Goal: Task Accomplishment & Management: Manage account settings

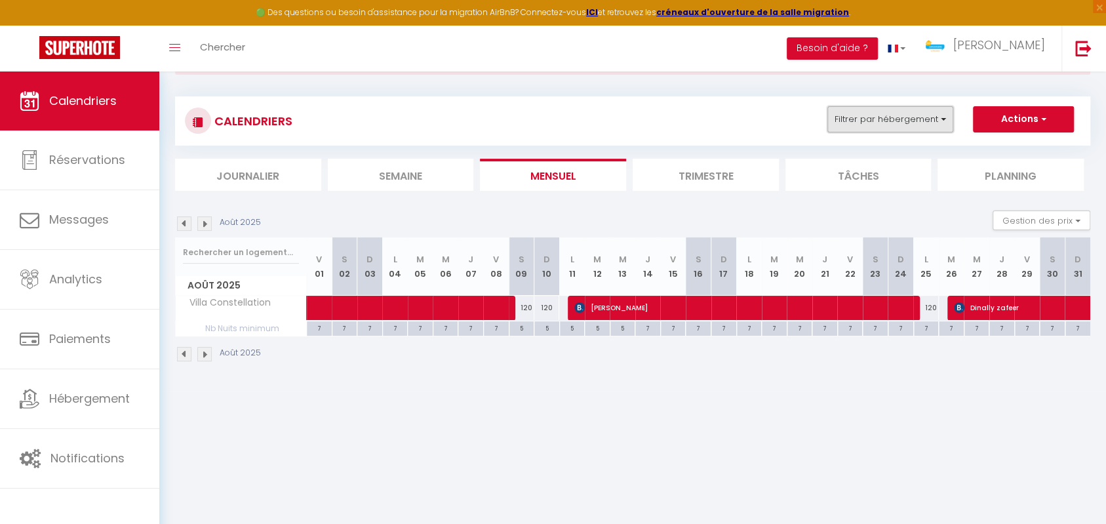
click at [923, 118] on button "Filtrer par hébergement" at bounding box center [891, 119] width 126 height 26
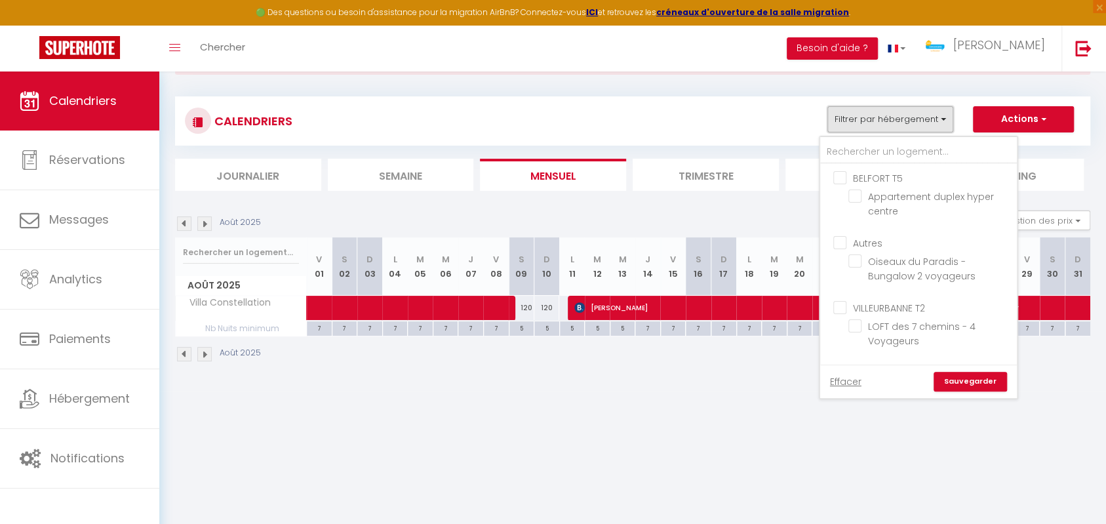
scroll to position [699, 0]
click at [854, 391] on input "Villa Constellation" at bounding box center [931, 397] width 164 height 13
checkbox input "false"
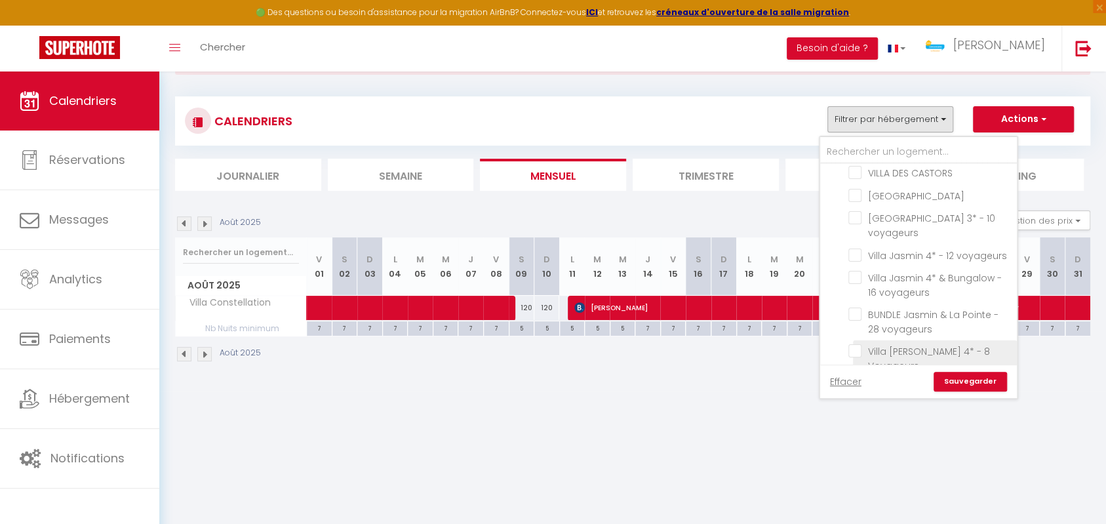
click at [858, 344] on input "Villa [PERSON_NAME] 4* - 8 Voyageurs" at bounding box center [931, 350] width 164 height 13
checkbox input "true"
click at [974, 383] on link "Sauvegarder" at bounding box center [970, 382] width 73 height 20
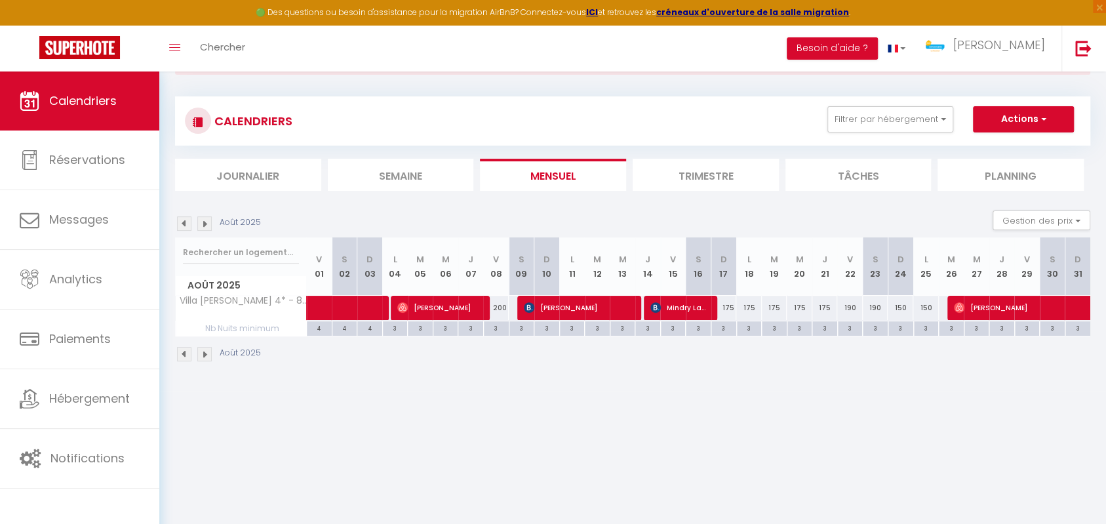
click at [190, 225] on img at bounding box center [184, 223] width 14 height 14
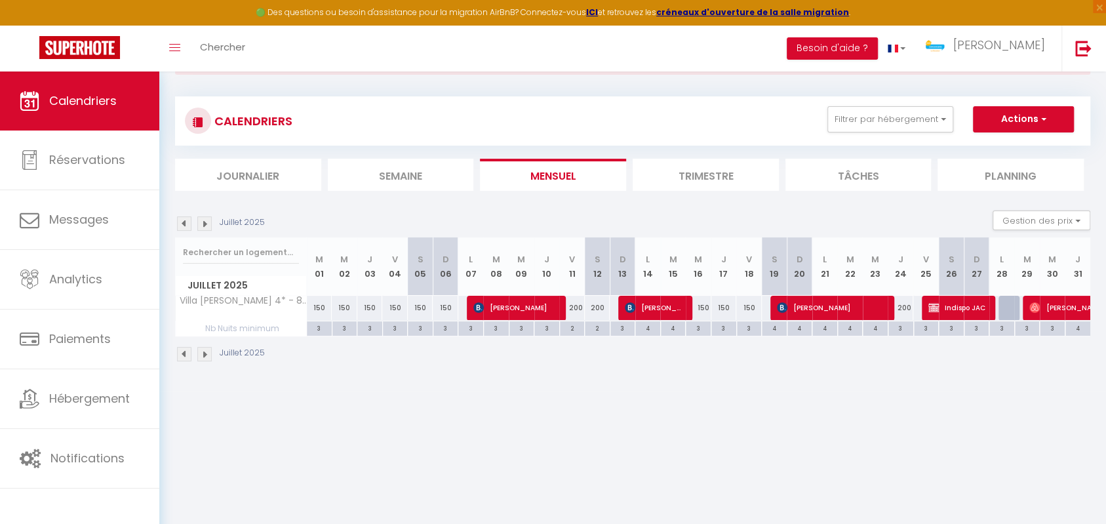
click at [210, 226] on img at bounding box center [204, 223] width 14 height 14
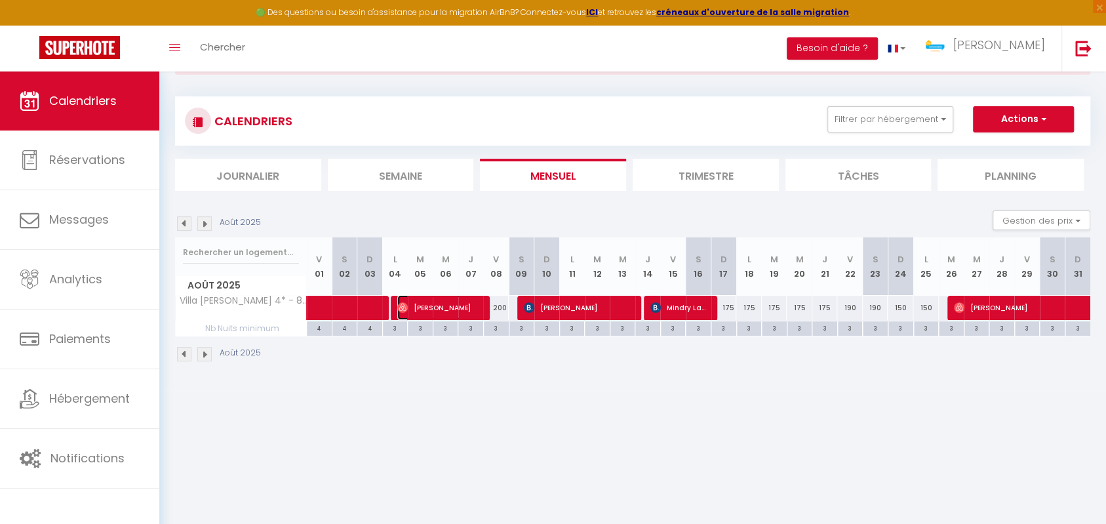
click at [447, 306] on span "[PERSON_NAME]" at bounding box center [439, 307] width 85 height 25
select select "OK"
select select "45521"
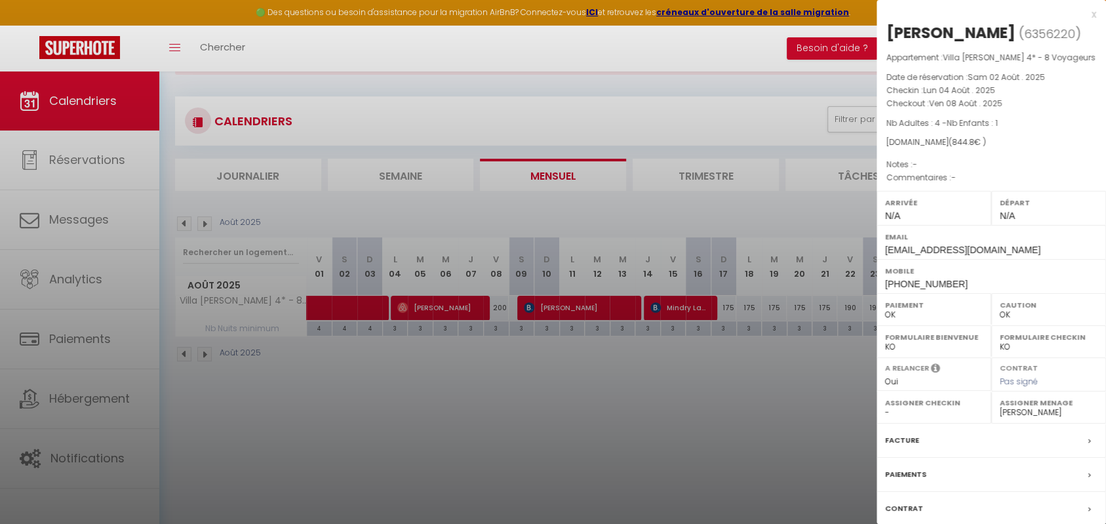
click at [968, 31] on div "[PERSON_NAME]" at bounding box center [951, 32] width 129 height 21
drag, startPoint x: 1026, startPoint y: 31, endPoint x: 877, endPoint y: 26, distance: 148.9
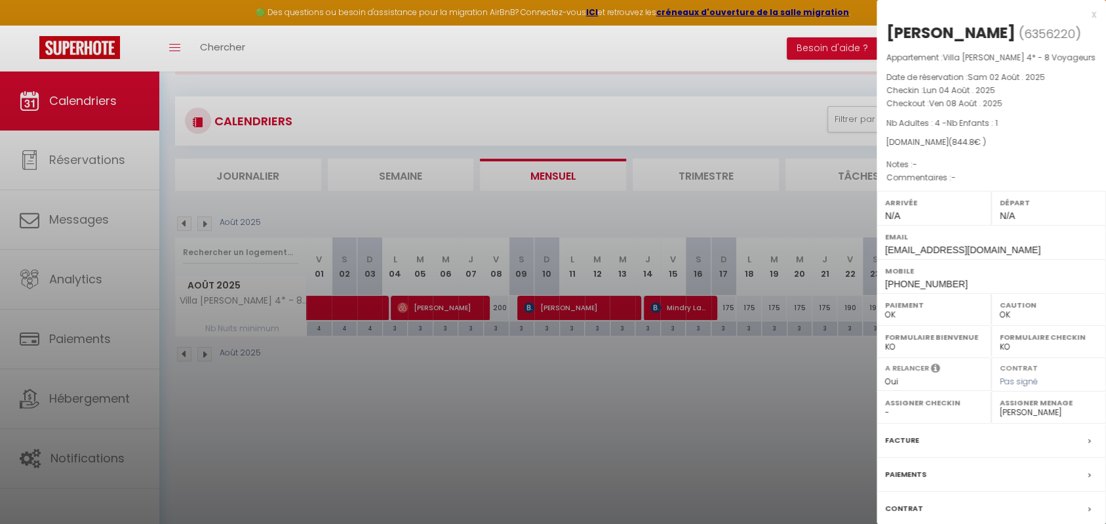
click at [877, 26] on div "[PERSON_NAME] ( 6356220 ) Appartement : Villa [PERSON_NAME] 4* - 8 Voyageurs Da…" at bounding box center [992, 306] width 230 height 569
copy div "[PERSON_NAME]"
click at [689, 384] on div at bounding box center [553, 262] width 1106 height 524
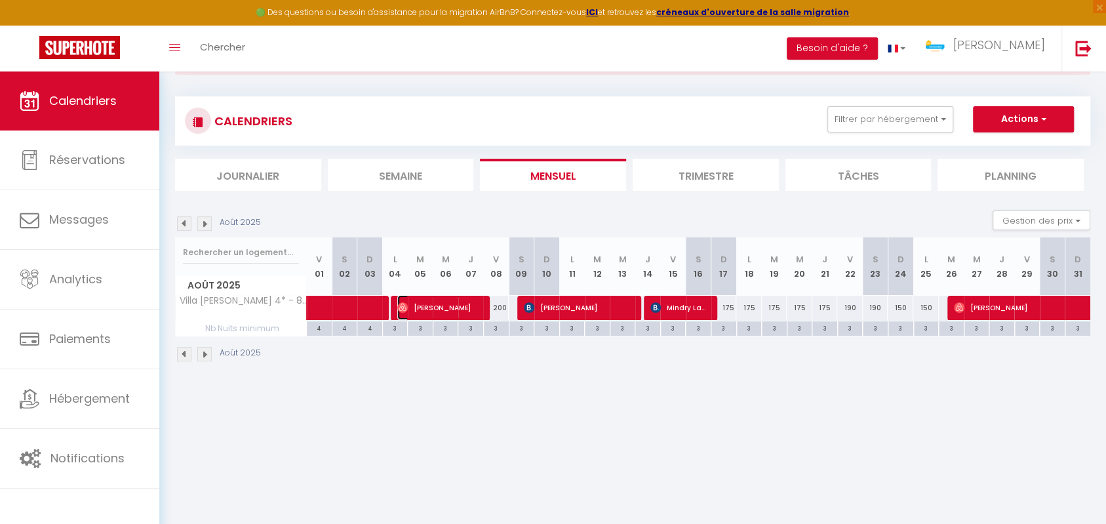
click at [461, 302] on span "[PERSON_NAME]" at bounding box center [439, 307] width 85 height 25
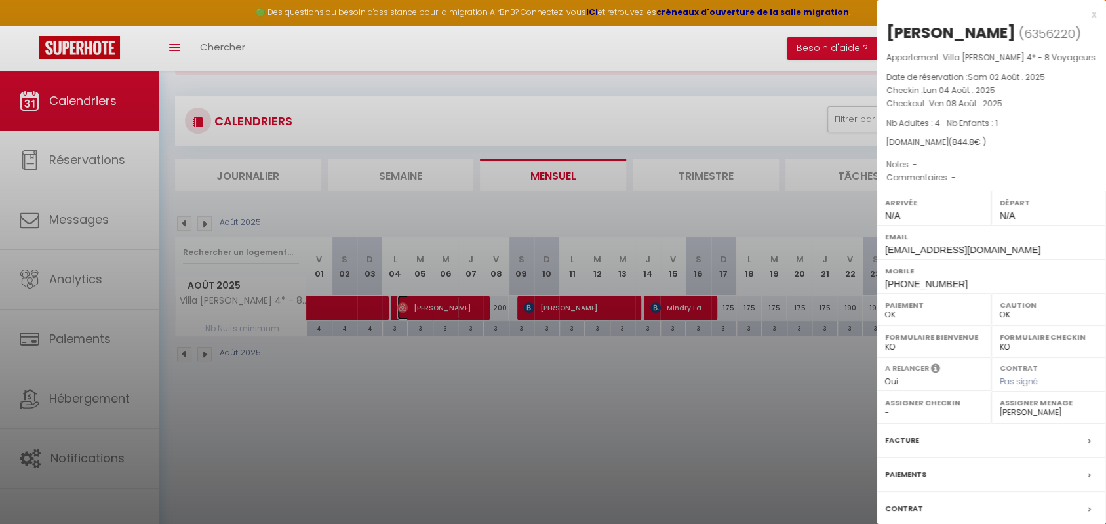
scroll to position [105, 0]
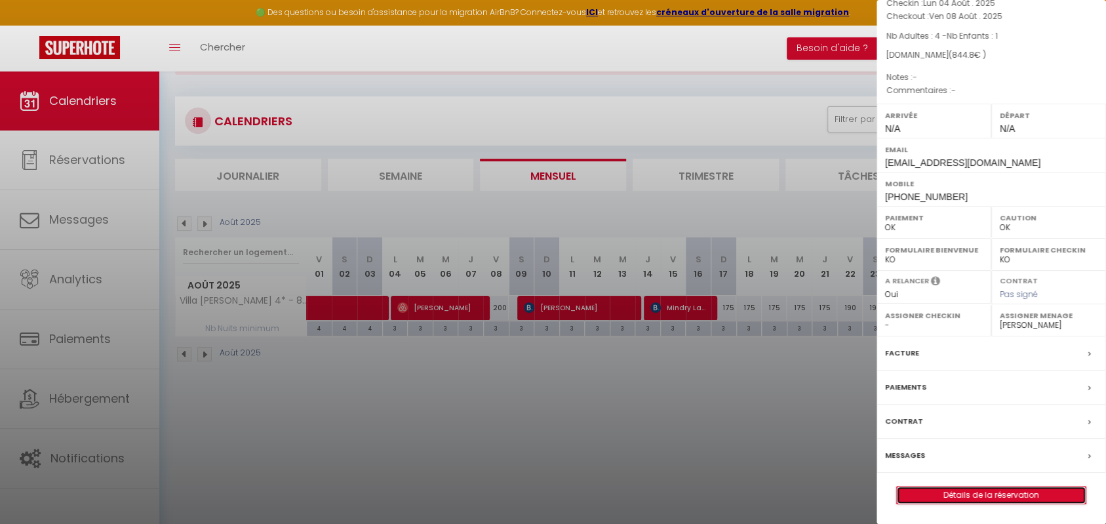
click at [963, 493] on link "Détails de la réservation" at bounding box center [991, 495] width 189 height 17
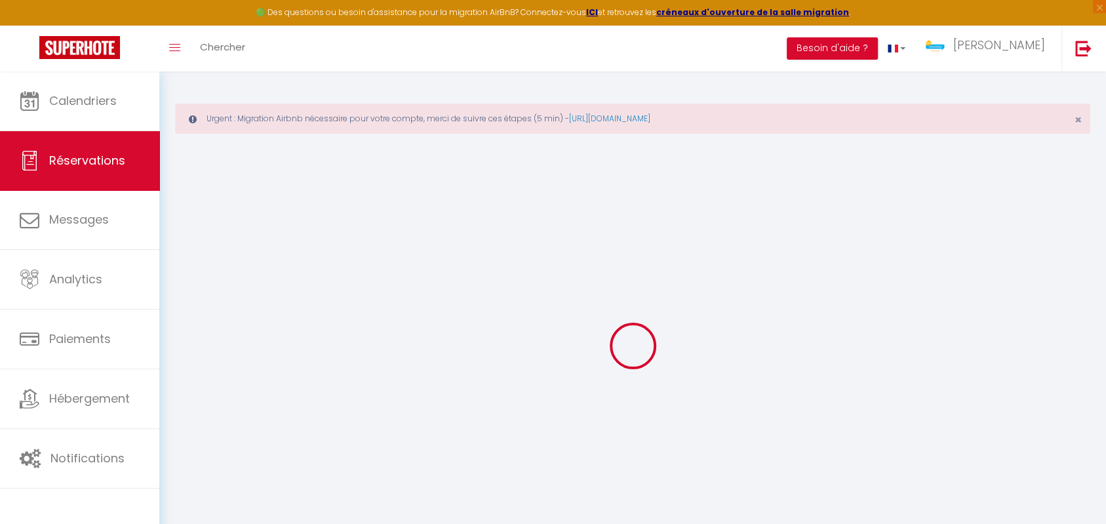
type input "[PERSON_NAME]"
type input "Gauvin"
type input "[EMAIL_ADDRESS][DOMAIN_NAME]"
type input "[PHONE_NUMBER]"
select select
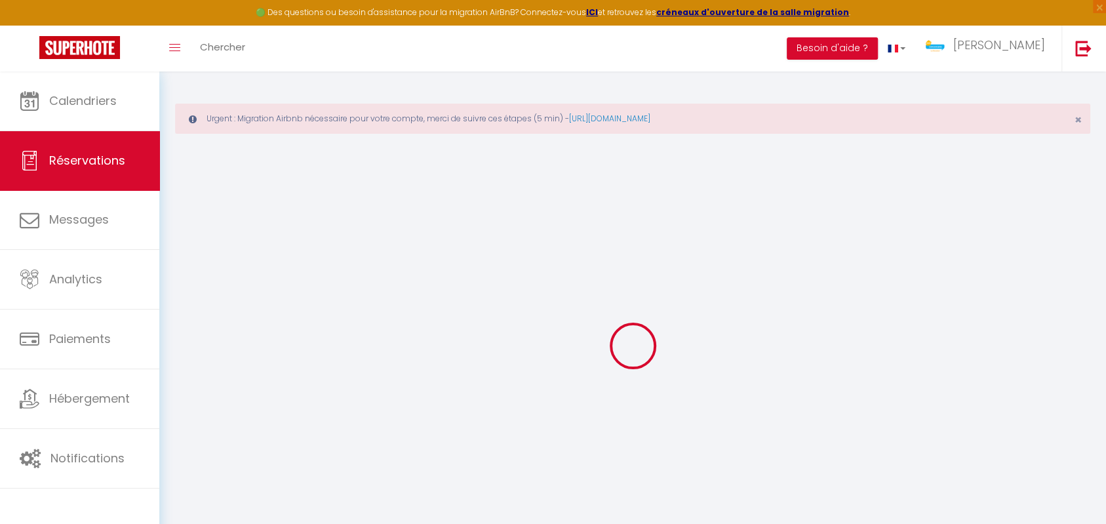
type input "29.54"
select select "49208"
select select "1"
select select
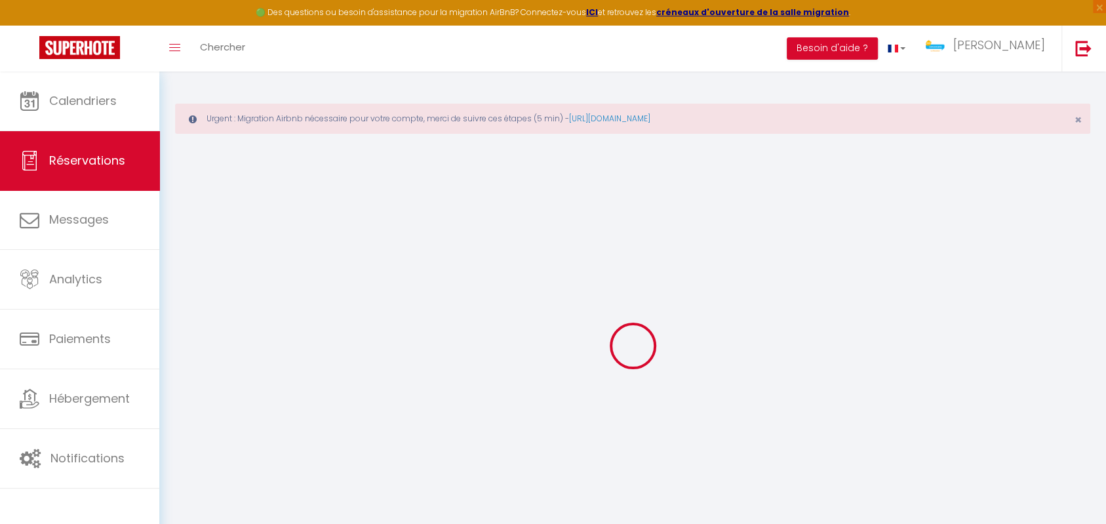
type input "4"
type input "1"
select select "12"
select select
type input "568.8"
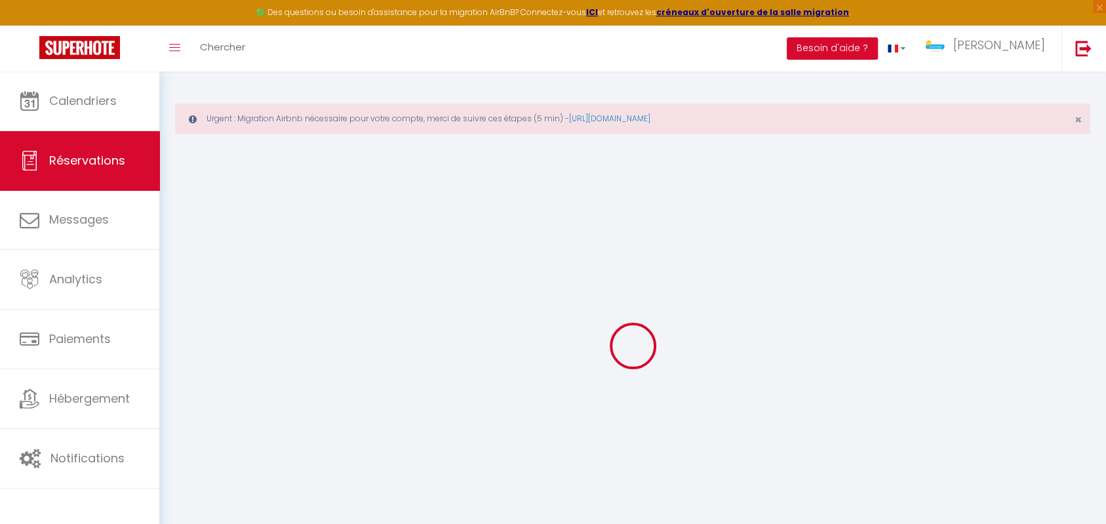
checkbox input "false"
type input "0"
select select "1"
type input "240"
type input "0"
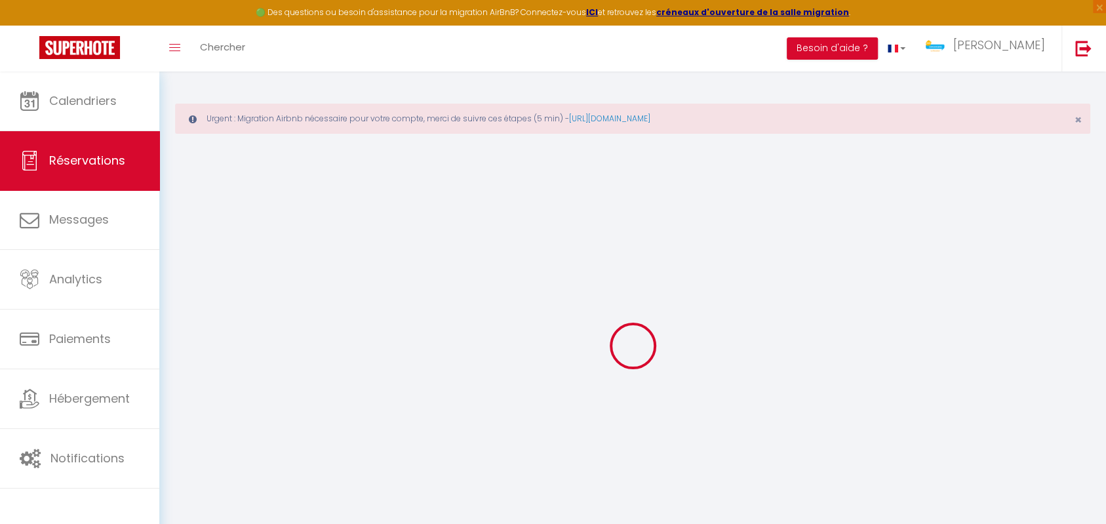
type input "0"
select select
select select "15"
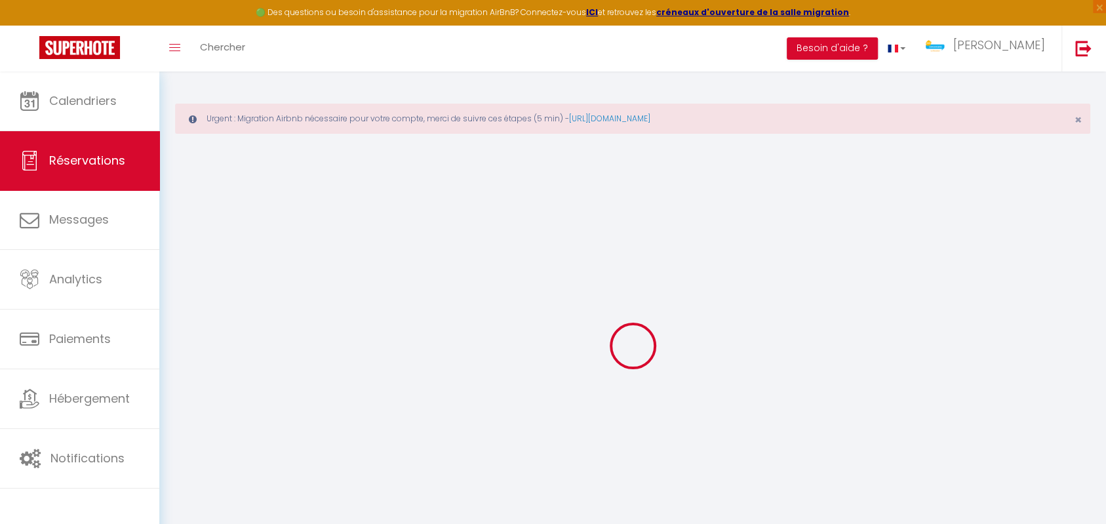
checkbox input "false"
type textarea "isAutoTranslationEnabled=true user=[object Object] viewer=[object Object] heade…"
select select
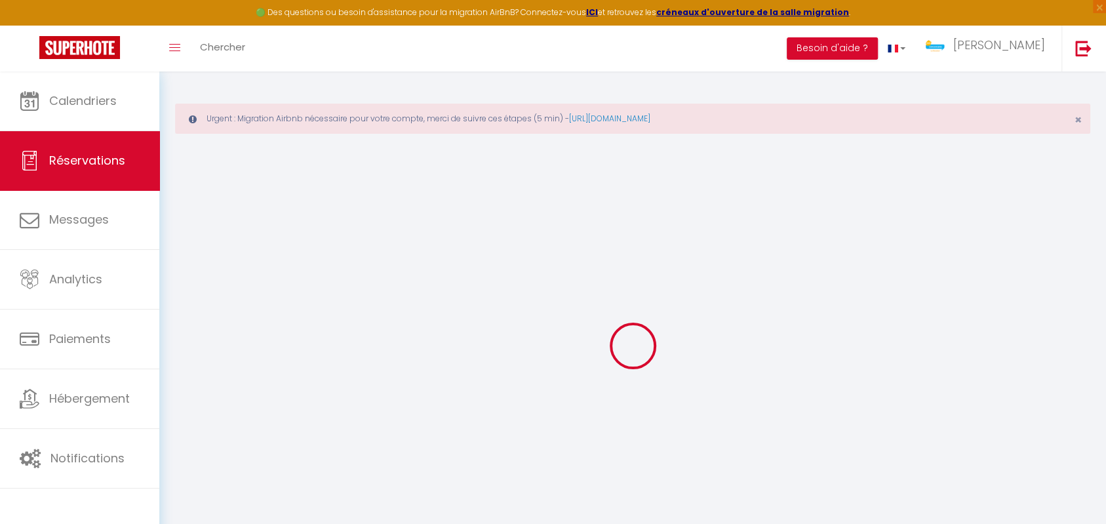
checkbox input "false"
type textarea "isAutoTranslationEnabled=true user=[object Object] viewer=[object Object] heade…"
select select
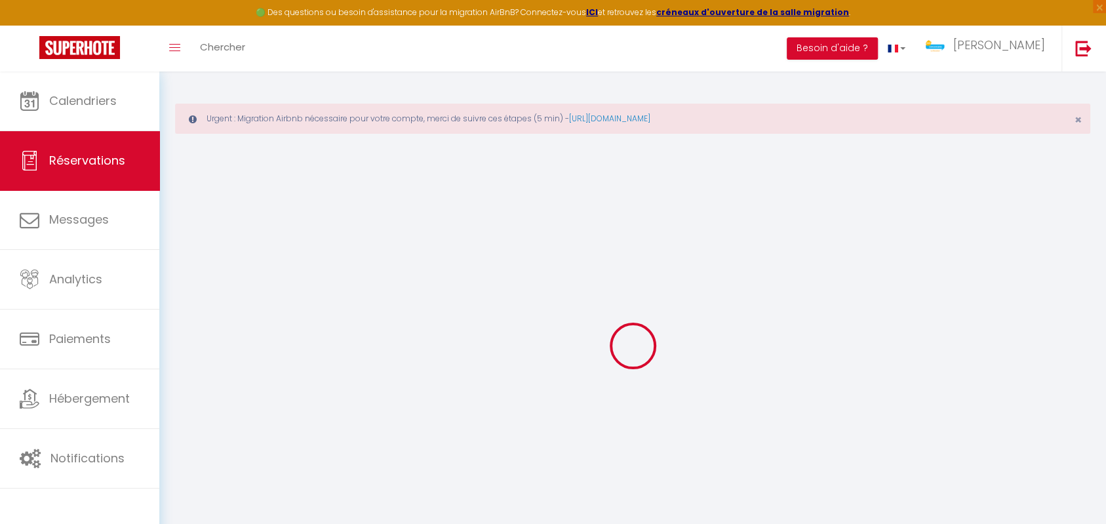
checkbox input "false"
type textarea "isAutoTranslationEnabled=true user=[object Object] viewer=[object Object] heade…"
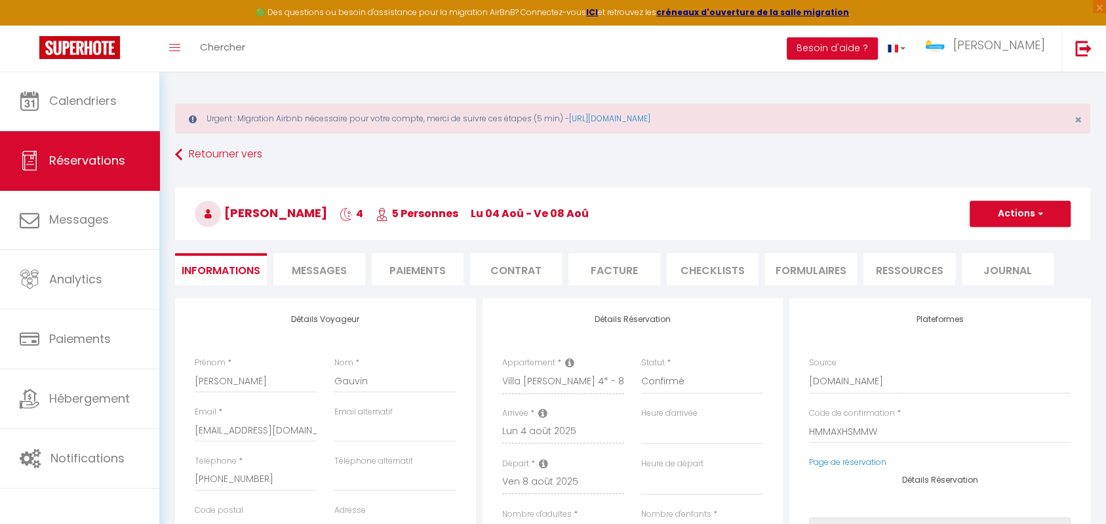
select select
type input "252"
type input "24"
select select
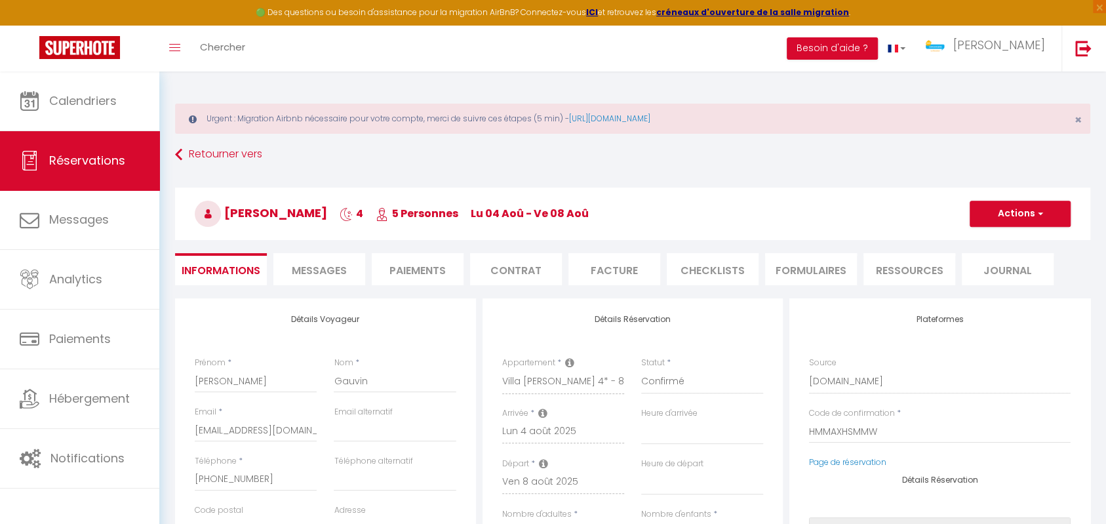
checkbox input "false"
type textarea "isAutoTranslationEnabled=true user=[object Object] viewer=[object Object] heade…"
select select
checkbox input "false"
type textarea "isAutoTranslationEnabled=true user=[object Object] viewer=[object Object] heade…"
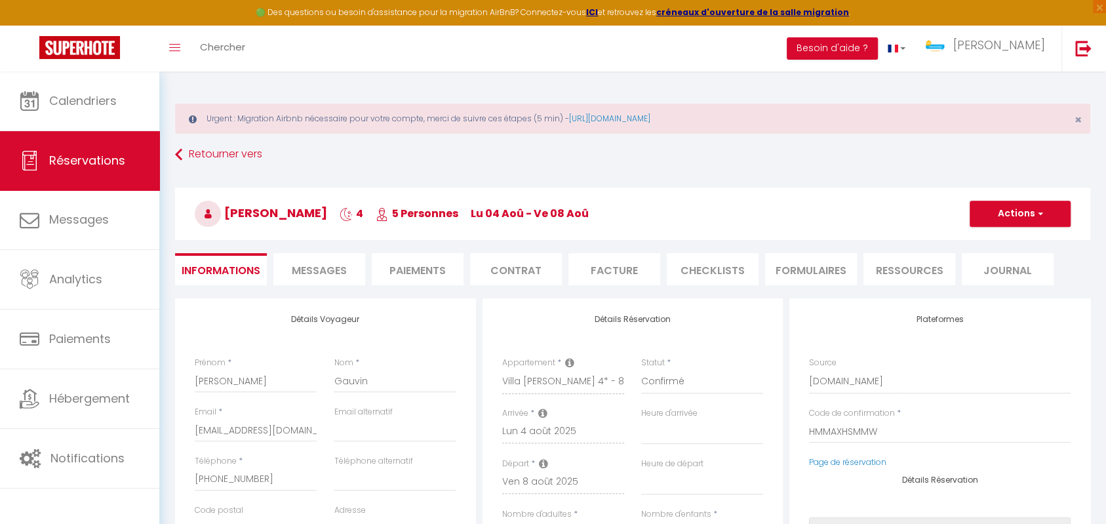
select select
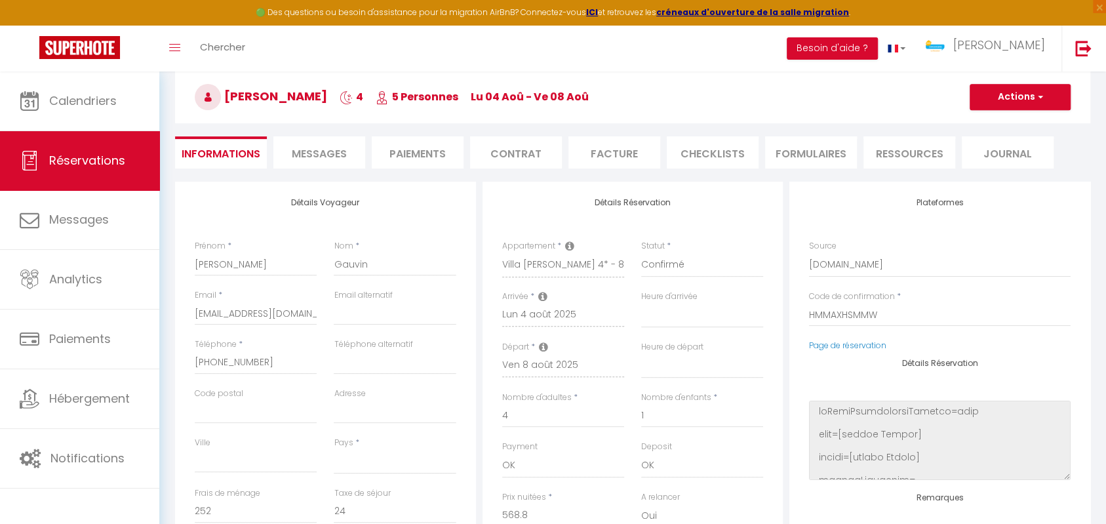
select select
checkbox input "false"
type textarea "isAutoTranslationEnabled=true user=[object Object] viewer=[object Object] heade…"
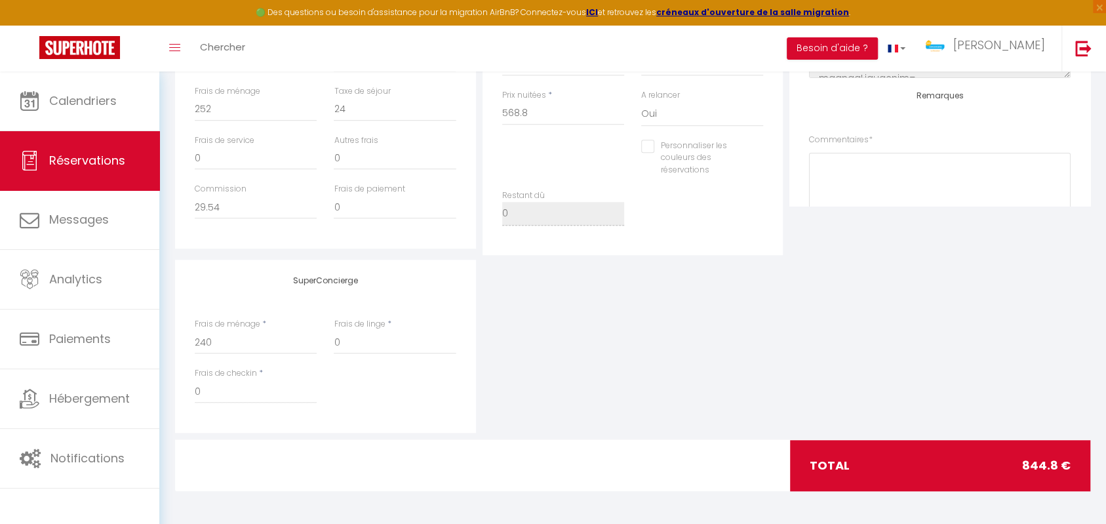
scroll to position [0, 0]
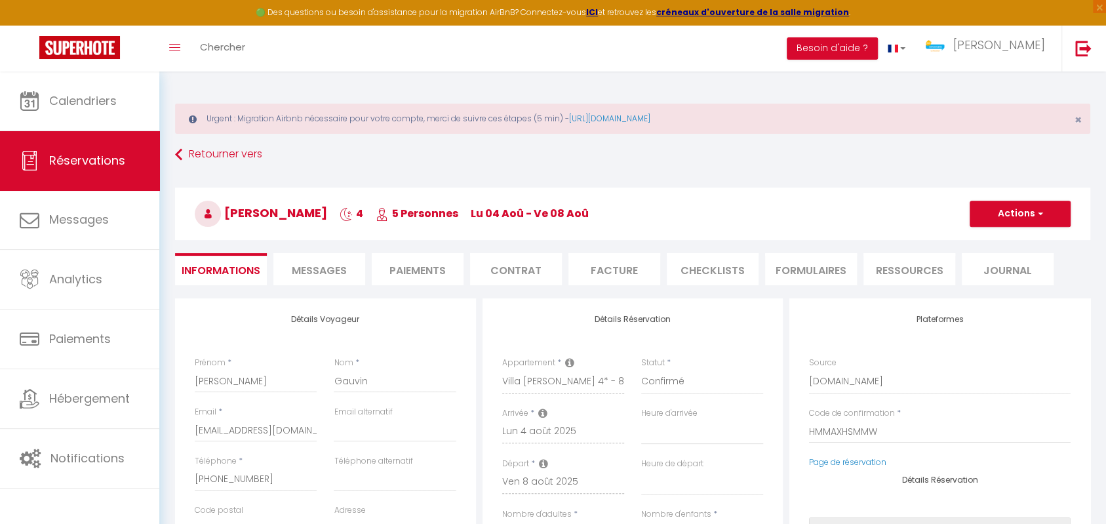
scroll to position [71, 0]
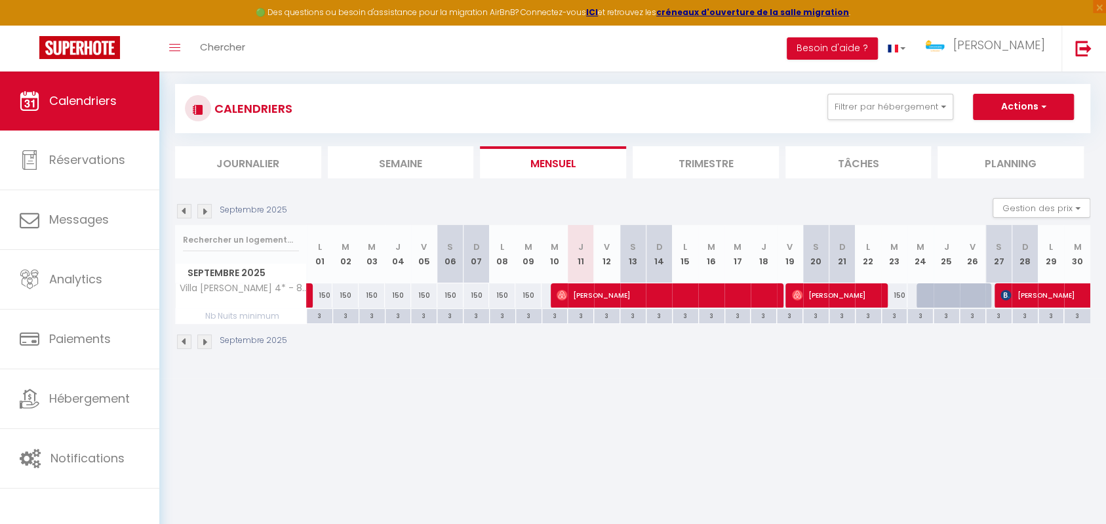
click at [180, 213] on img at bounding box center [184, 211] width 14 height 14
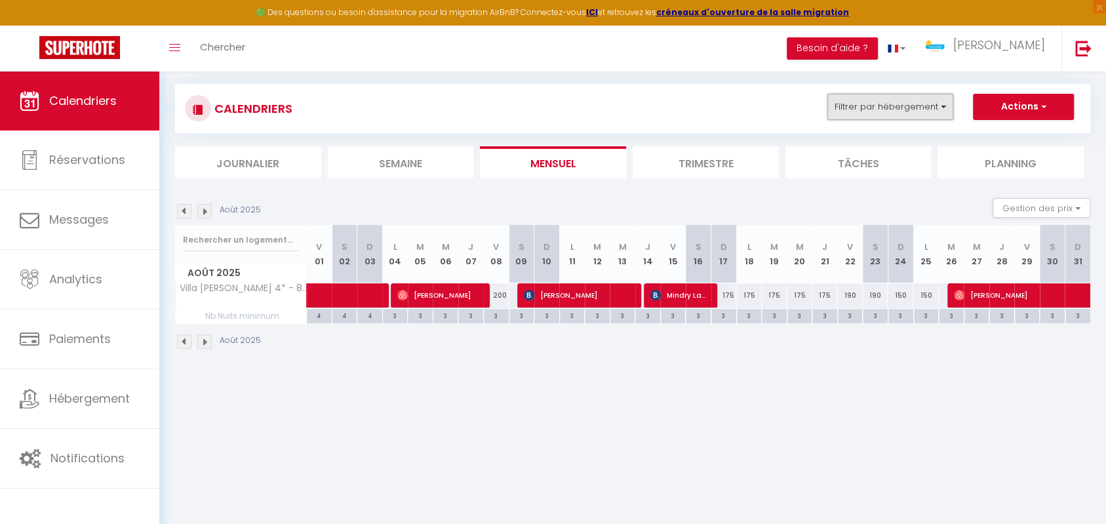
click at [872, 103] on button "Filtrer par hébergement" at bounding box center [891, 107] width 126 height 26
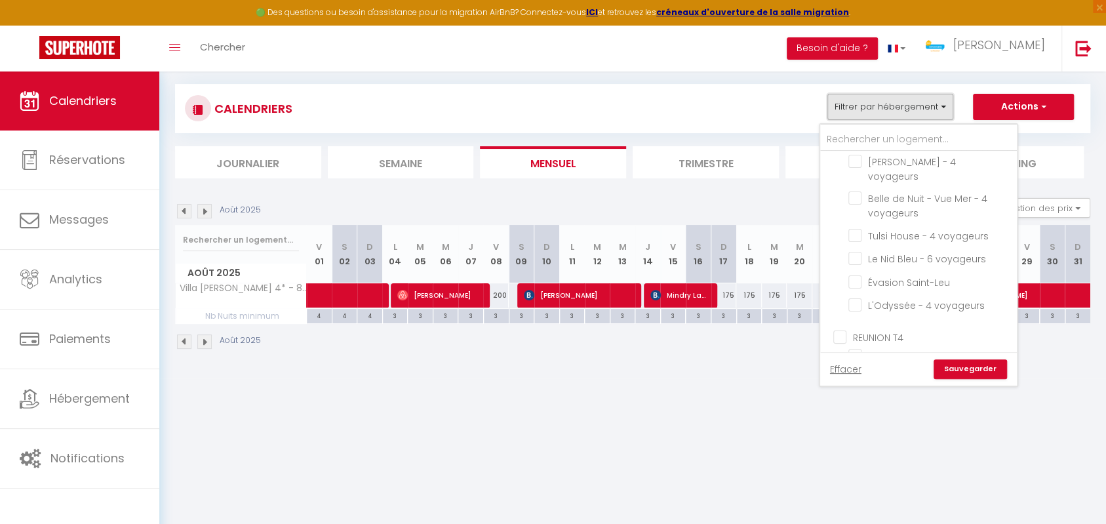
scroll to position [1049, 0]
click at [855, 334] on input "Villa [PERSON_NAME] 4* - 8 Voyageurs" at bounding box center [931, 340] width 164 height 13
checkbox input "false"
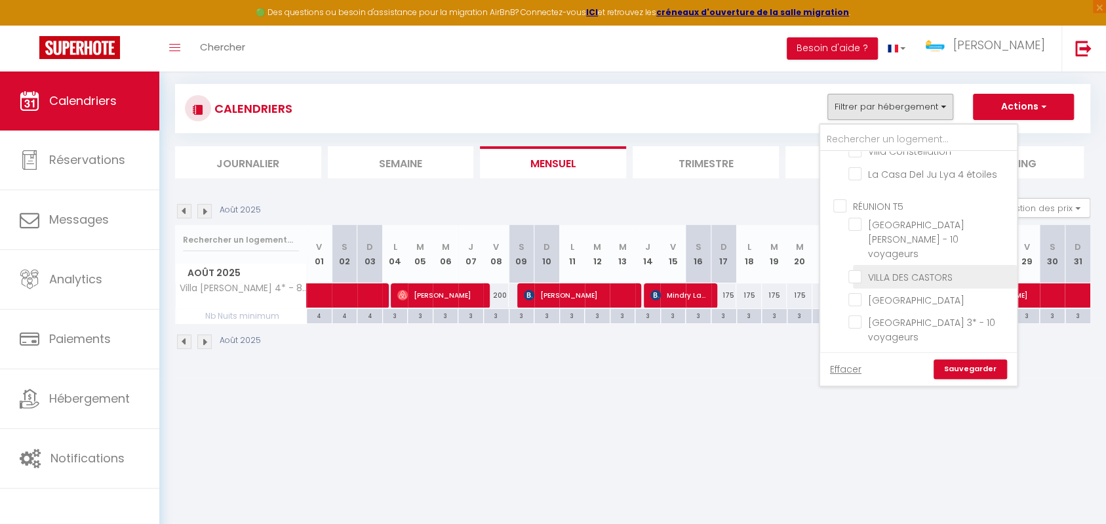
click at [854, 269] on input "VILLA DES CASTORS" at bounding box center [931, 275] width 164 height 13
checkbox input "true"
checkbox input "false"
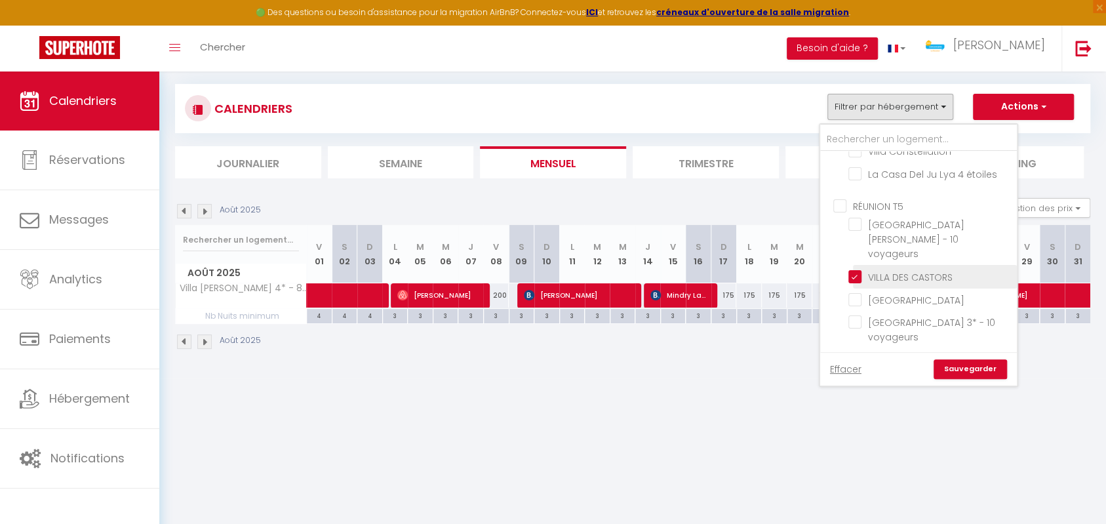
checkbox input "false"
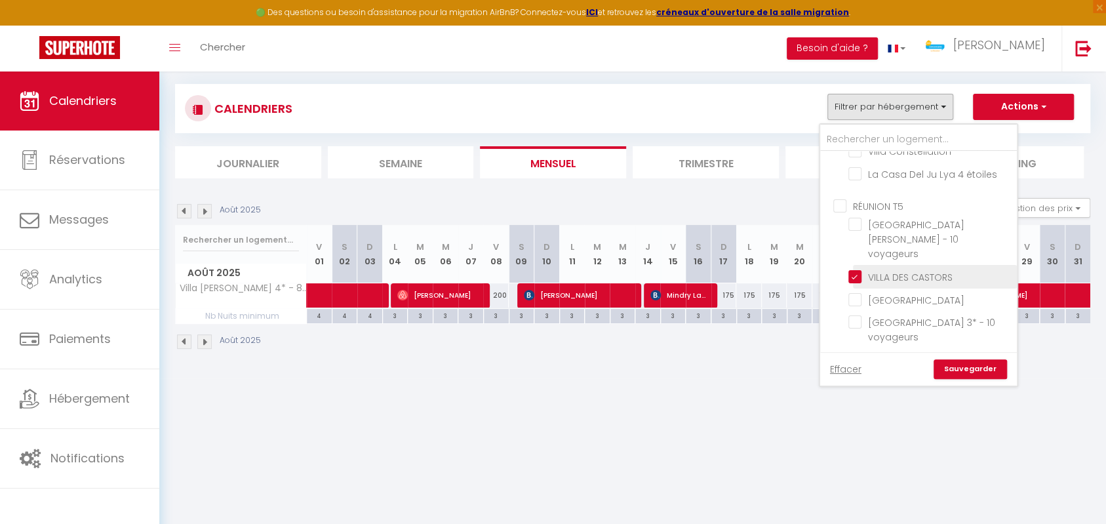
checkbox input "false"
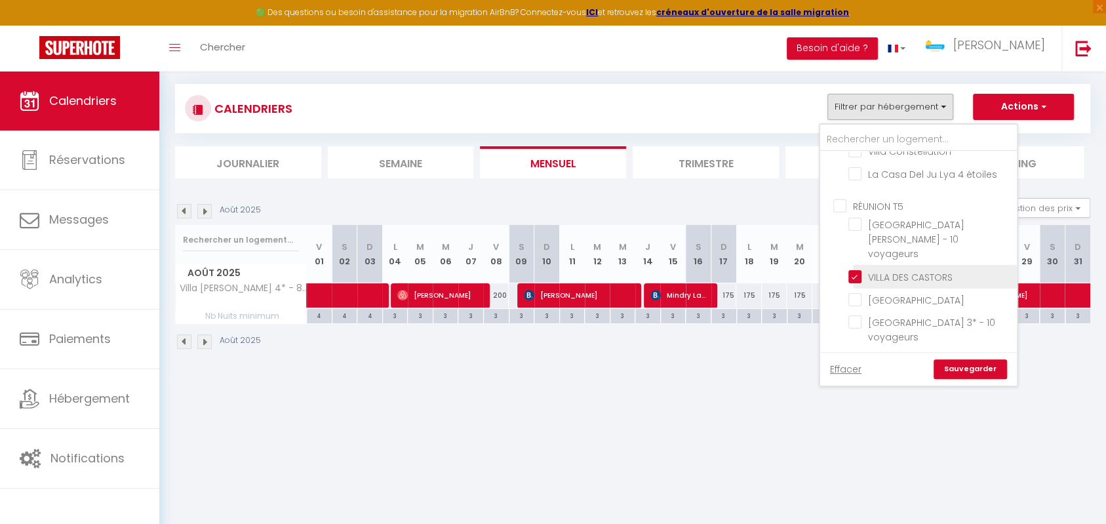
checkbox input "false"
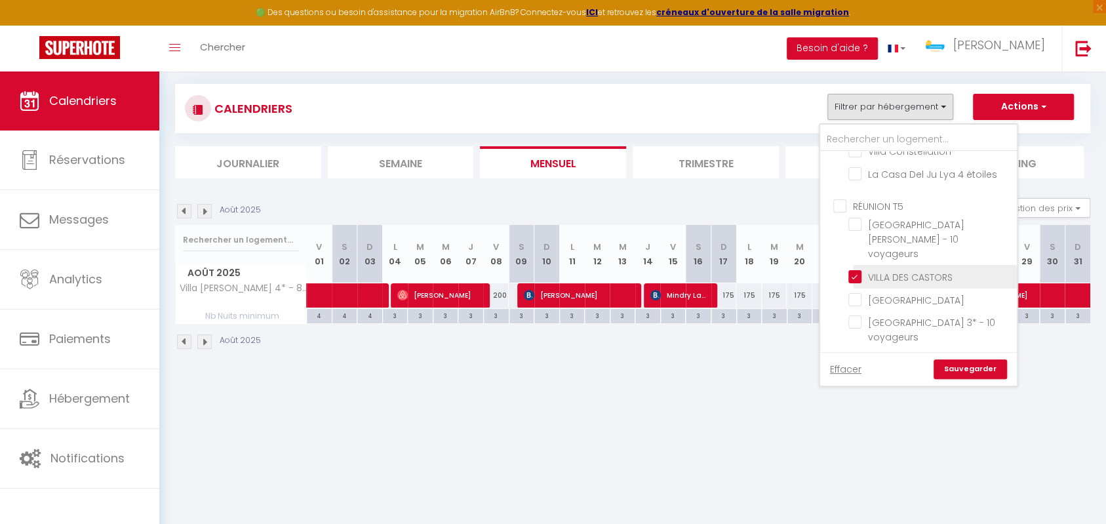
checkbox input "false"
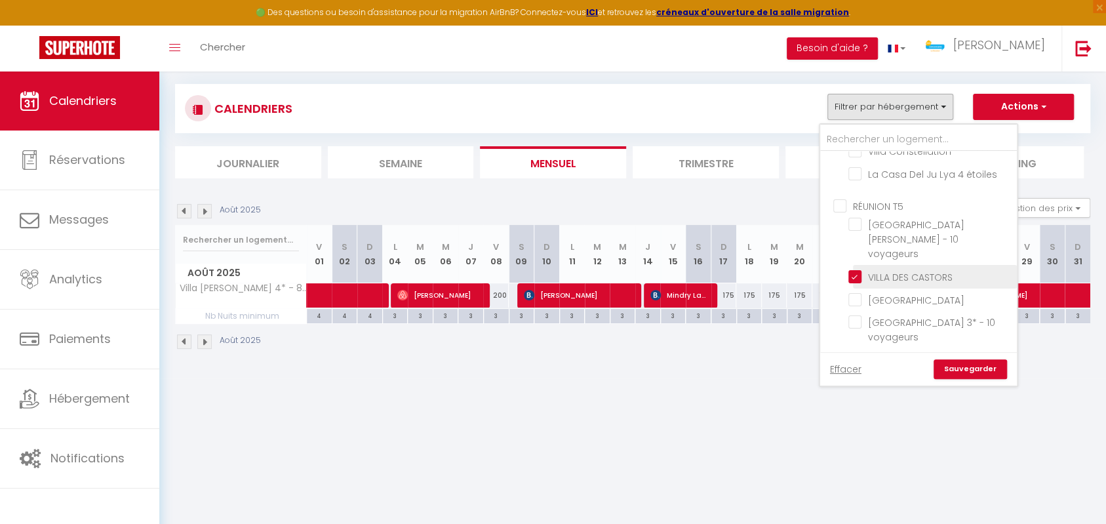
checkbox input "false"
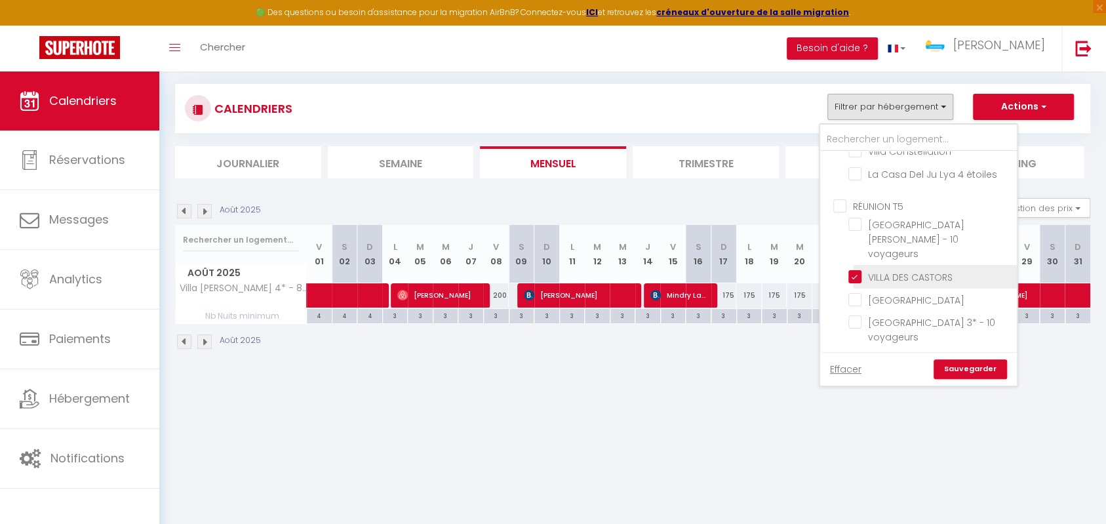
checkbox input "false"
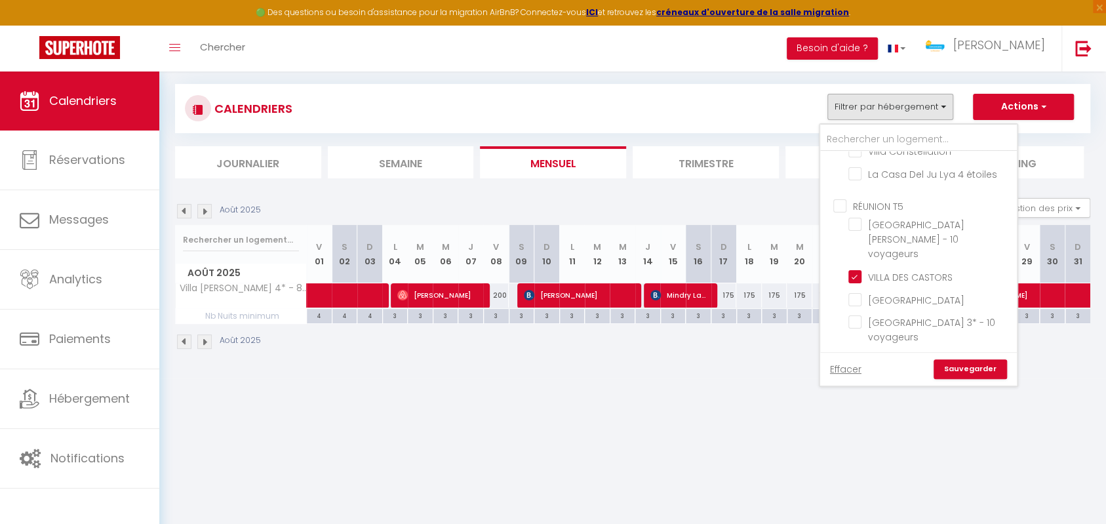
click at [966, 362] on link "Sauvegarder" at bounding box center [970, 369] width 73 height 20
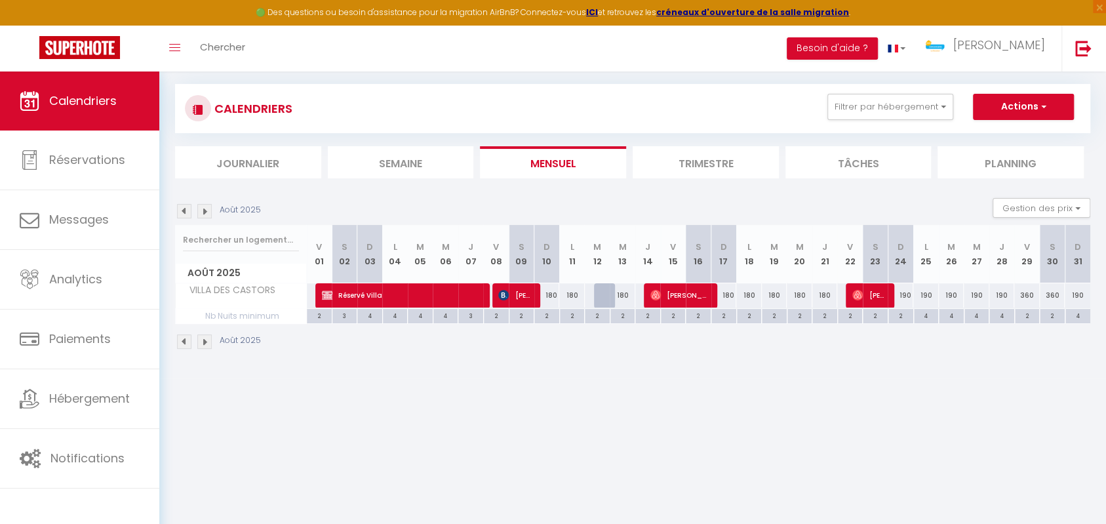
click at [189, 210] on img at bounding box center [184, 211] width 14 height 14
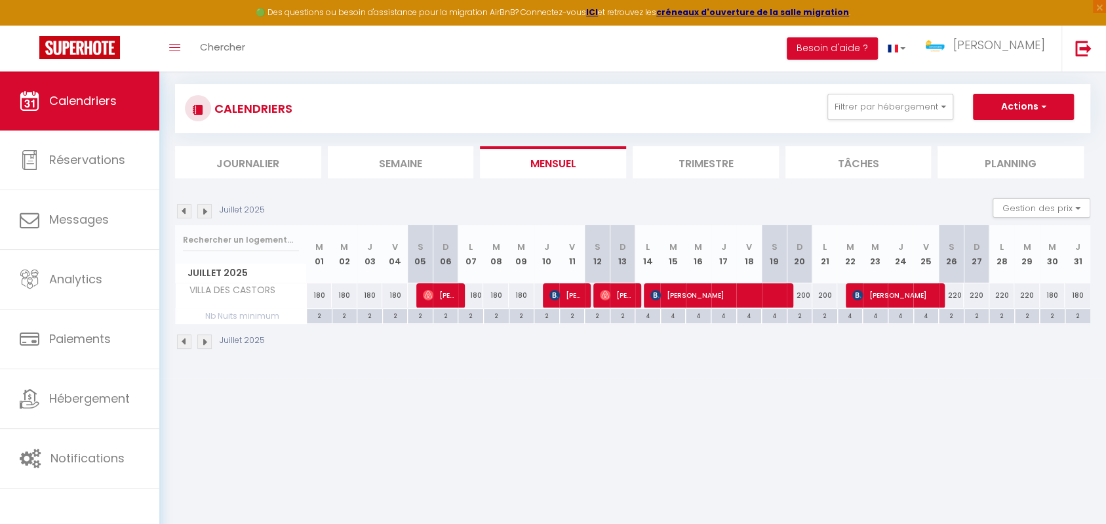
click at [203, 210] on img at bounding box center [204, 211] width 14 height 14
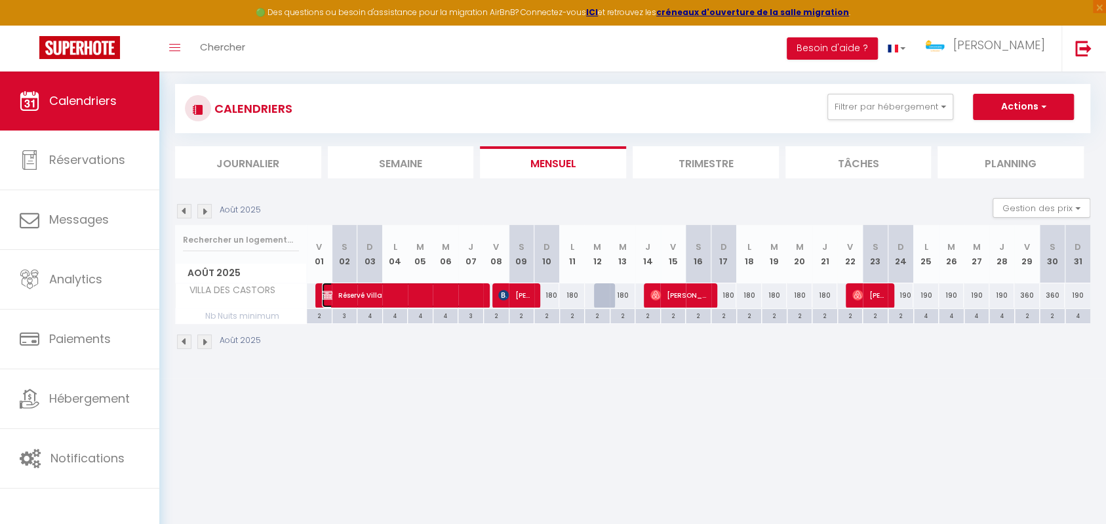
click at [460, 291] on span "Réservé Villa" at bounding box center [403, 295] width 162 height 25
select select "OK"
select select "0"
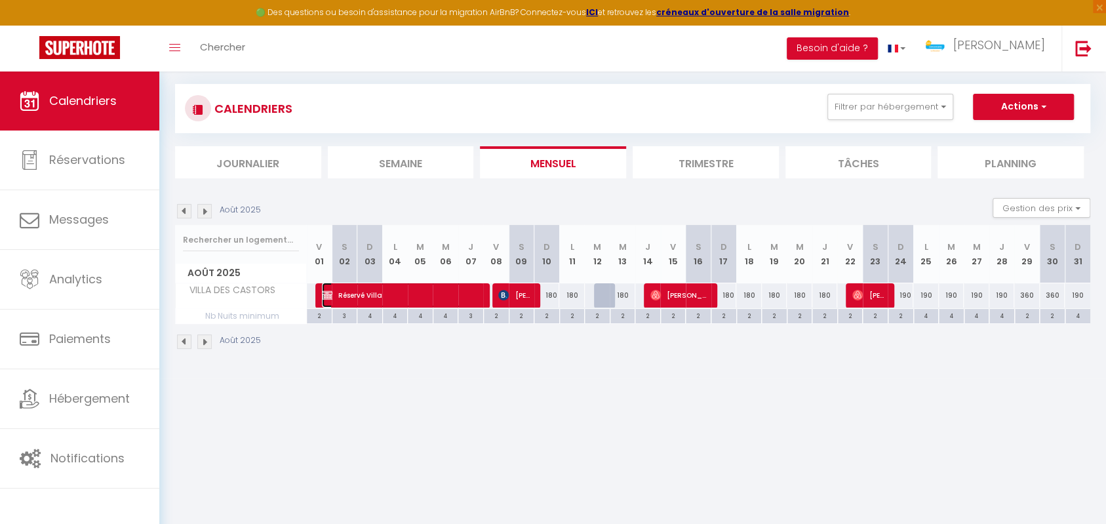
select select "1"
select select
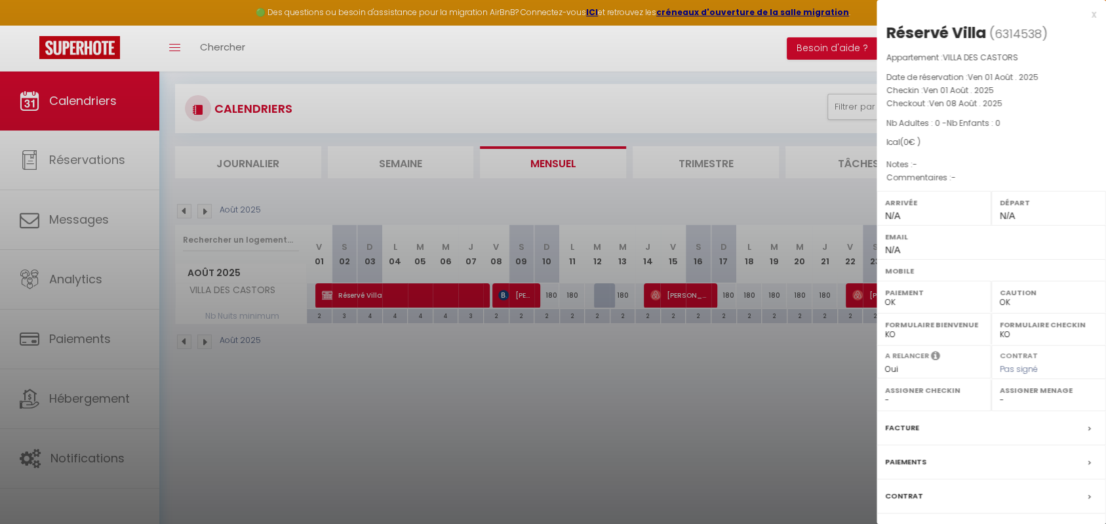
click at [567, 411] on div at bounding box center [553, 262] width 1106 height 524
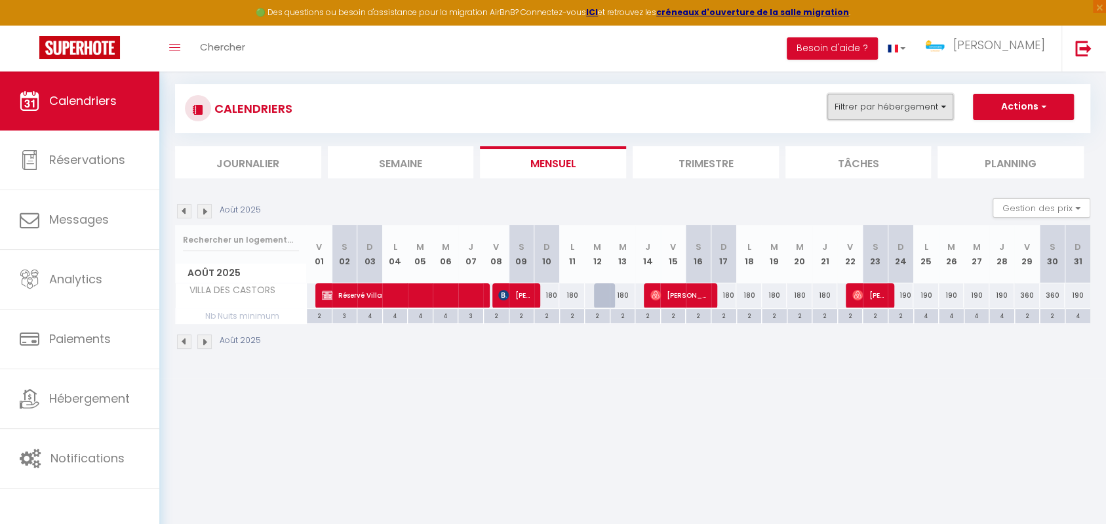
click at [860, 105] on button "Filtrer par hébergement" at bounding box center [891, 107] width 126 height 26
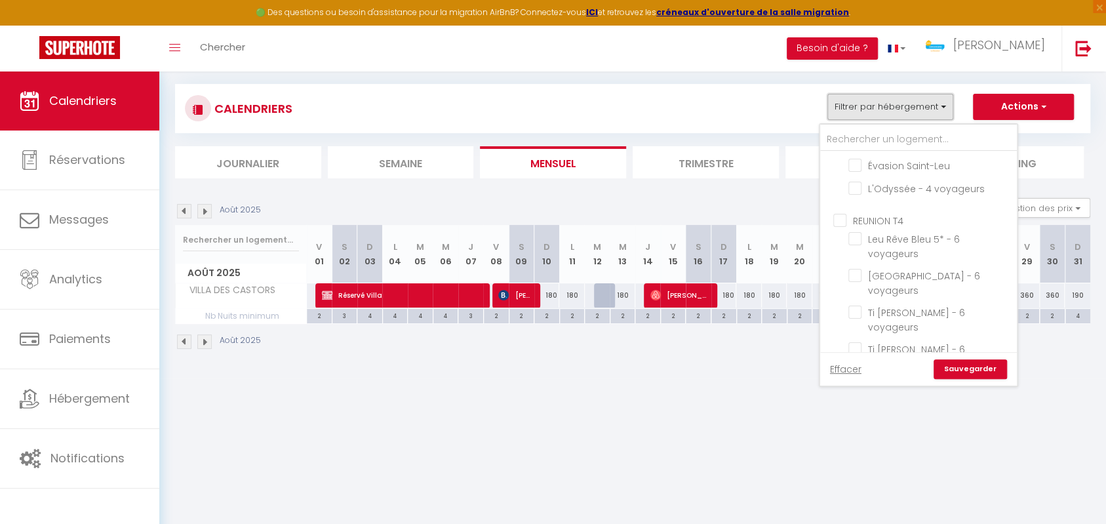
scroll to position [816, 0]
click at [858, 388] on input "VILLA DES CASTORS" at bounding box center [931, 394] width 164 height 13
checkbox input "false"
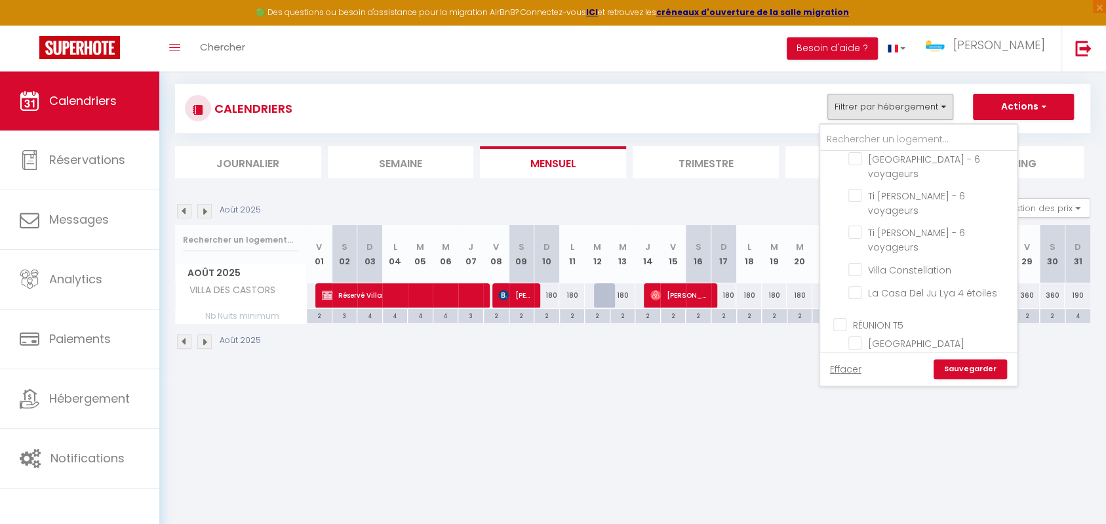
checkbox input "false"
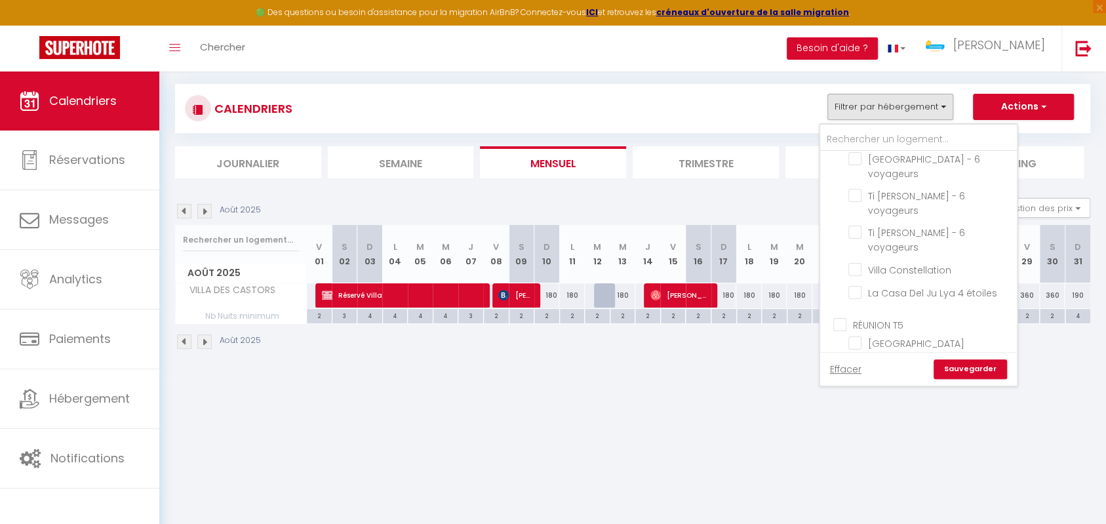
checkbox input "false"
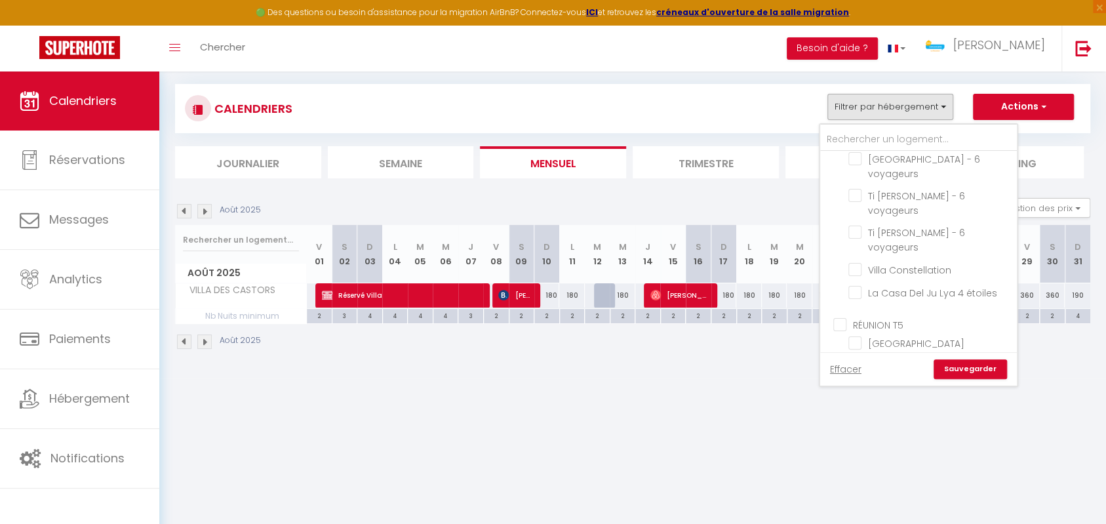
checkbox input "false"
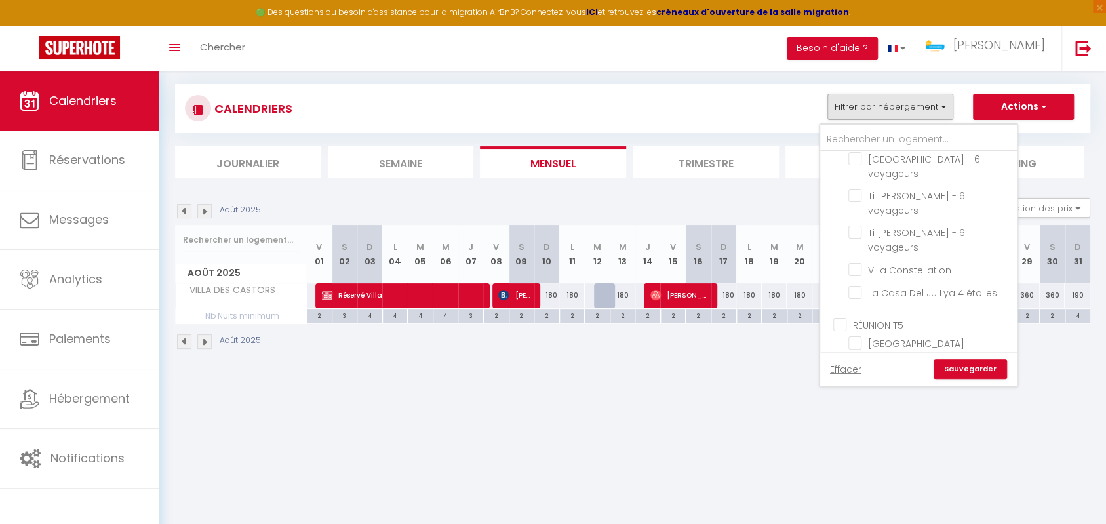
checkbox input "false"
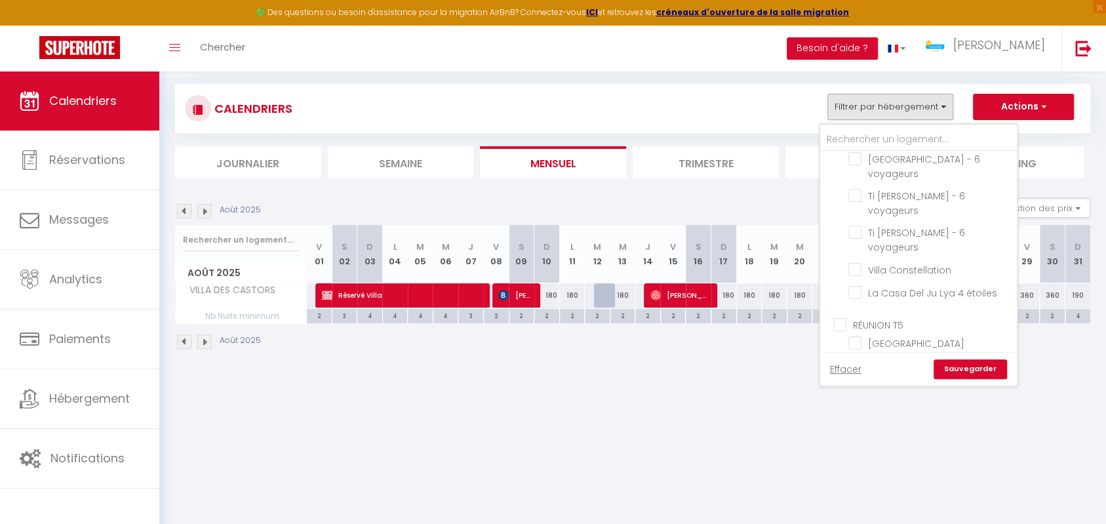
checkbox input "false"
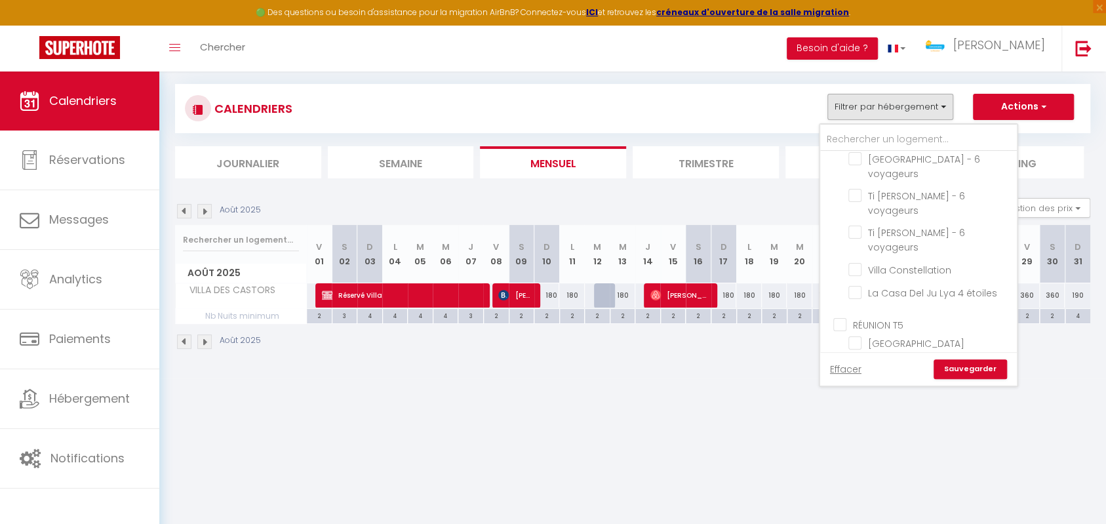
checkbox input "false"
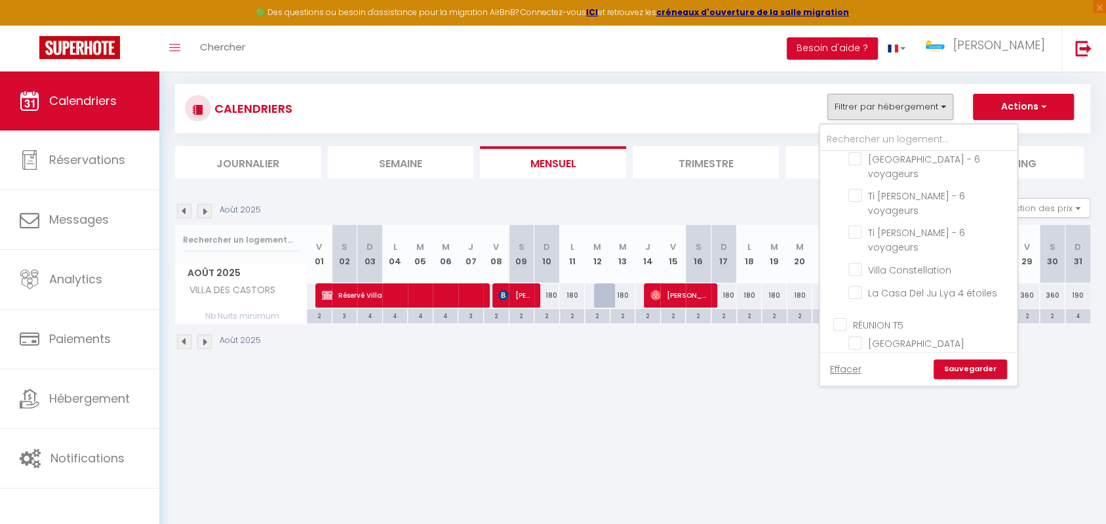
checkbox input "false"
click at [854, 336] on input "[GEOGRAPHIC_DATA][PERSON_NAME] - 10 voyageurs" at bounding box center [931, 342] width 164 height 13
checkbox input "true"
checkbox input "false"
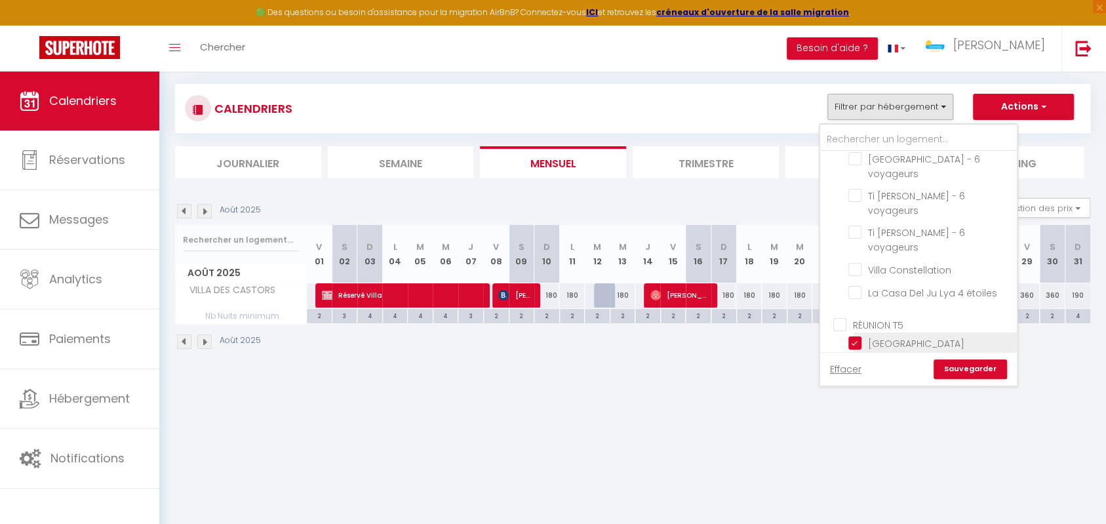
checkbox input "false"
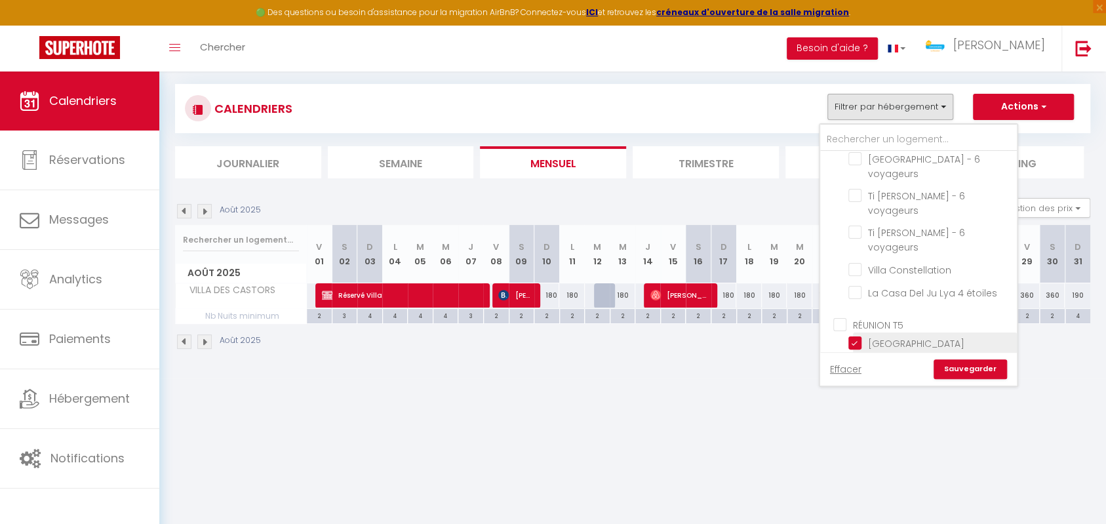
checkbox input "false"
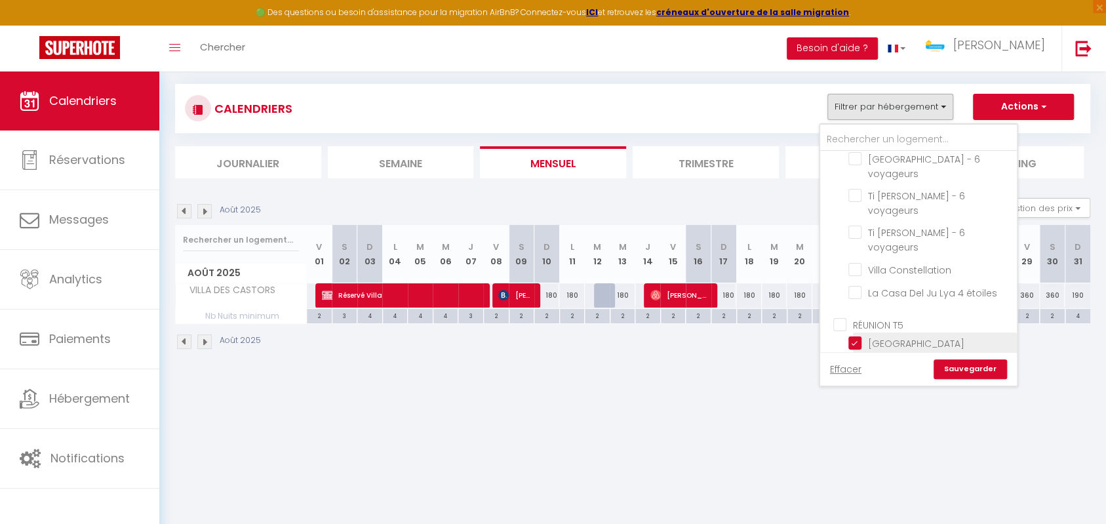
checkbox input "false"
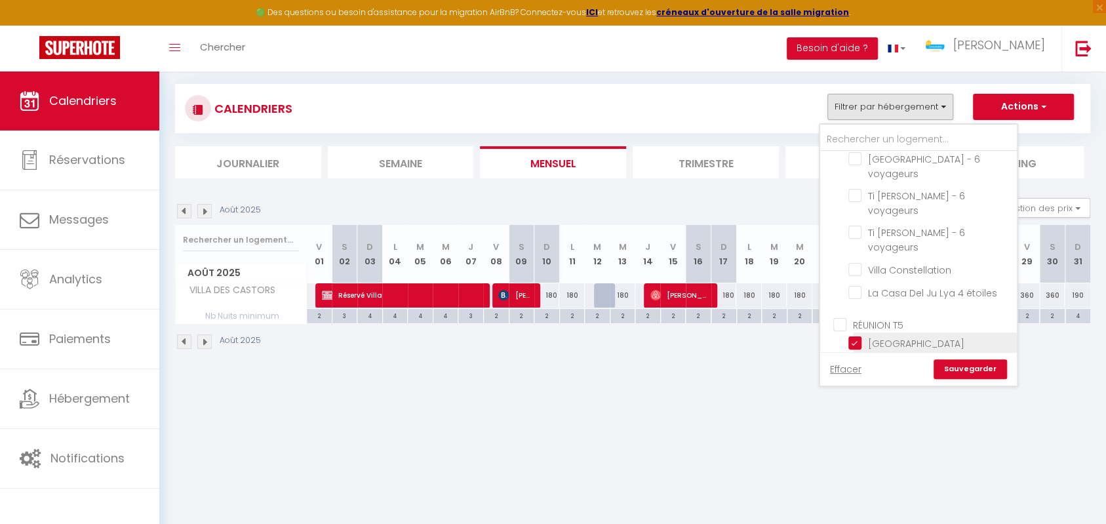
checkbox input "false"
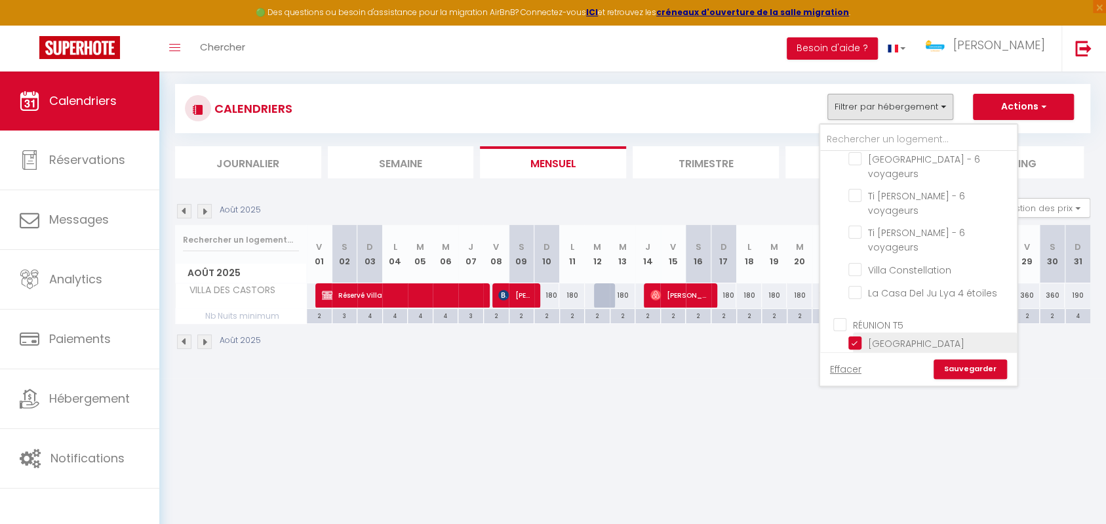
checkbox input "false"
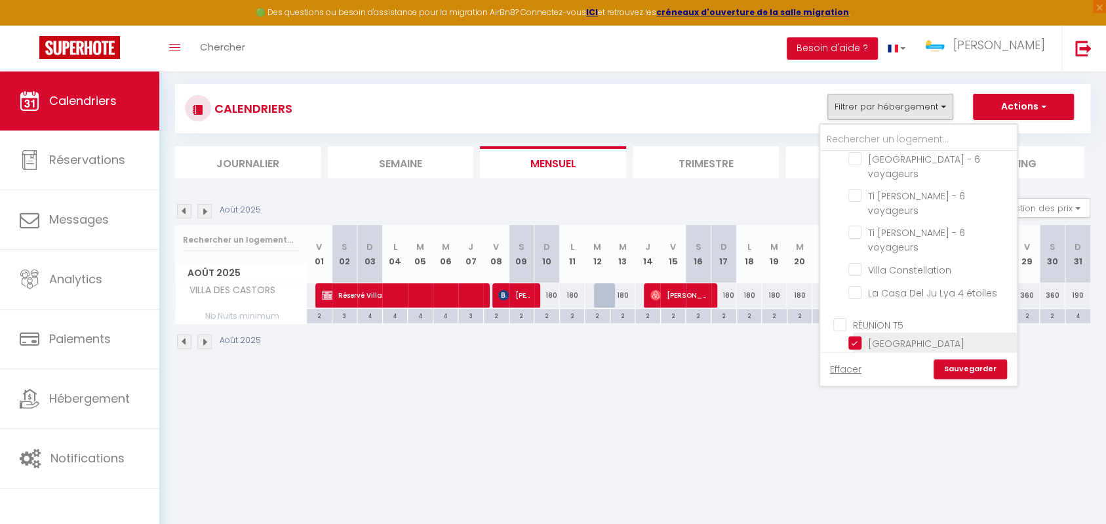
checkbox input "false"
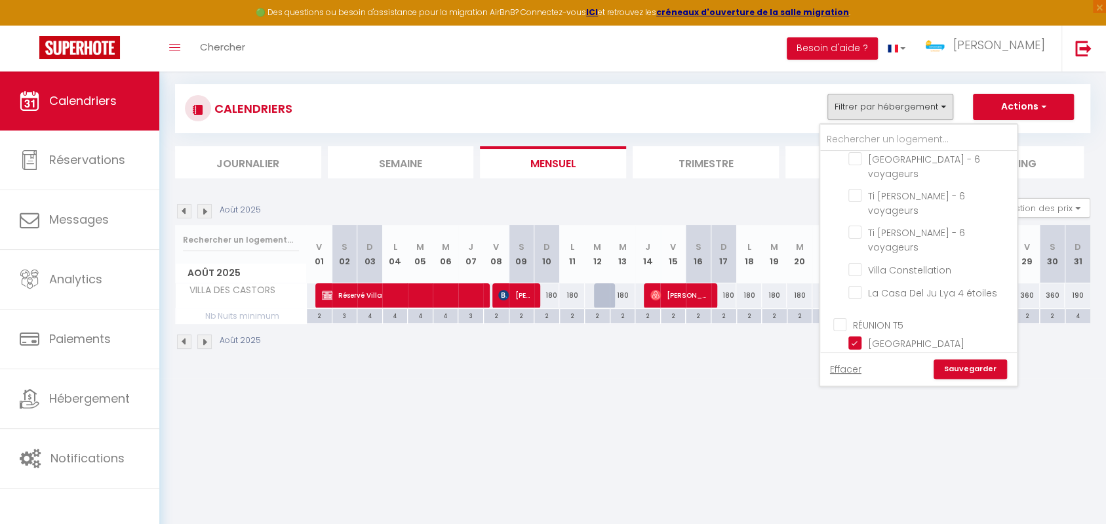
click at [952, 369] on link "Sauvegarder" at bounding box center [970, 369] width 73 height 20
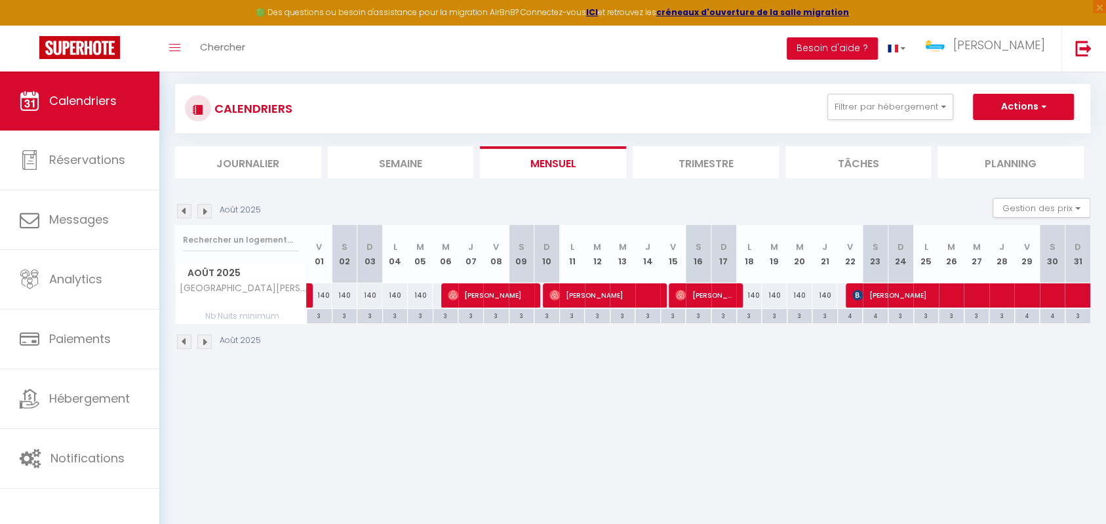
click at [189, 205] on img at bounding box center [184, 211] width 14 height 14
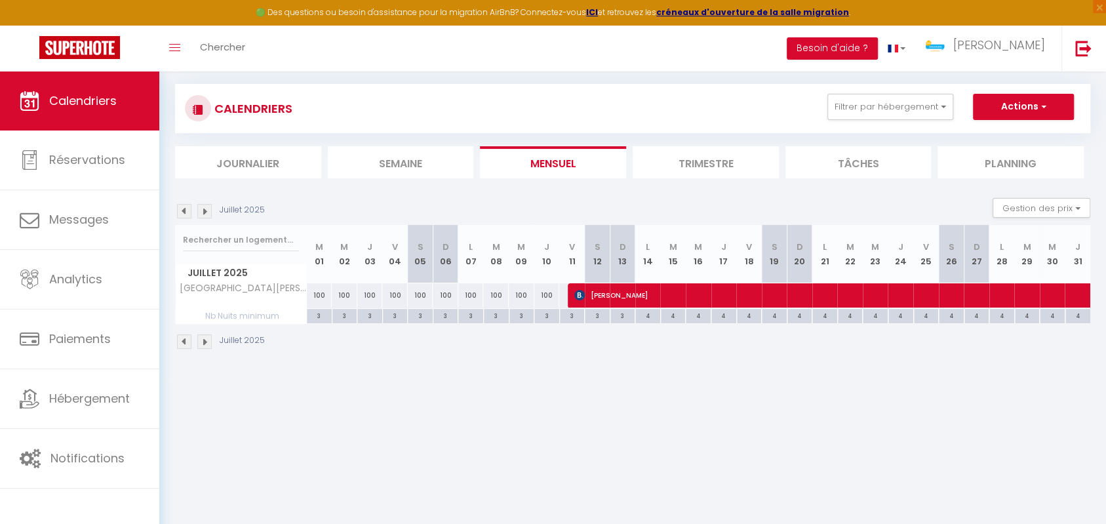
click at [210, 210] on img at bounding box center [204, 211] width 14 height 14
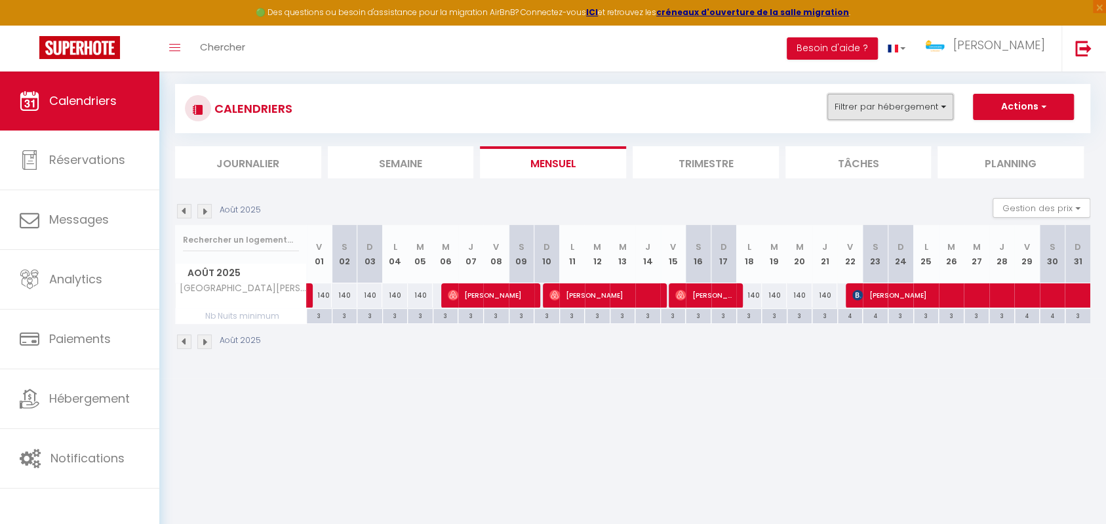
click at [898, 105] on button "Filtrer par hébergement" at bounding box center [891, 107] width 126 height 26
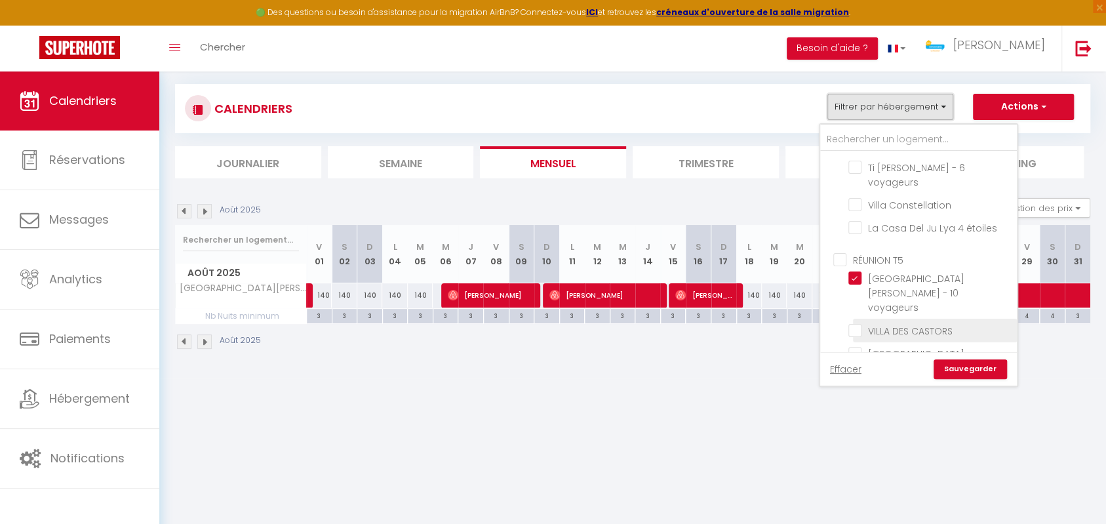
scroll to position [884, 0]
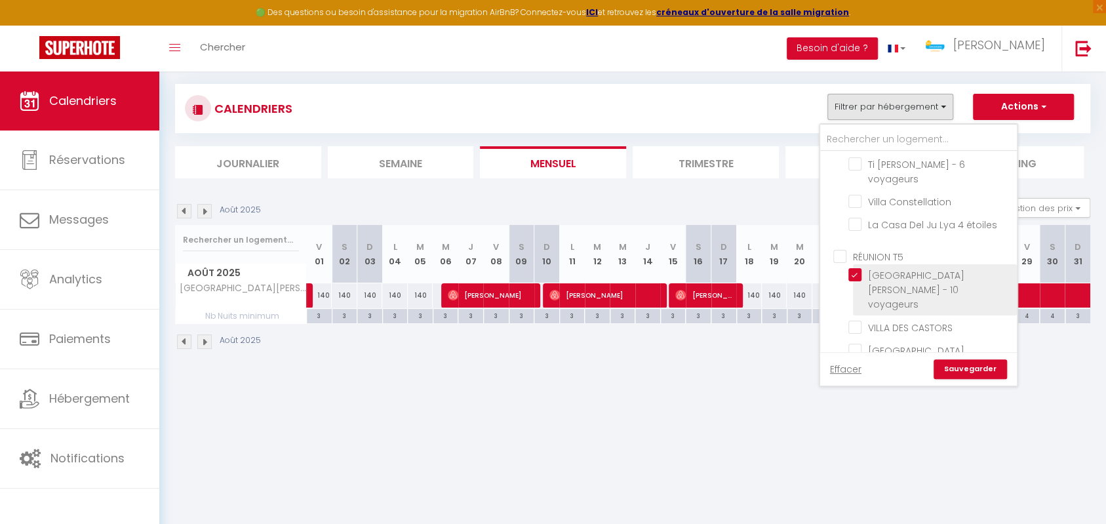
click at [857, 268] on input "[GEOGRAPHIC_DATA][PERSON_NAME] - 10 voyageurs" at bounding box center [931, 274] width 164 height 13
checkbox input "false"
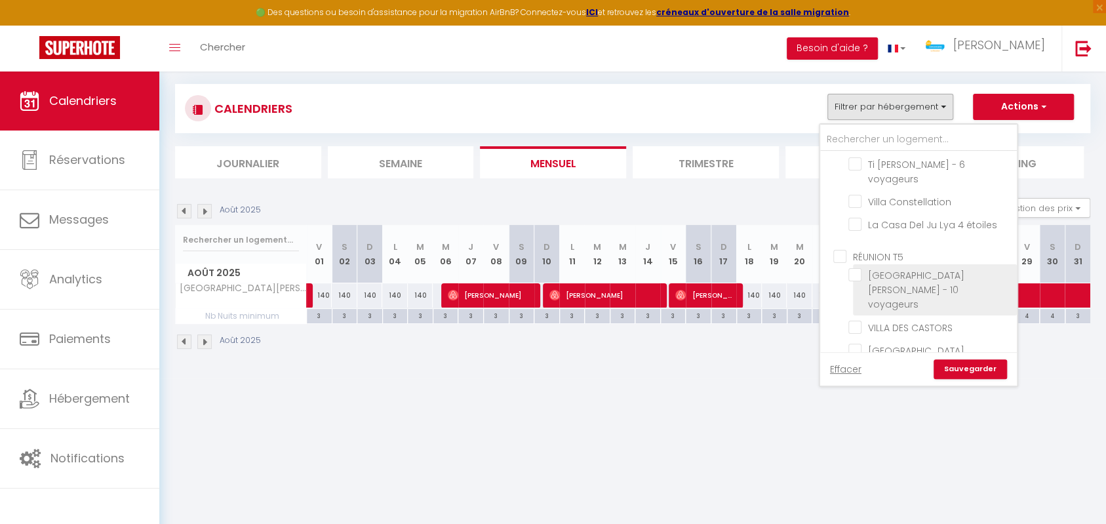
checkbox input "false"
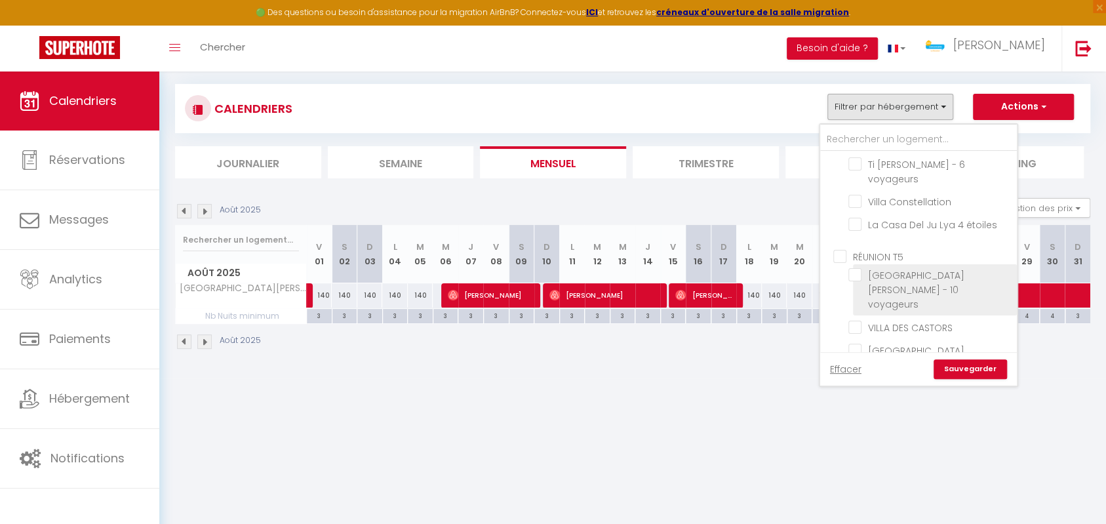
checkbox input "false"
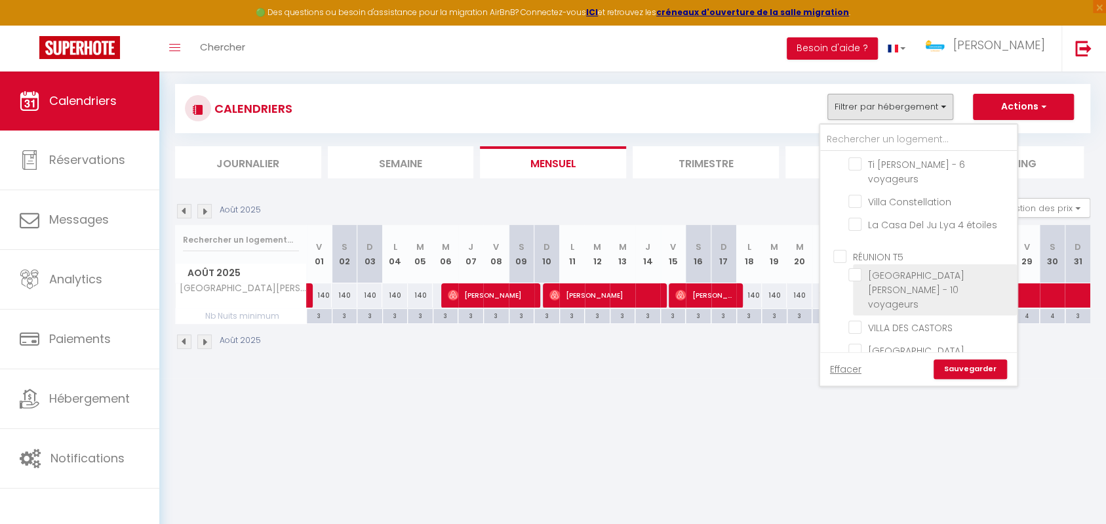
checkbox input "false"
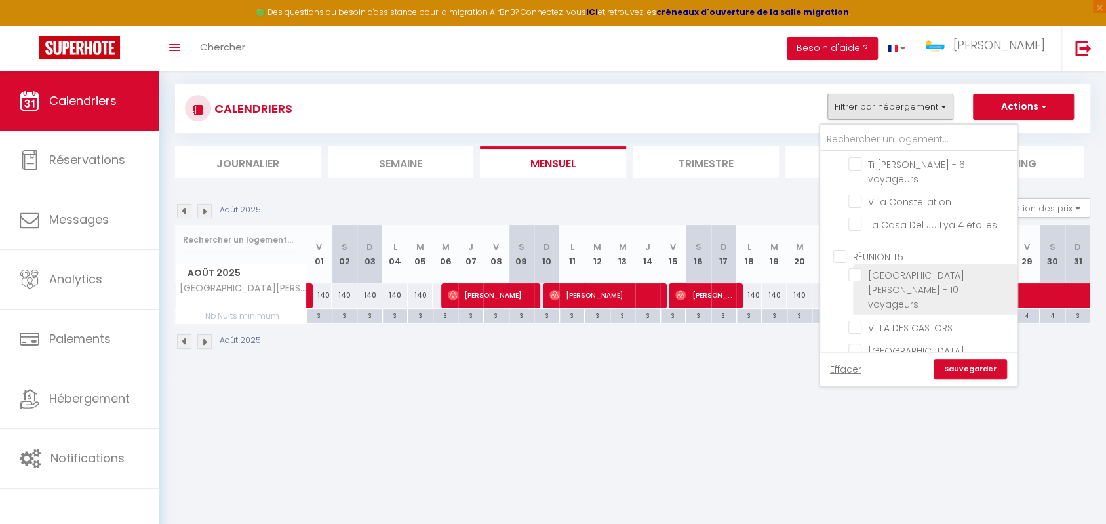
checkbox input "false"
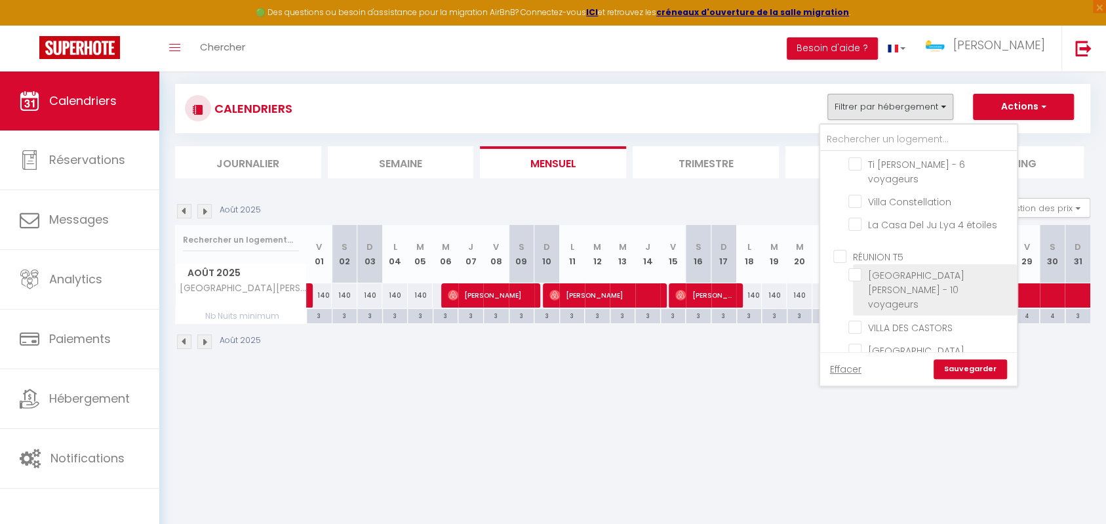
checkbox input "false"
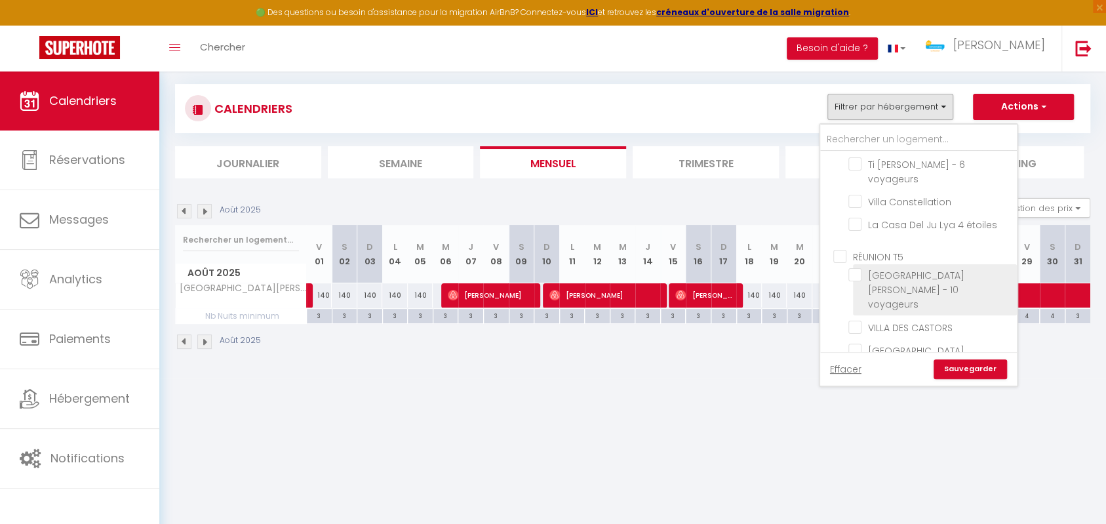
checkbox input "false"
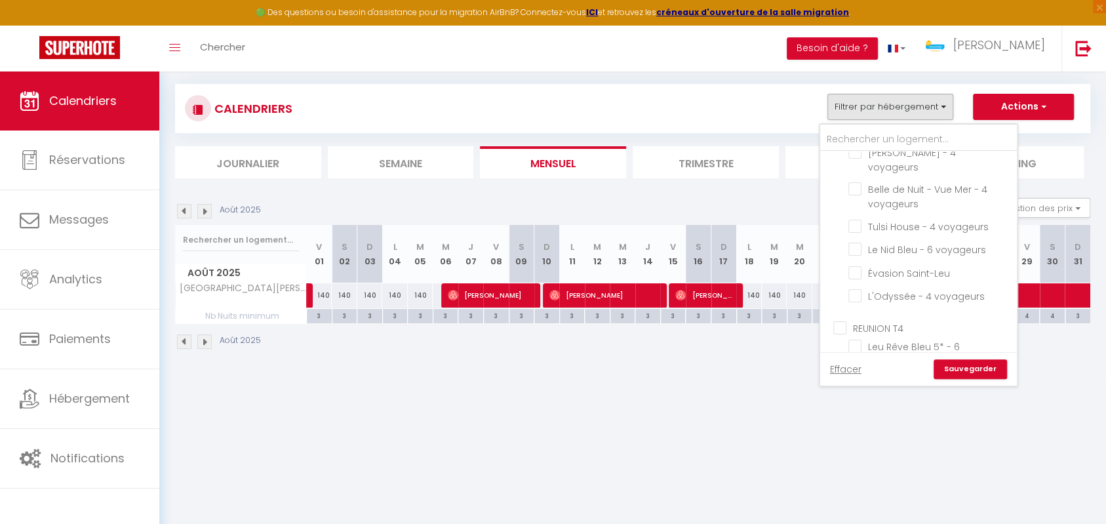
scroll to position [563, 0]
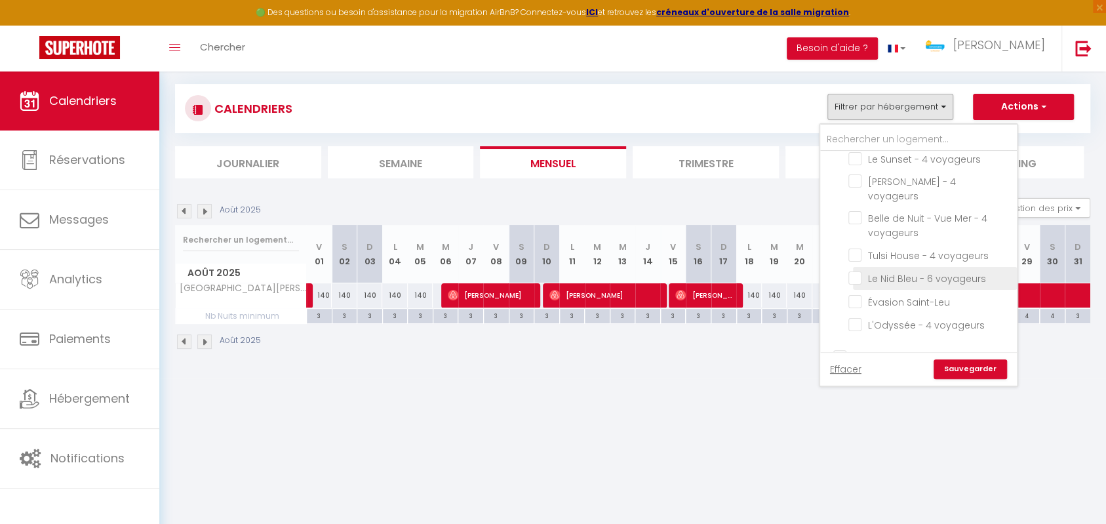
click at [854, 271] on input "Le Nid Bleu - 6 voyageurs" at bounding box center [931, 277] width 164 height 13
click at [960, 363] on link "Sauvegarder" at bounding box center [970, 369] width 73 height 20
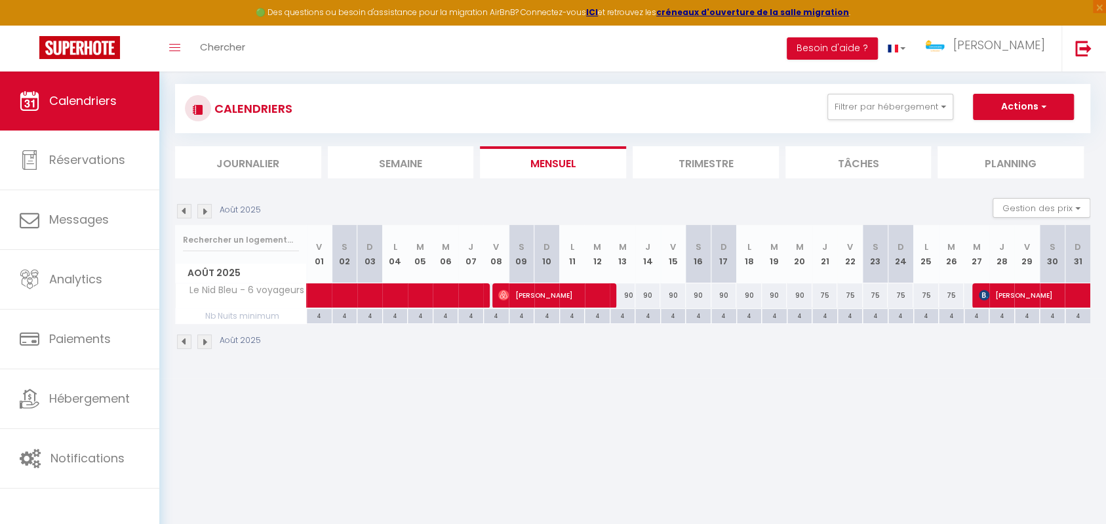
click at [192, 206] on div "Août 2025" at bounding box center [220, 211] width 90 height 14
click at [186, 211] on img at bounding box center [184, 211] width 14 height 14
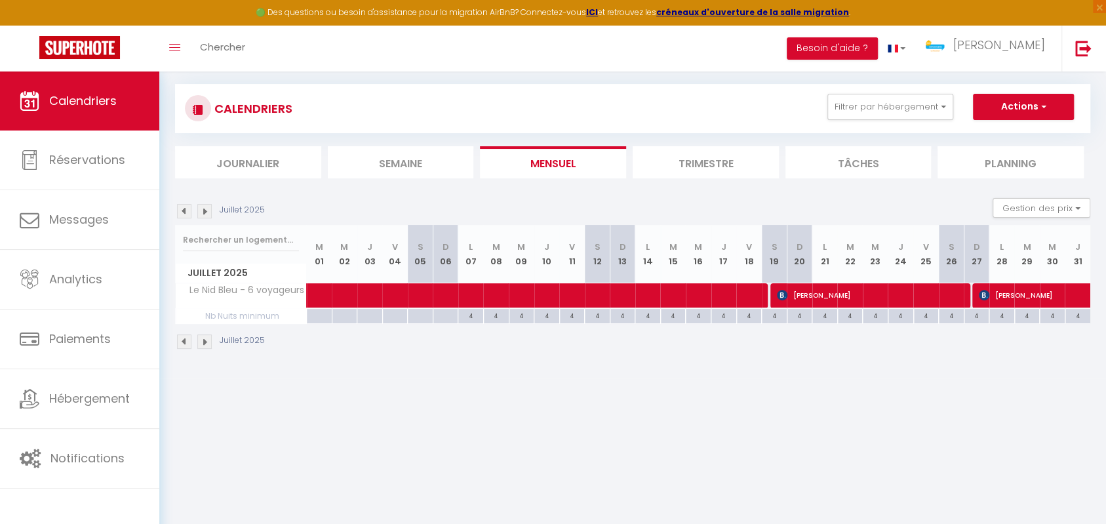
click at [205, 209] on img at bounding box center [204, 211] width 14 height 14
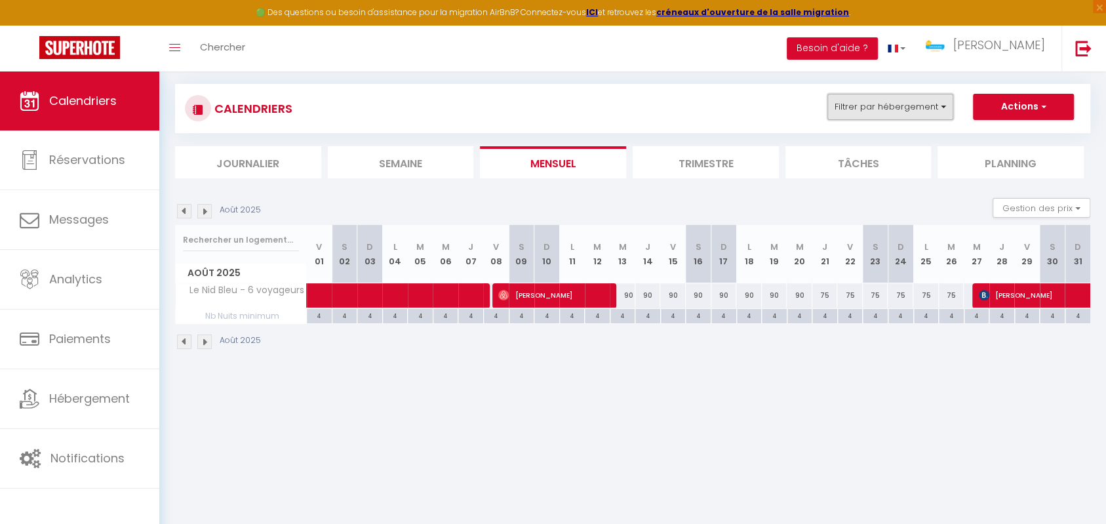
click at [891, 104] on button "Filtrer par hébergement" at bounding box center [891, 107] width 126 height 26
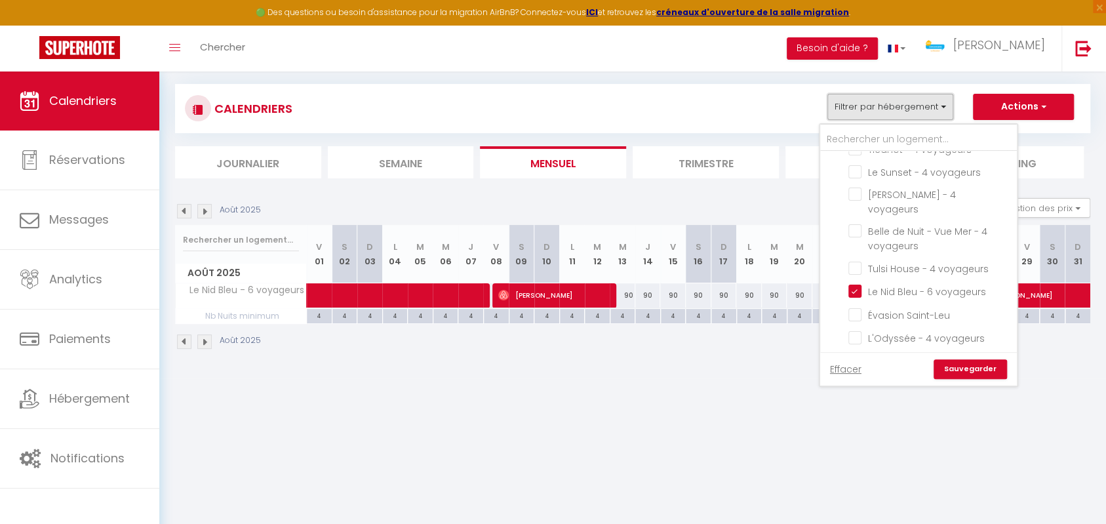
scroll to position [489, 0]
click at [865, 345] on input "Le Nid Bleu - 6 voyageurs" at bounding box center [931, 351] width 164 height 13
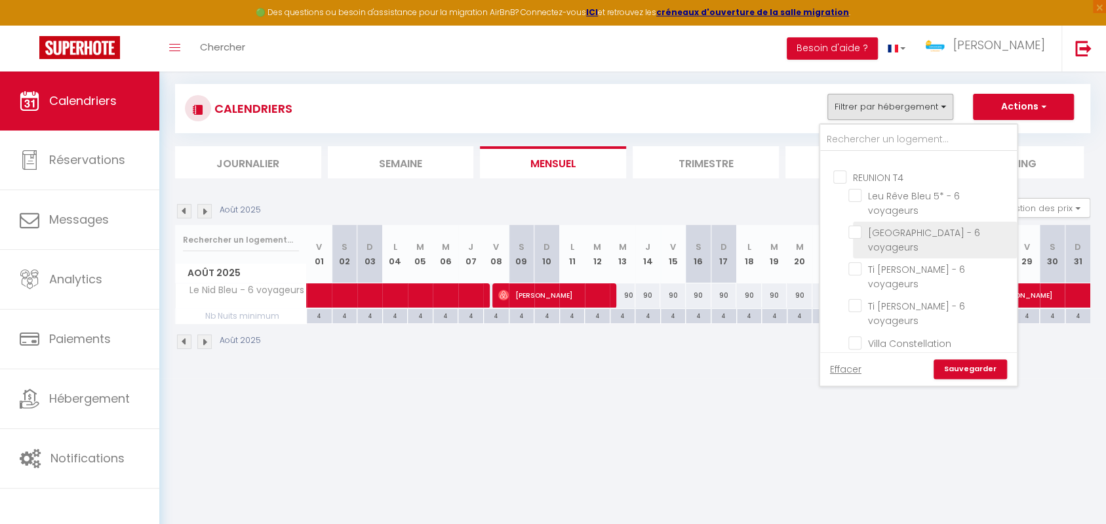
click at [854, 226] on input "[GEOGRAPHIC_DATA] - 6 voyageurs" at bounding box center [931, 232] width 164 height 13
click at [976, 361] on link "Sauvegarder" at bounding box center [970, 369] width 73 height 20
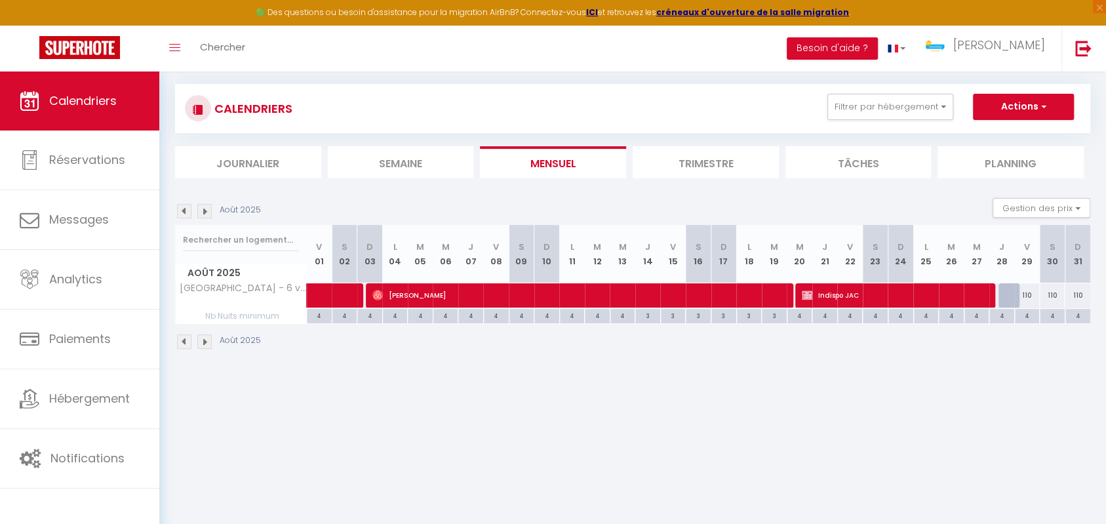
click at [190, 206] on img at bounding box center [184, 211] width 14 height 14
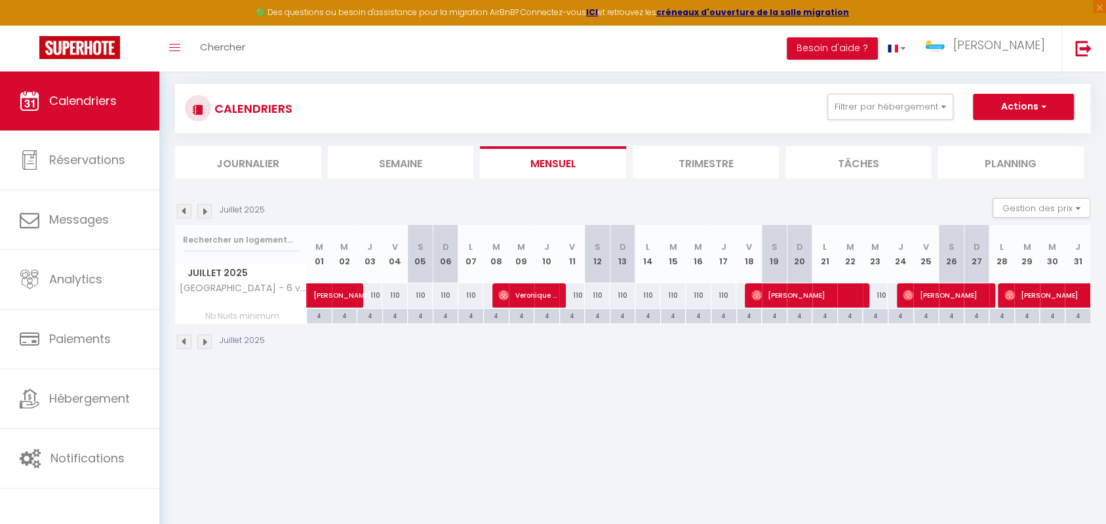
click at [212, 209] on div "Juillet 2025" at bounding box center [222, 211] width 94 height 14
click at [206, 210] on img at bounding box center [204, 211] width 14 height 14
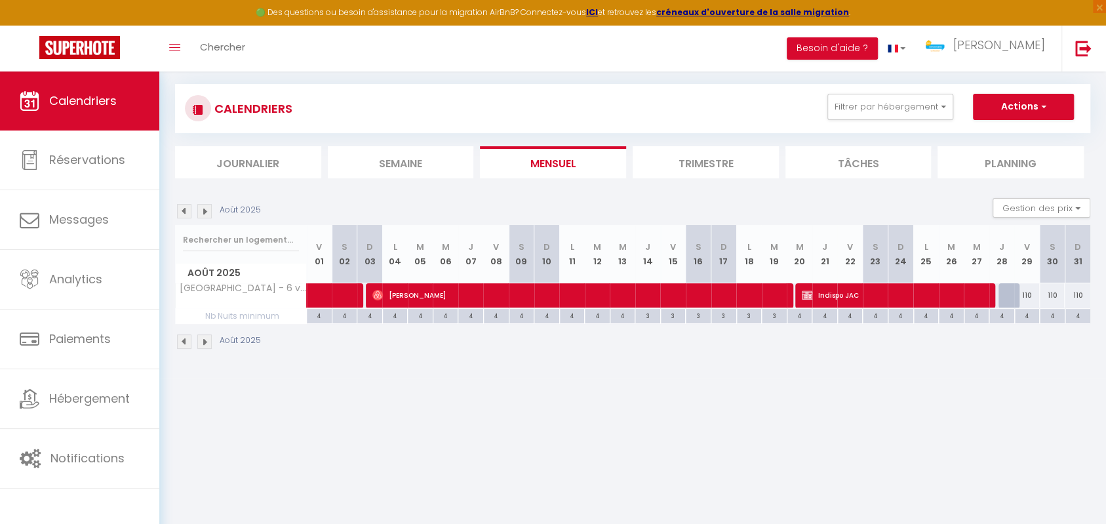
drag, startPoint x: 565, startPoint y: 377, endPoint x: 508, endPoint y: 296, distance: 98.8
click at [565, 377] on body "🟢 Des questions ou besoin d'assistance pour la migration AirBnB? Connectez-vous…" at bounding box center [553, 262] width 1106 height 524
click at [889, 100] on button "Filtrer par hébergement" at bounding box center [891, 107] width 126 height 26
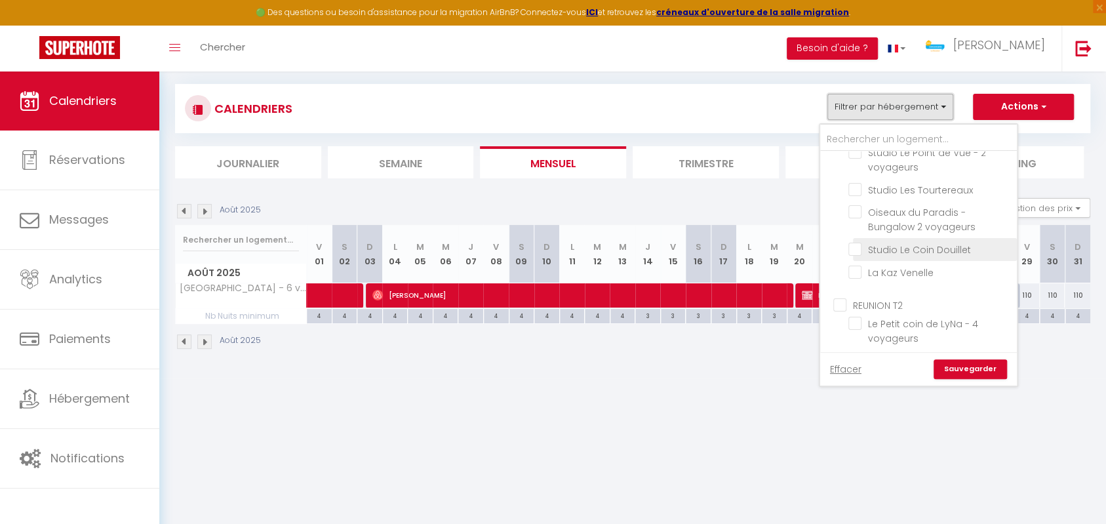
scroll to position [277, 0]
click at [856, 245] on input "Studio Le Coin Douillet" at bounding box center [931, 244] width 164 height 13
click at [949, 364] on link "Sauvegarder" at bounding box center [970, 369] width 73 height 20
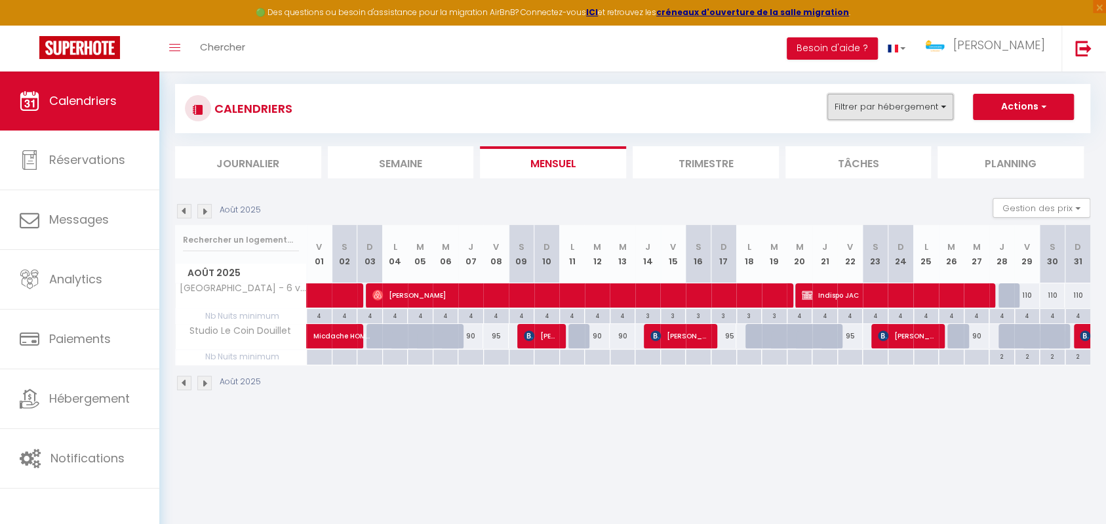
click at [896, 102] on button "Filtrer par hébergement" at bounding box center [891, 107] width 126 height 26
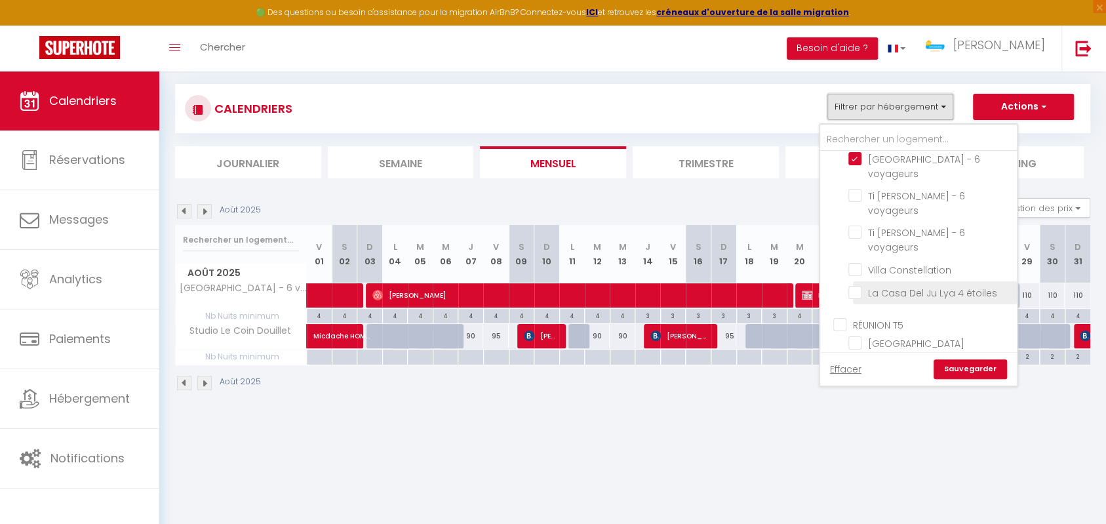
scroll to position [699, 0]
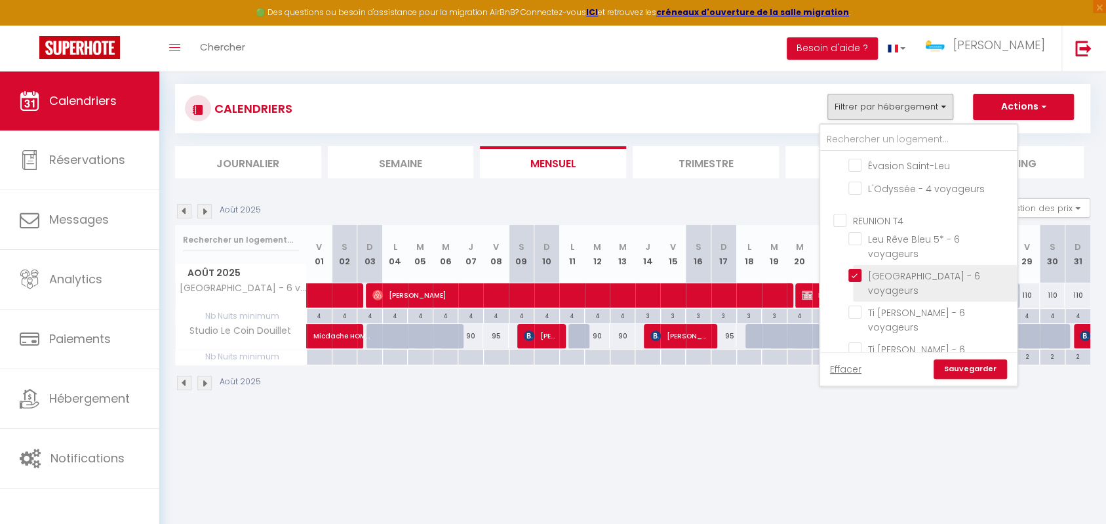
click at [860, 269] on input "[GEOGRAPHIC_DATA] - 6 voyageurs" at bounding box center [931, 275] width 164 height 13
click at [972, 369] on link "Sauvegarder" at bounding box center [970, 369] width 73 height 20
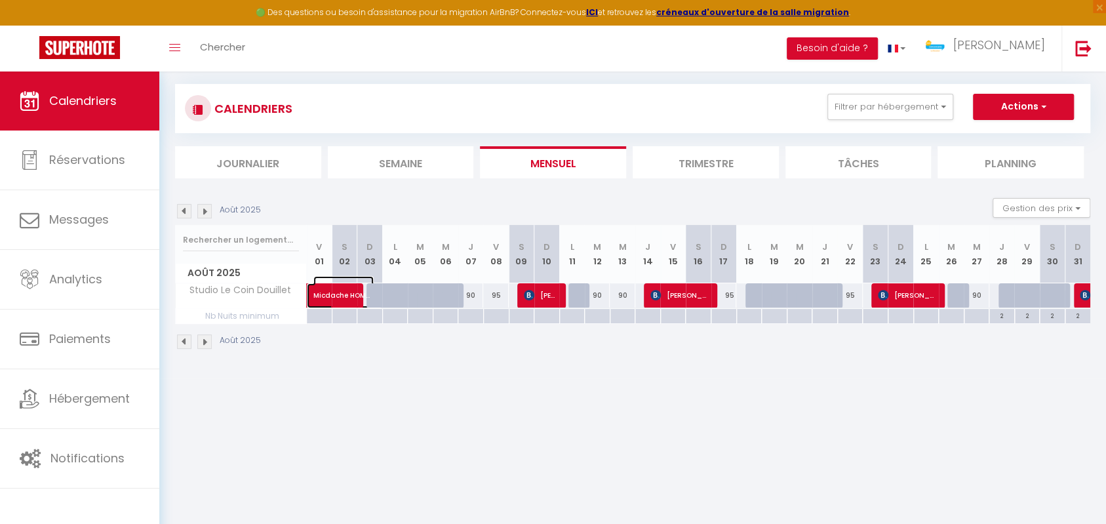
click at [326, 288] on span "Micdache HOMARI" at bounding box center [343, 288] width 60 height 25
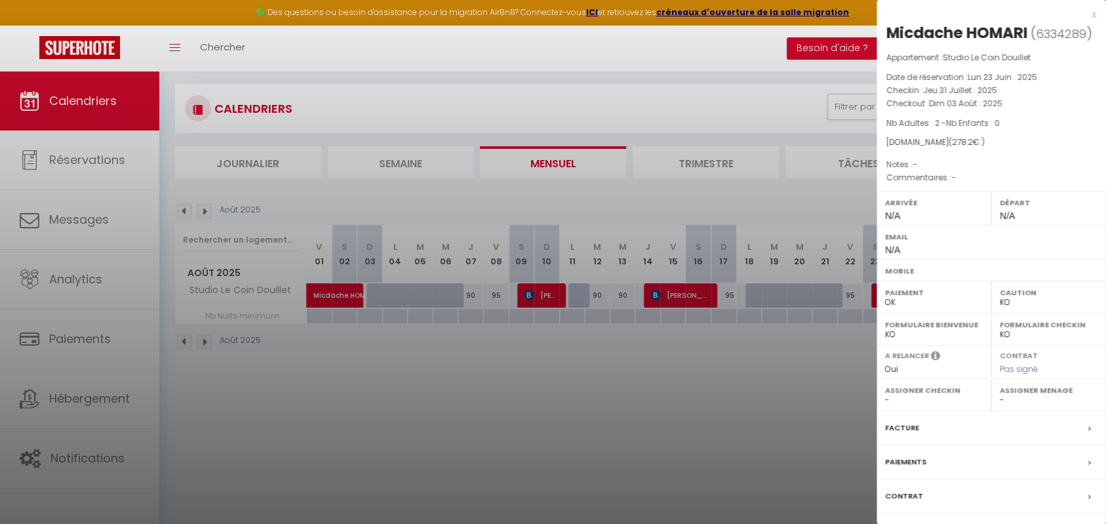
click at [489, 378] on div at bounding box center [553, 262] width 1106 height 524
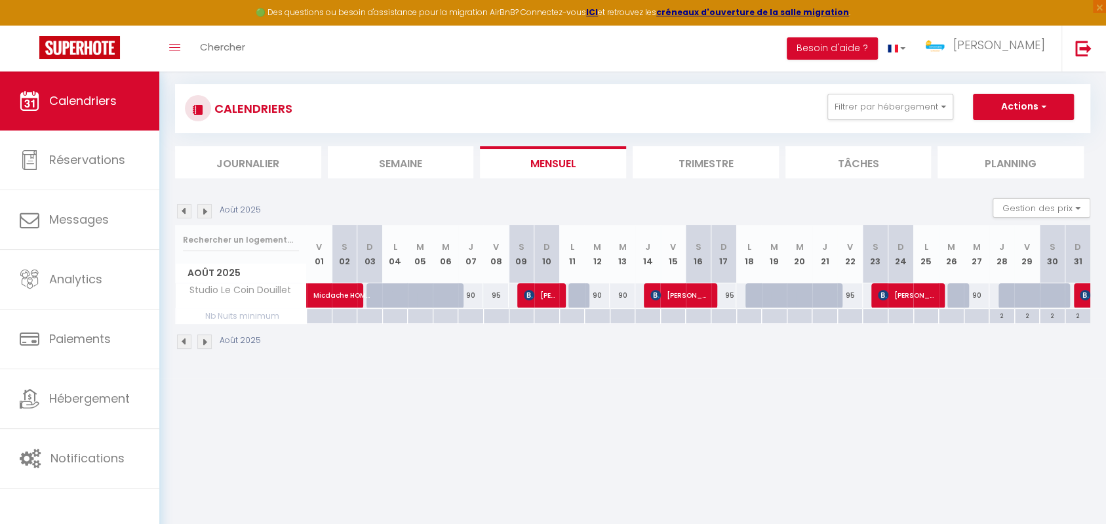
click at [182, 208] on img at bounding box center [184, 211] width 14 height 14
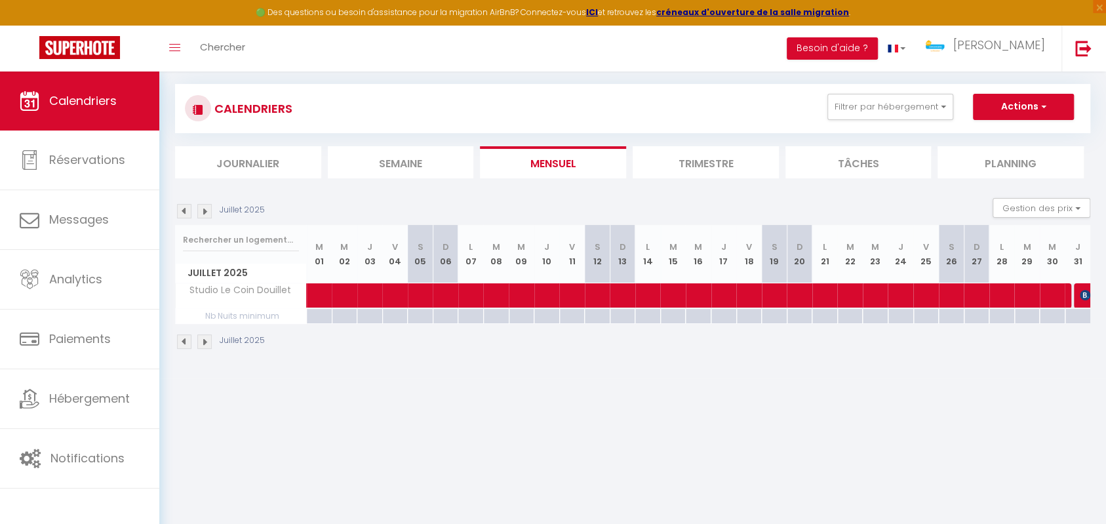
click at [203, 208] on img at bounding box center [204, 211] width 14 height 14
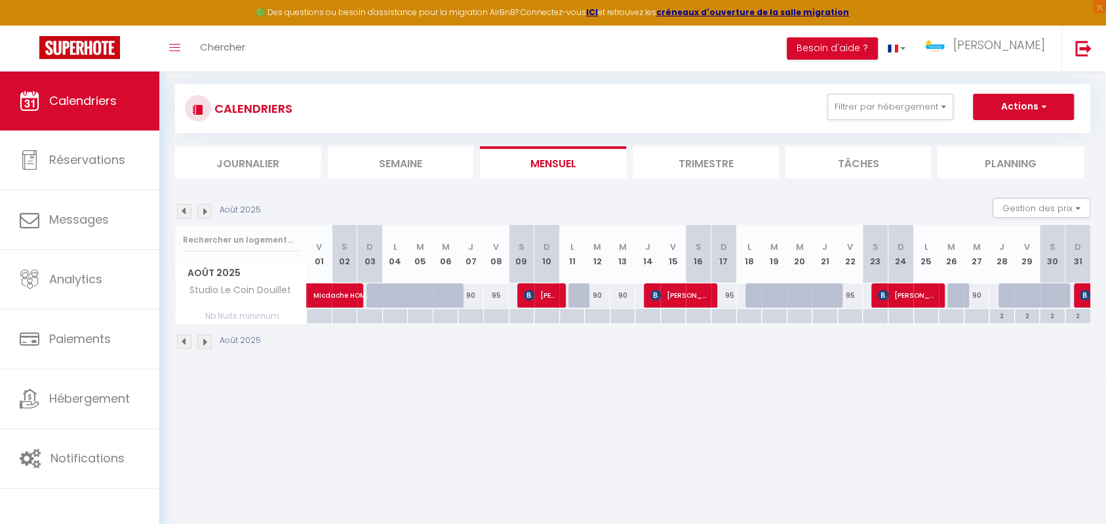
click at [519, 292] on div at bounding box center [530, 295] width 26 height 25
click at [543, 291] on span "[PERSON_NAME]" at bounding box center [541, 295] width 34 height 25
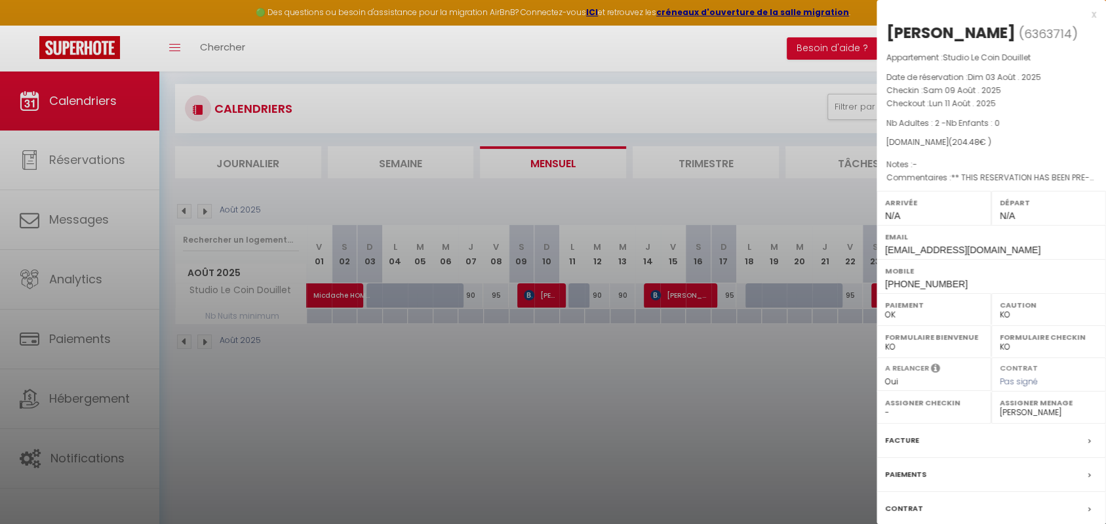
click at [607, 370] on div at bounding box center [553, 262] width 1106 height 524
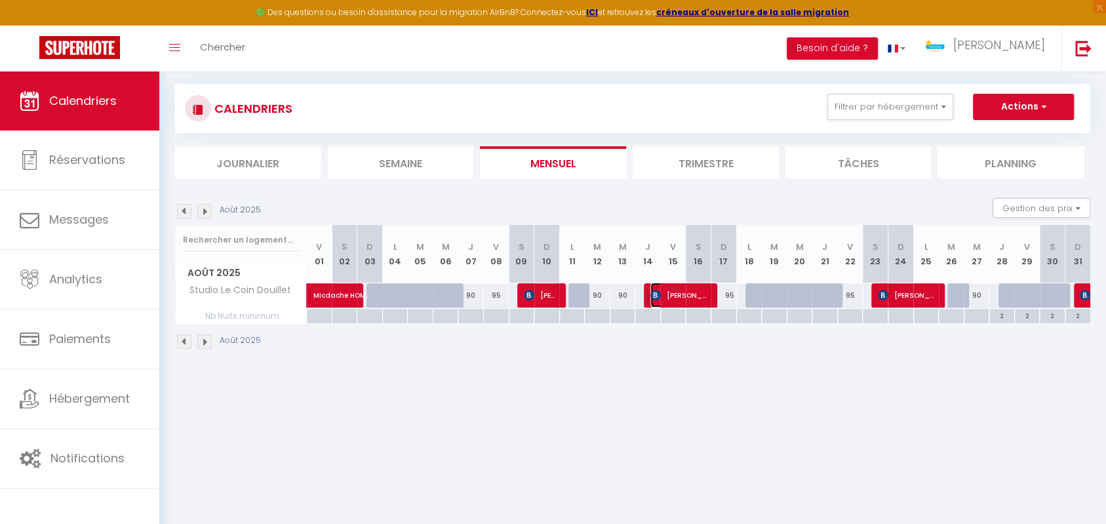
click at [670, 292] on span "[PERSON_NAME]" at bounding box center [681, 295] width 60 height 25
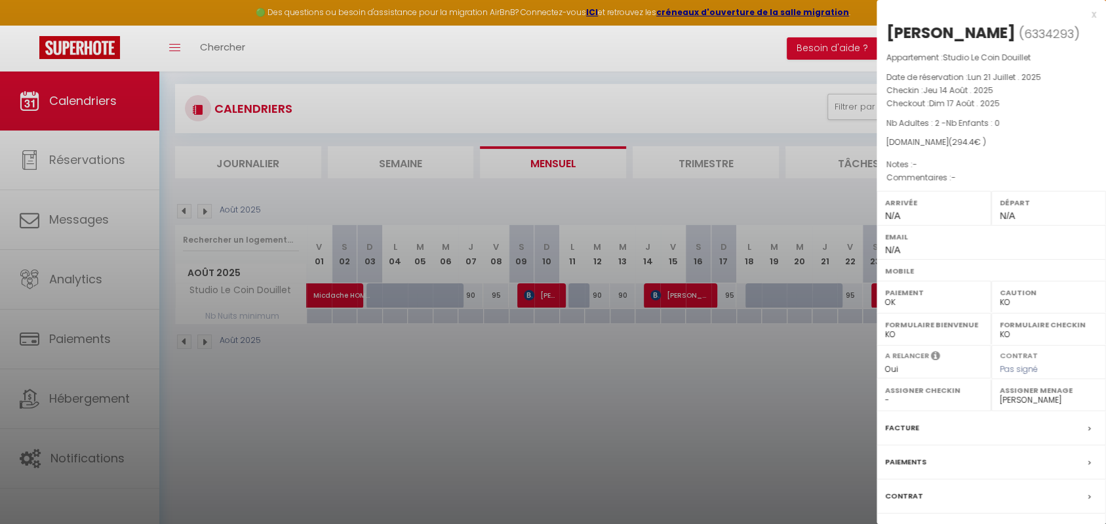
click at [679, 371] on div at bounding box center [553, 262] width 1106 height 524
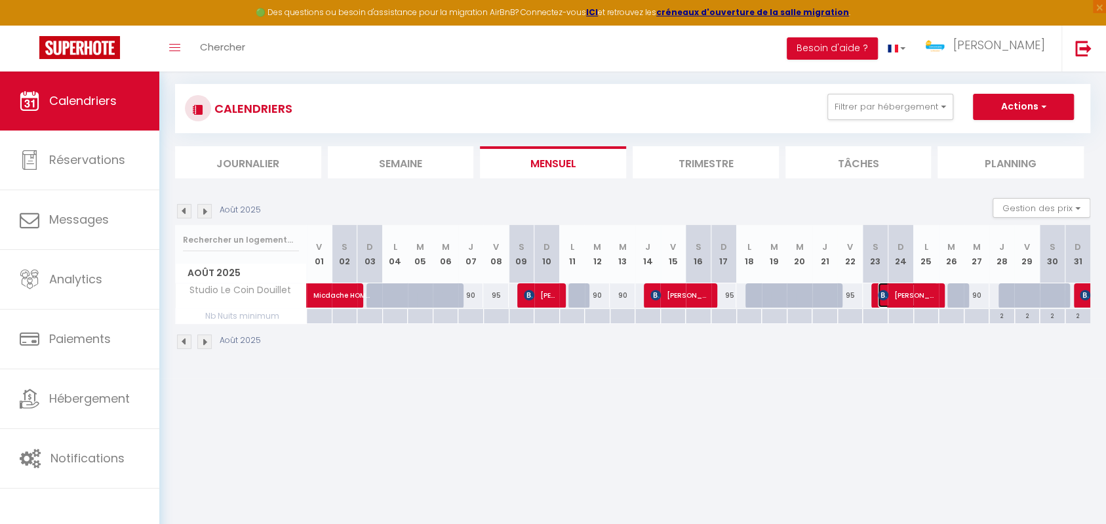
click at [900, 284] on span "[PERSON_NAME]" at bounding box center [908, 295] width 60 height 25
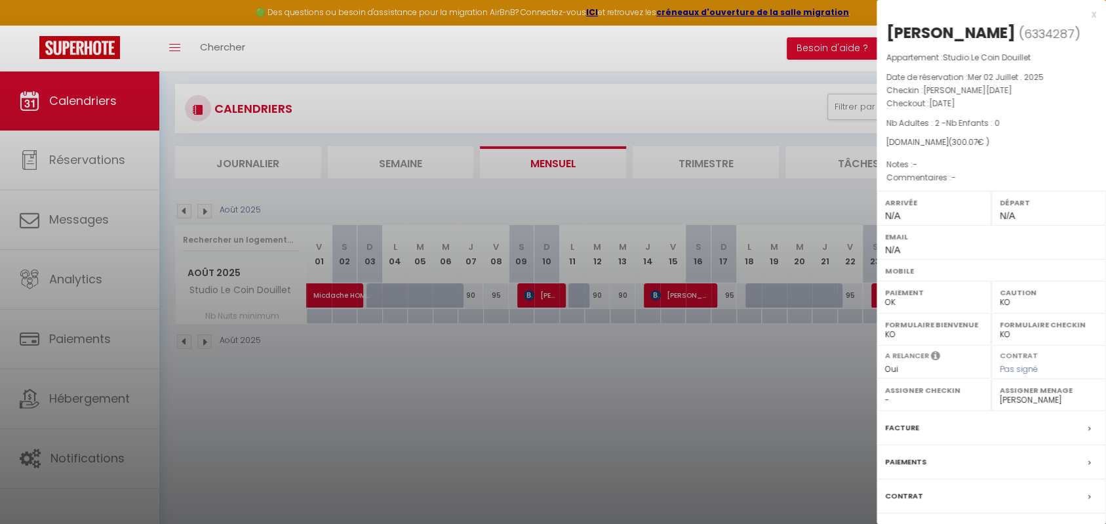
click at [775, 350] on div at bounding box center [553, 262] width 1106 height 524
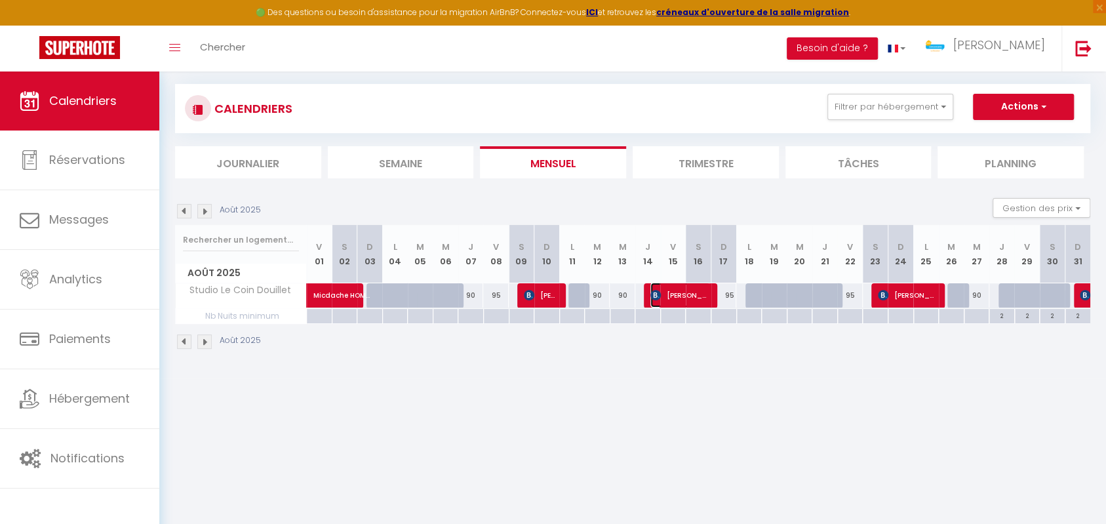
click at [662, 289] on span "[PERSON_NAME]" at bounding box center [681, 295] width 60 height 25
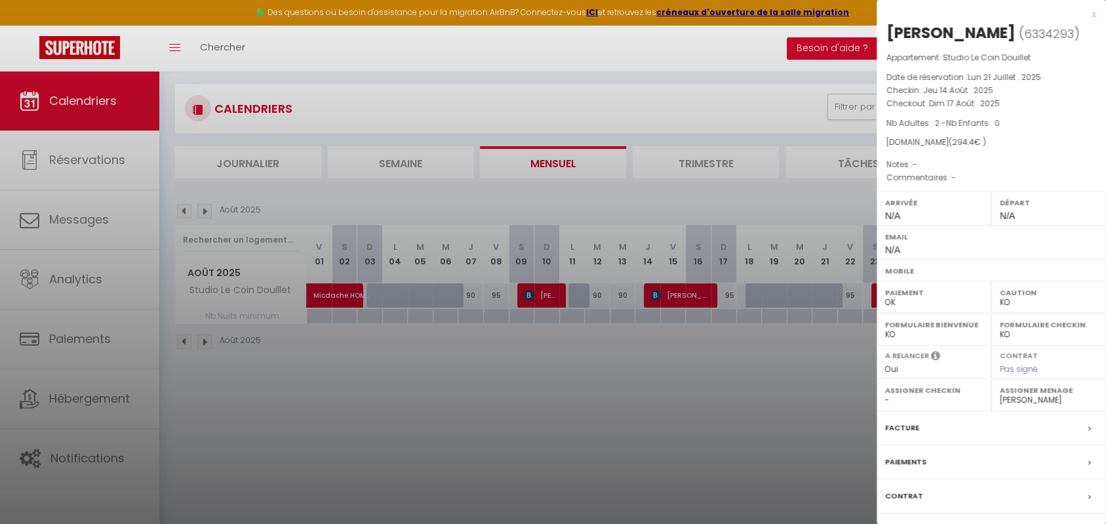
drag, startPoint x: 653, startPoint y: 368, endPoint x: 393, endPoint y: 116, distance: 361.7
click at [653, 363] on div at bounding box center [553, 262] width 1106 height 524
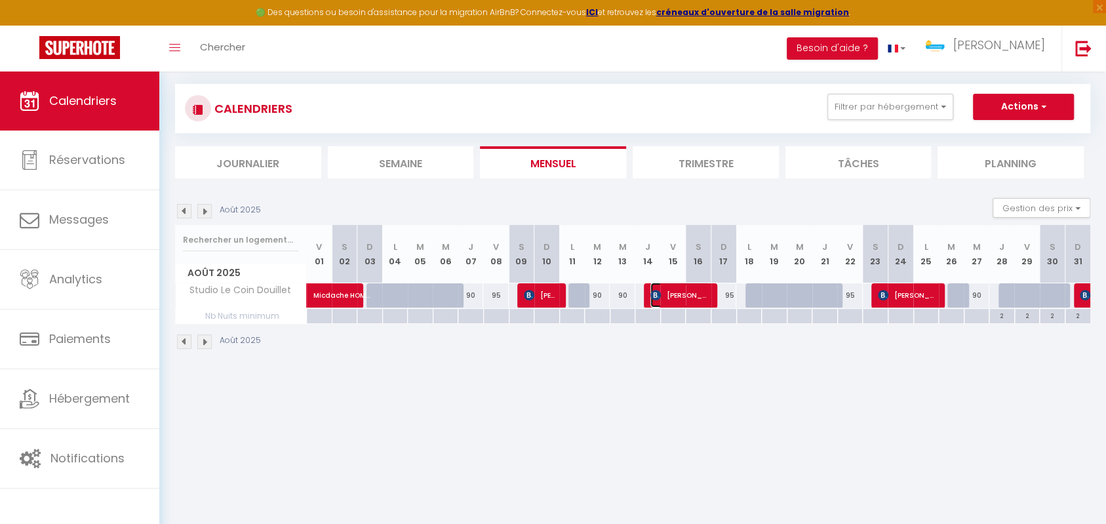
click at [670, 291] on span "[PERSON_NAME]" at bounding box center [681, 295] width 60 height 25
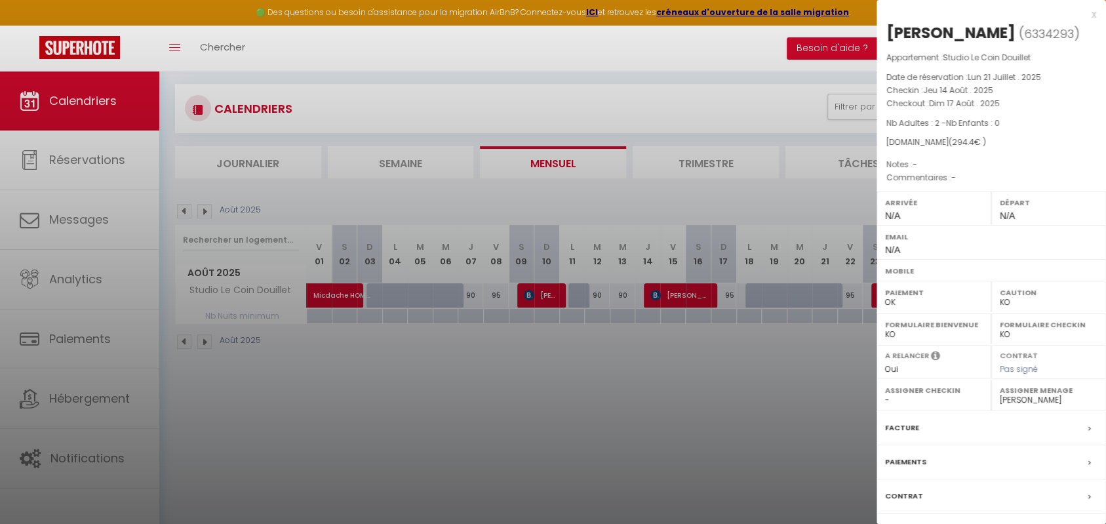
drag, startPoint x: 598, startPoint y: 345, endPoint x: 557, endPoint y: 322, distance: 46.7
click at [598, 345] on div at bounding box center [553, 262] width 1106 height 524
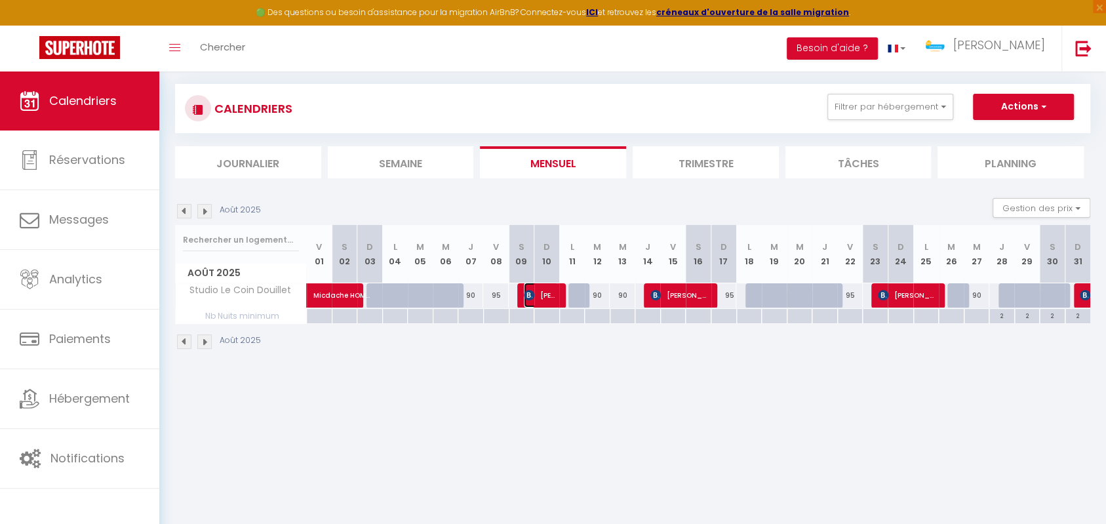
click at [538, 294] on span "[PERSON_NAME]" at bounding box center [541, 295] width 34 height 25
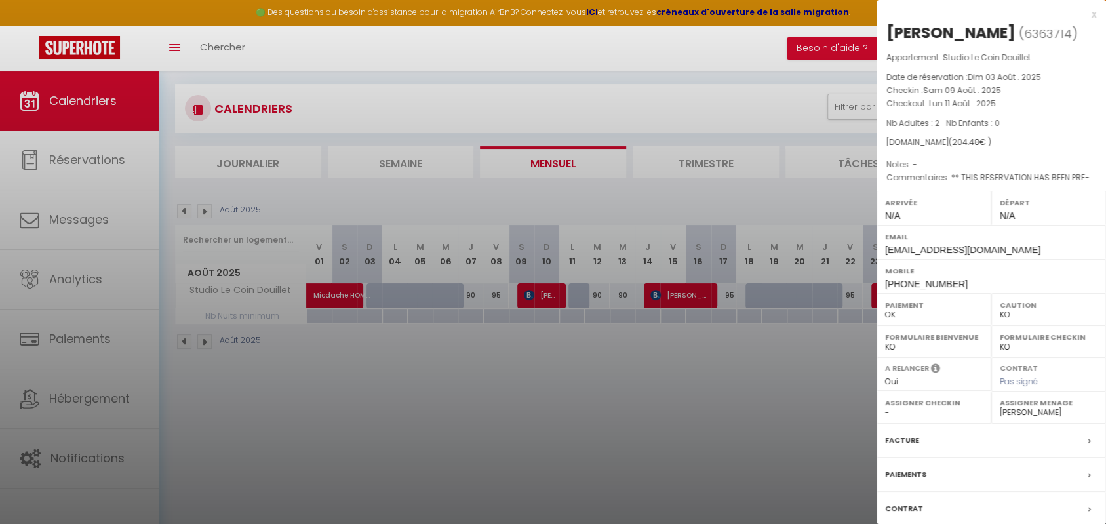
drag, startPoint x: 521, startPoint y: 339, endPoint x: 456, endPoint y: 186, distance: 165.8
click at [521, 339] on div at bounding box center [553, 262] width 1106 height 524
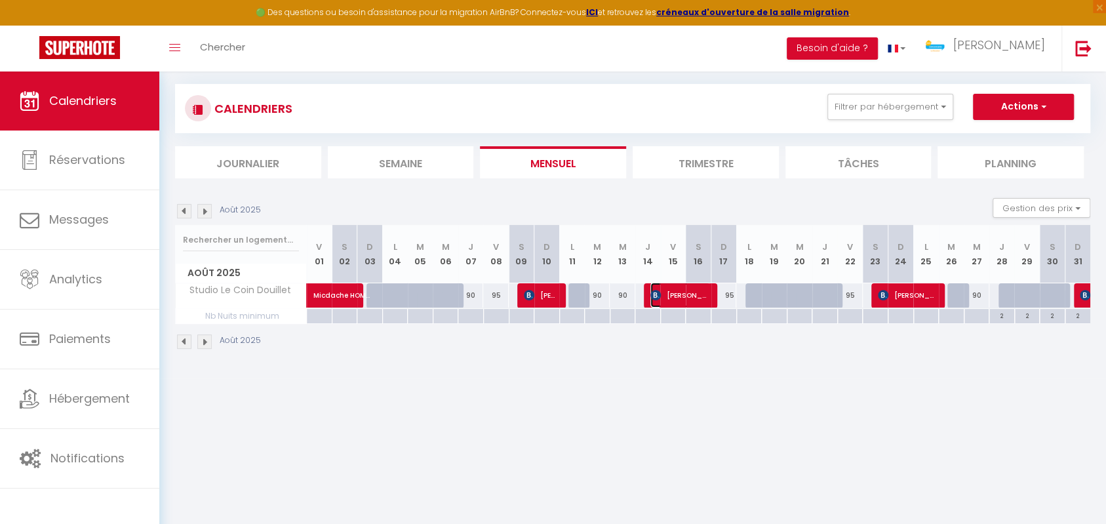
click at [702, 290] on span "[PERSON_NAME]" at bounding box center [681, 295] width 60 height 25
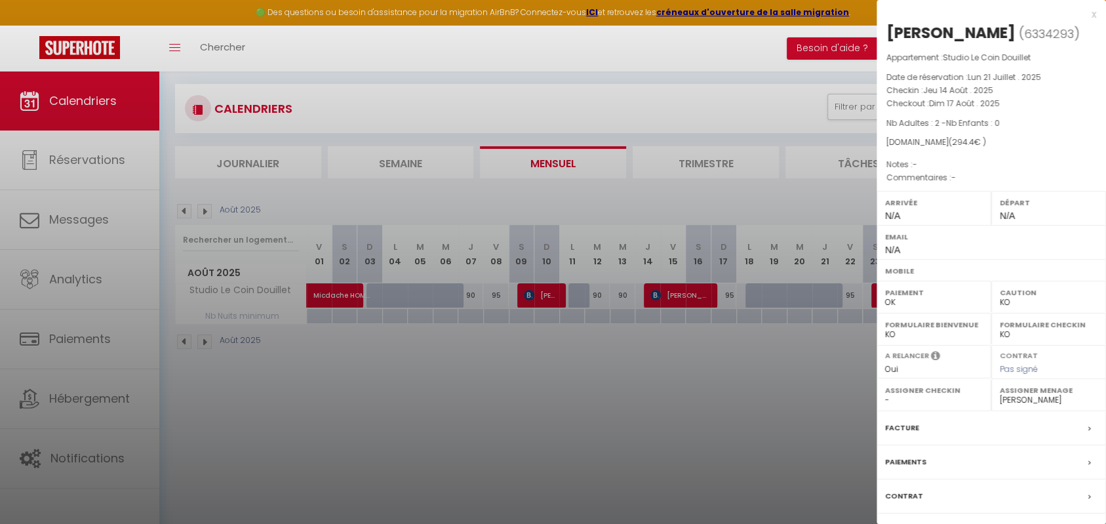
click at [595, 393] on div at bounding box center [553, 262] width 1106 height 524
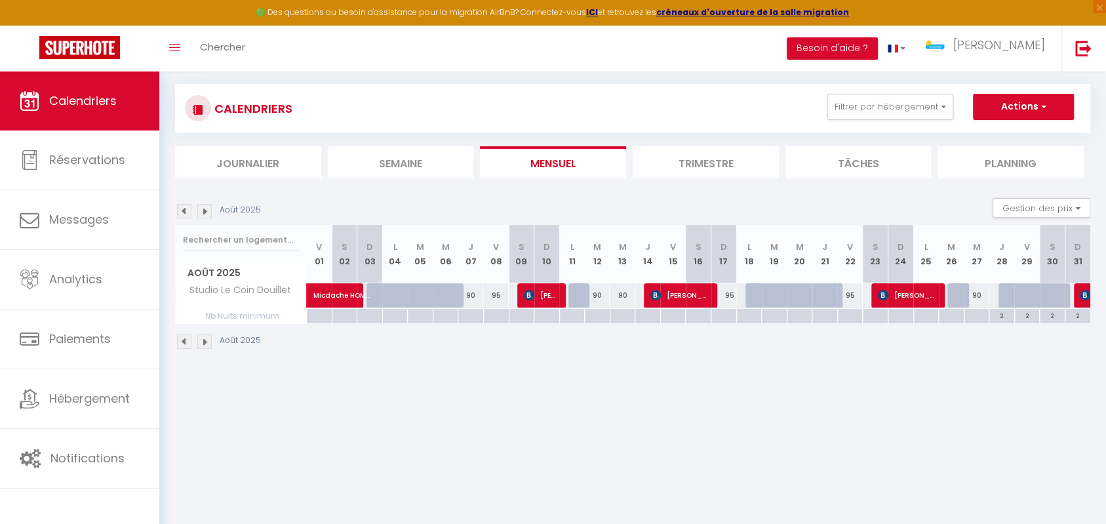
click at [185, 212] on img at bounding box center [184, 211] width 14 height 14
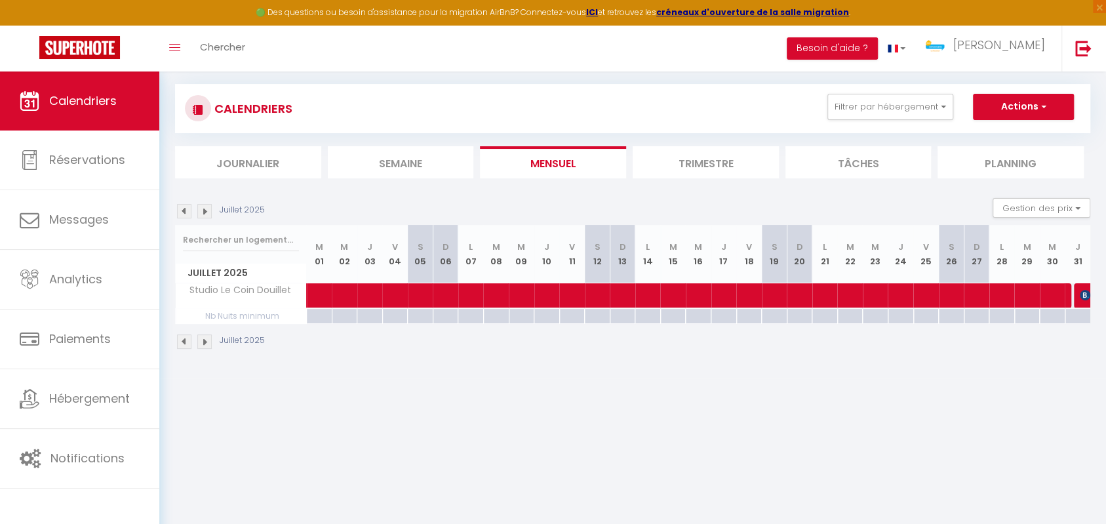
click at [203, 210] on img at bounding box center [204, 211] width 14 height 14
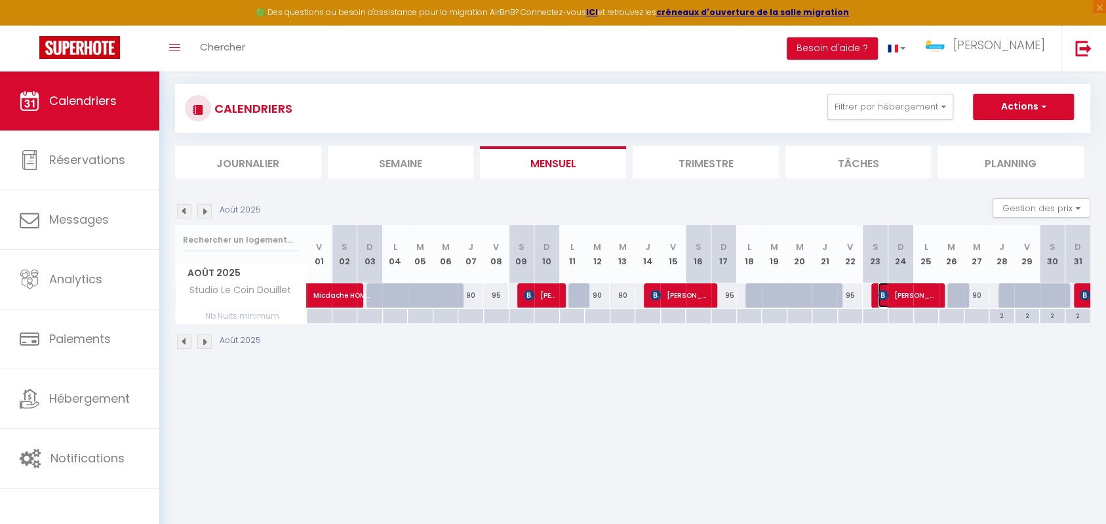
click at [898, 292] on span "[PERSON_NAME]" at bounding box center [908, 295] width 60 height 25
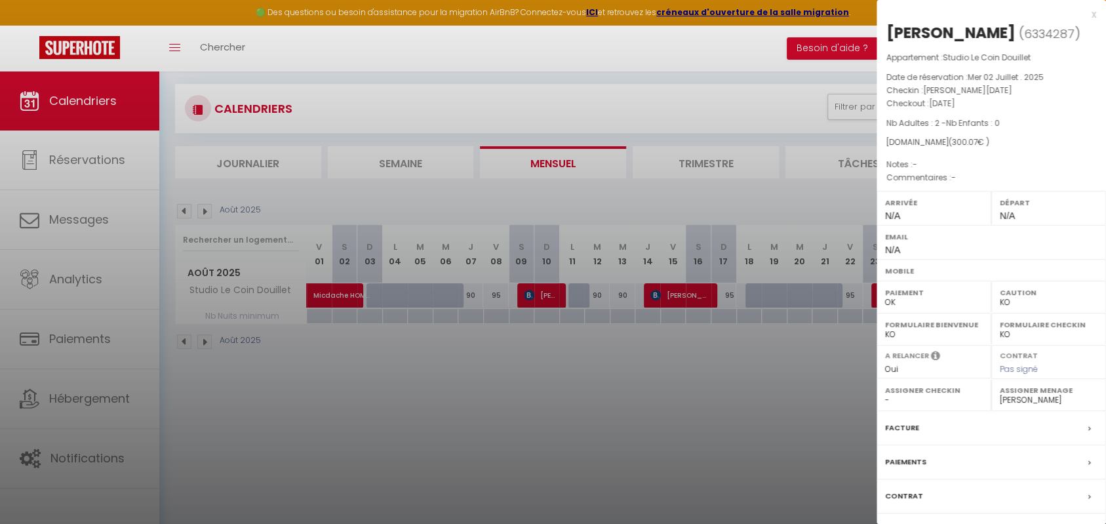
click at [787, 338] on div at bounding box center [553, 262] width 1106 height 524
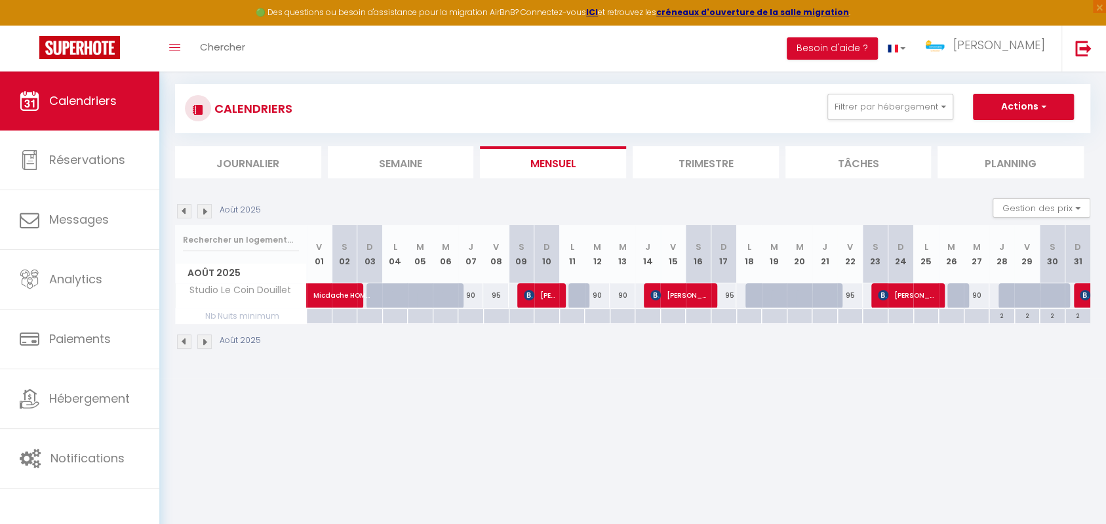
drag, startPoint x: 669, startPoint y: 358, endPoint x: 686, endPoint y: 339, distance: 25.5
click at [669, 359] on div "Août 2025" at bounding box center [632, 343] width 915 height 39
click at [881, 111] on button "Filtrer par hébergement" at bounding box center [891, 107] width 126 height 26
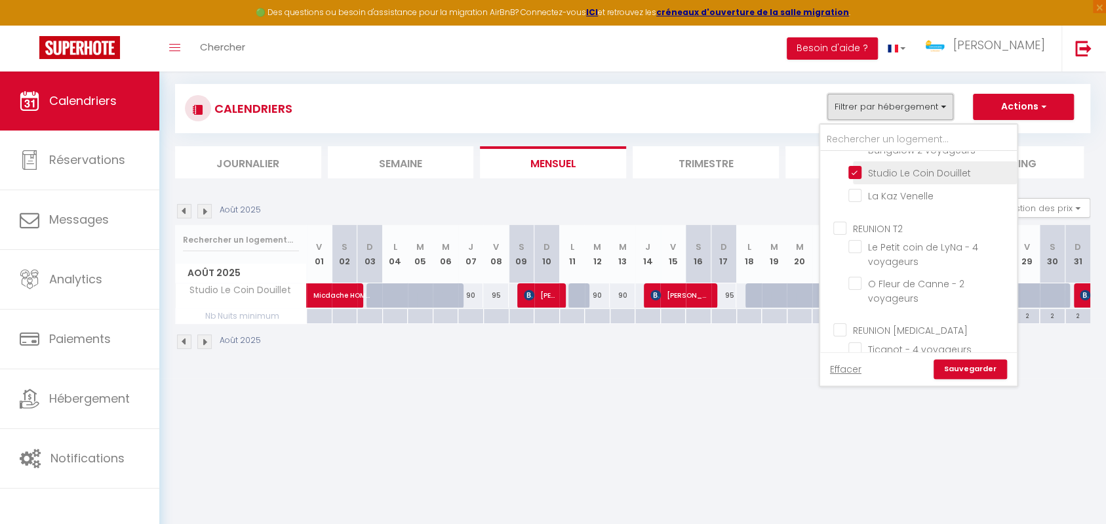
scroll to position [233, 0]
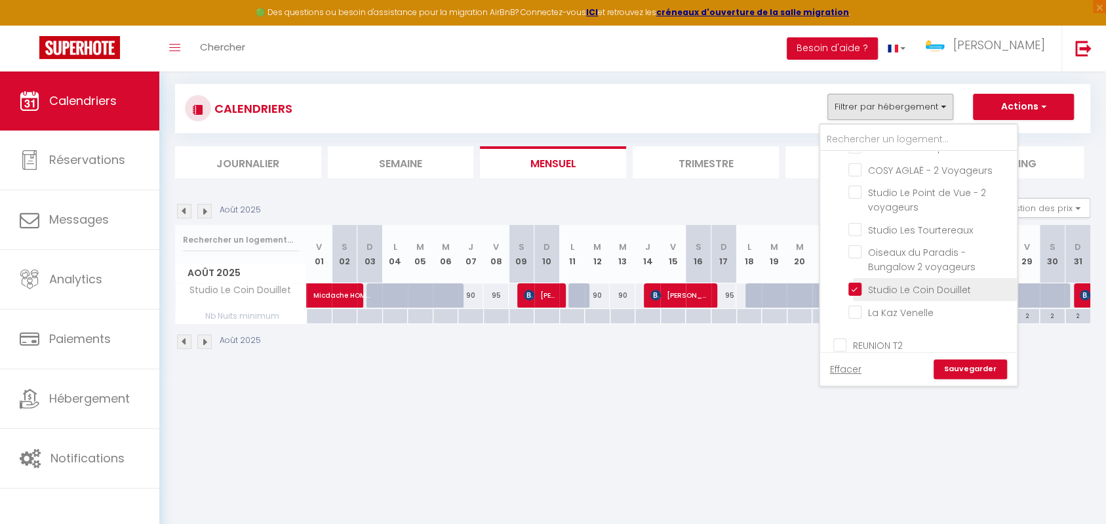
click at [852, 289] on input "Studio Le Coin Douillet" at bounding box center [931, 288] width 164 height 13
click at [710, 363] on div "Urgent : Migration Airbnb nécessaire pour votre compte, merci de suivre ces éta…" at bounding box center [632, 189] width 947 height 378
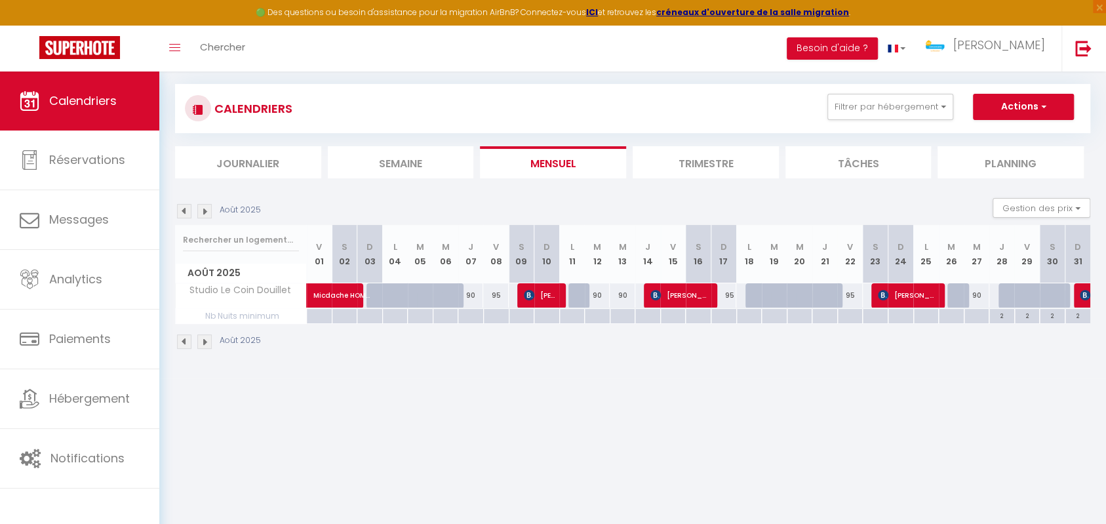
click at [1077, 291] on div at bounding box center [1087, 295] width 26 height 25
click at [1083, 291] on img at bounding box center [1085, 295] width 10 height 10
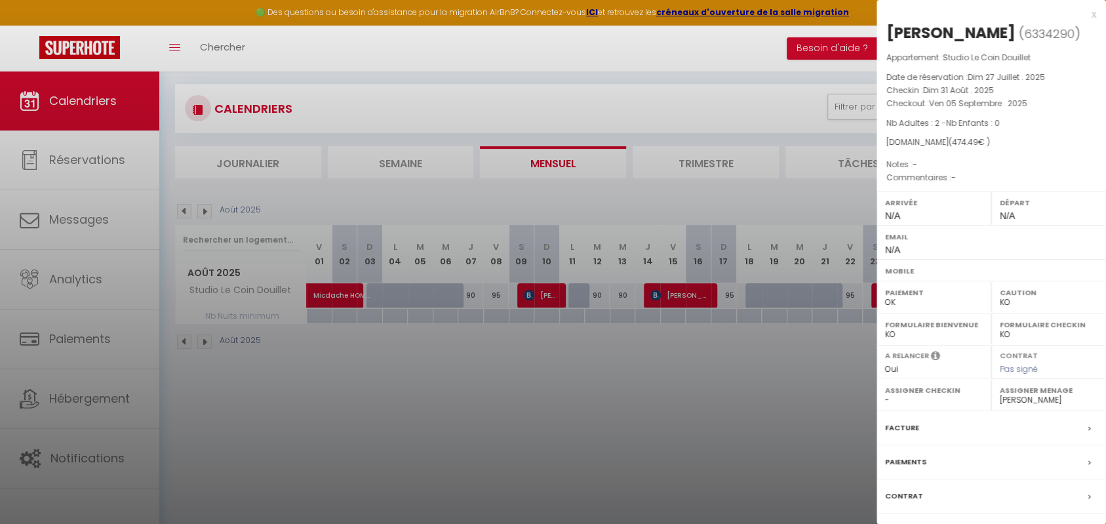
click at [735, 358] on div at bounding box center [553, 262] width 1106 height 524
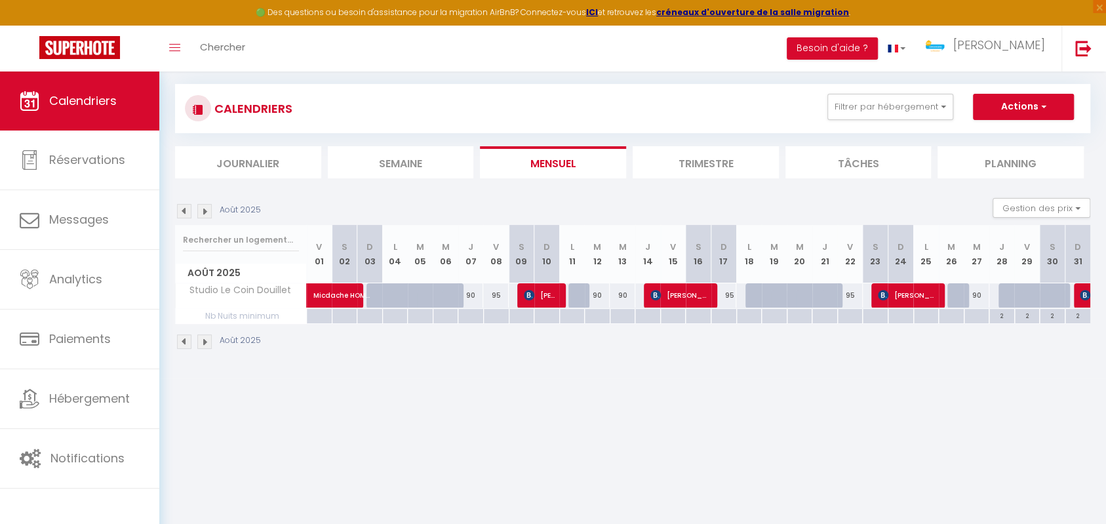
click at [209, 214] on img at bounding box center [204, 211] width 14 height 14
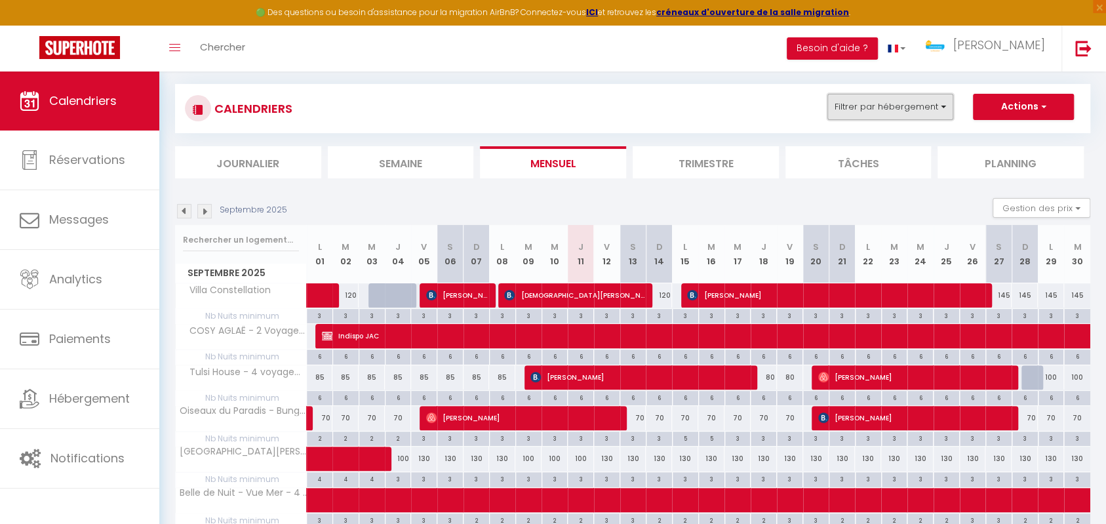
click at [915, 115] on button "Filtrer par hébergement" at bounding box center [891, 107] width 126 height 26
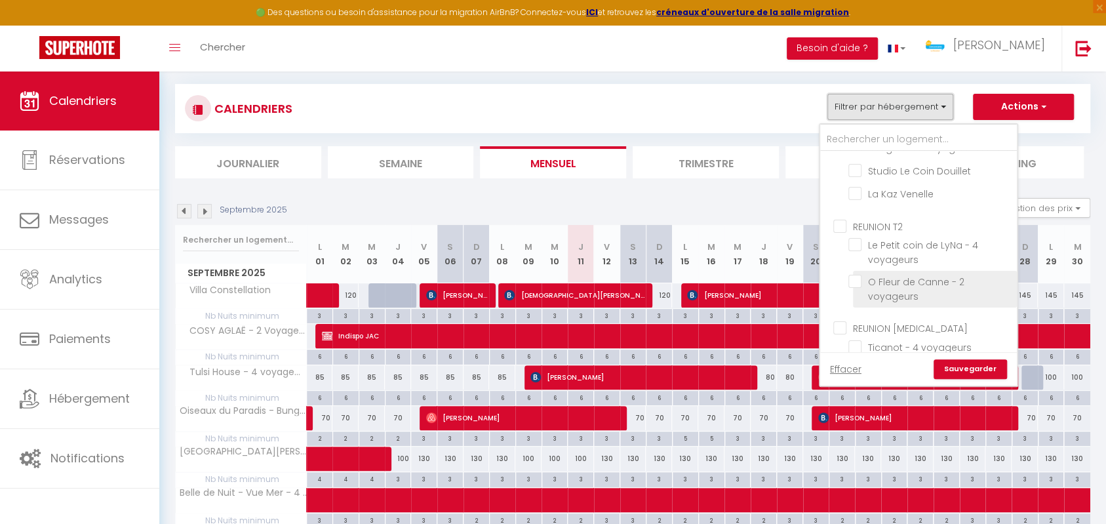
scroll to position [235, 0]
click at [855, 286] on input "Studio Le Coin Douillet" at bounding box center [931, 286] width 164 height 13
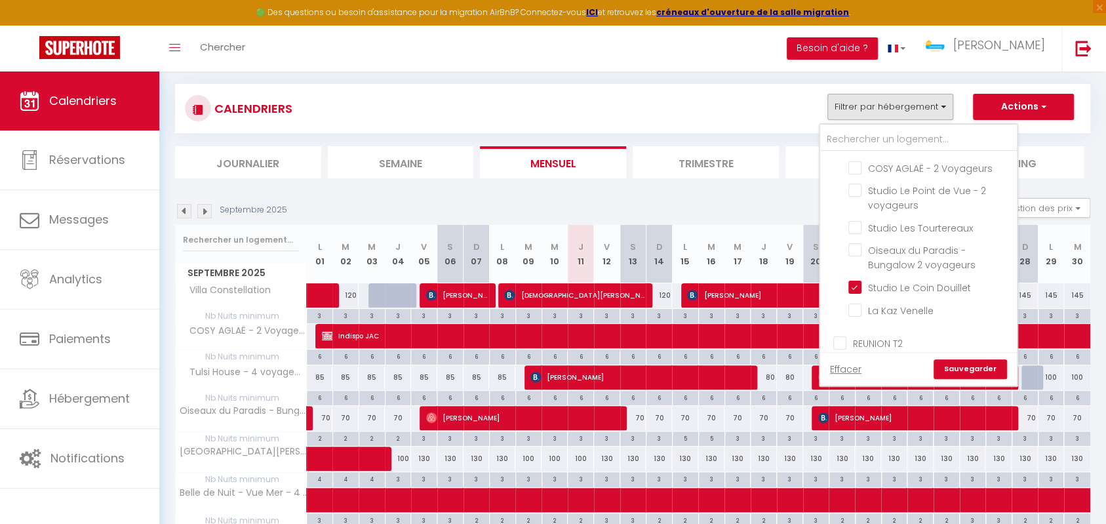
click at [973, 361] on link "Sauvegarder" at bounding box center [970, 369] width 73 height 20
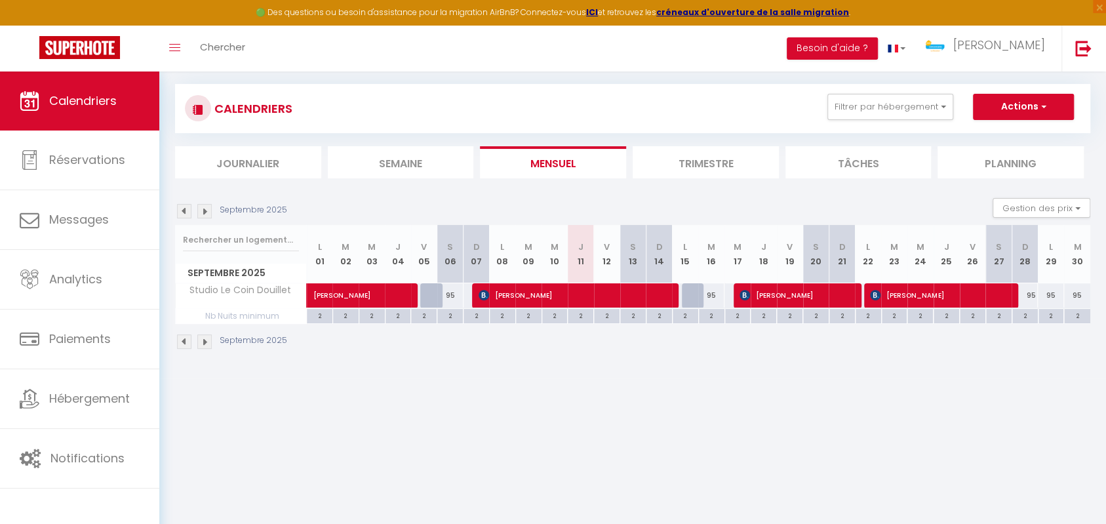
click at [182, 211] on img at bounding box center [184, 211] width 14 height 14
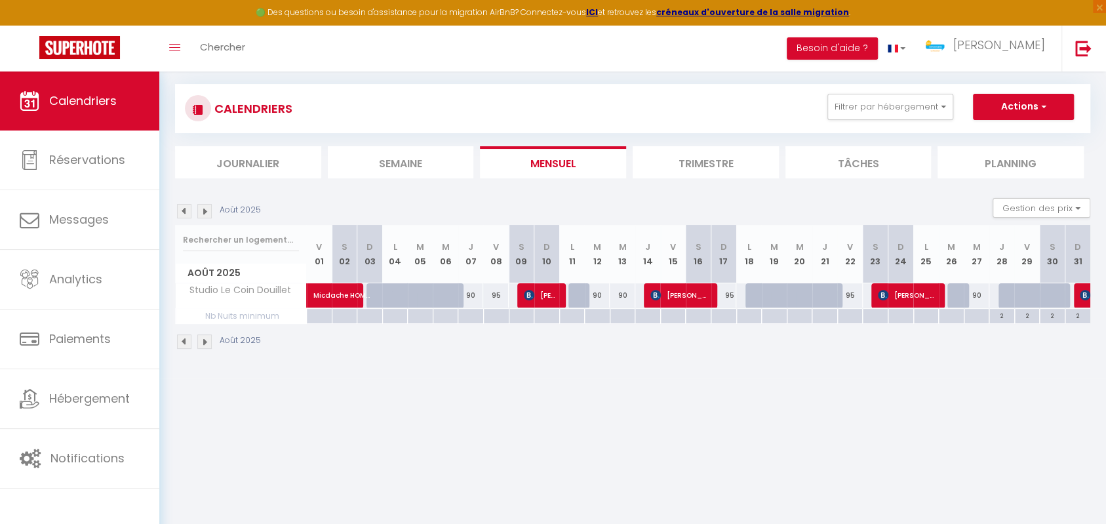
click at [207, 212] on img at bounding box center [204, 211] width 14 height 14
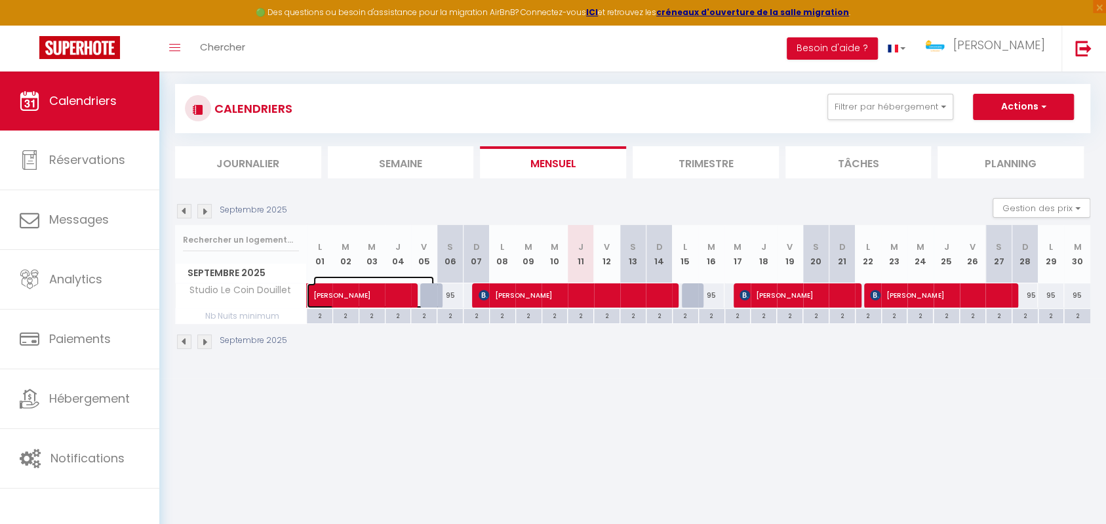
click at [351, 289] on span "[PERSON_NAME]" at bounding box center [373, 288] width 121 height 25
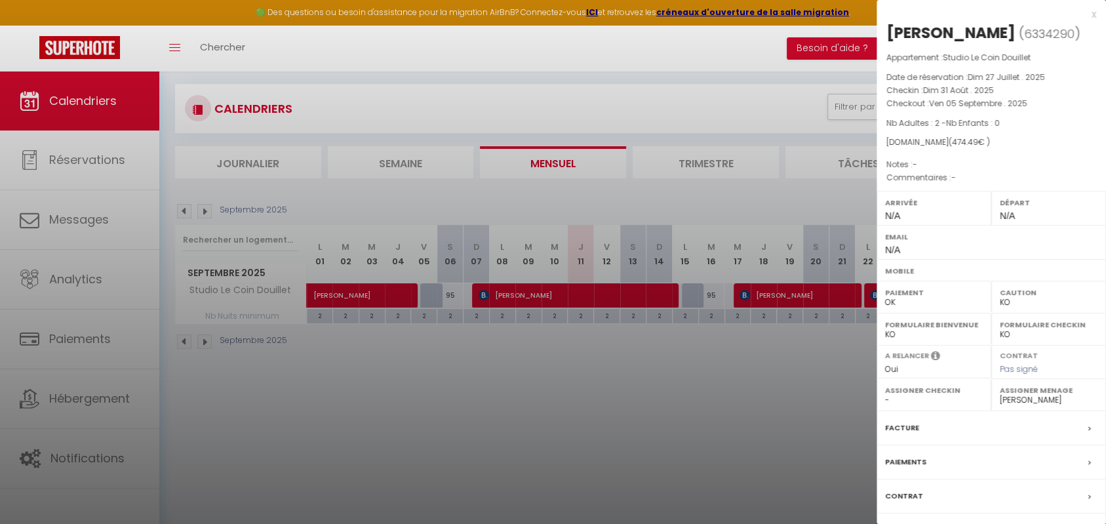
click at [573, 295] on div at bounding box center [553, 262] width 1106 height 524
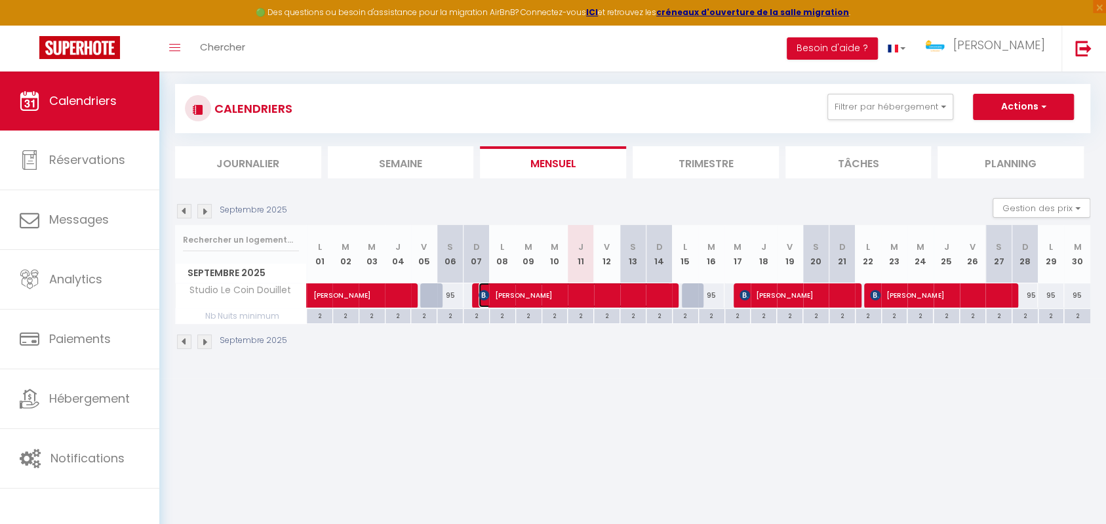
click at [573, 295] on span "[PERSON_NAME]" at bounding box center [575, 295] width 192 height 25
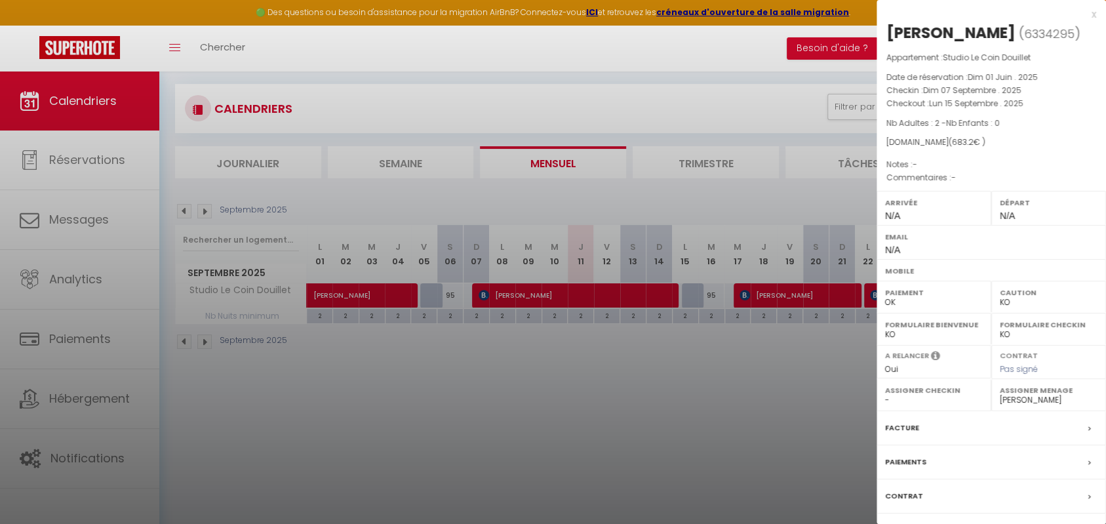
click at [761, 290] on div at bounding box center [553, 262] width 1106 height 524
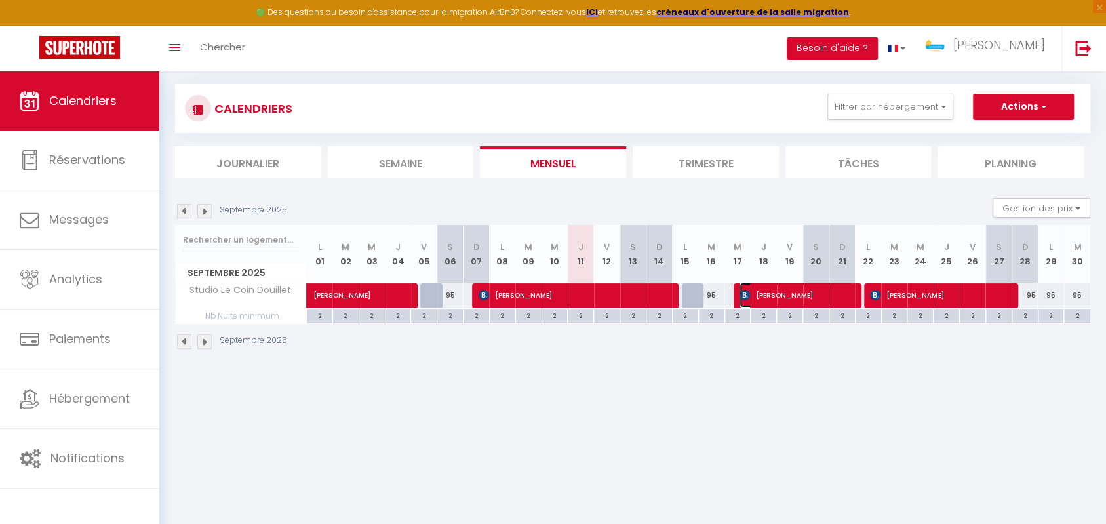
click at [776, 290] on span "[PERSON_NAME]" at bounding box center [796, 295] width 113 height 25
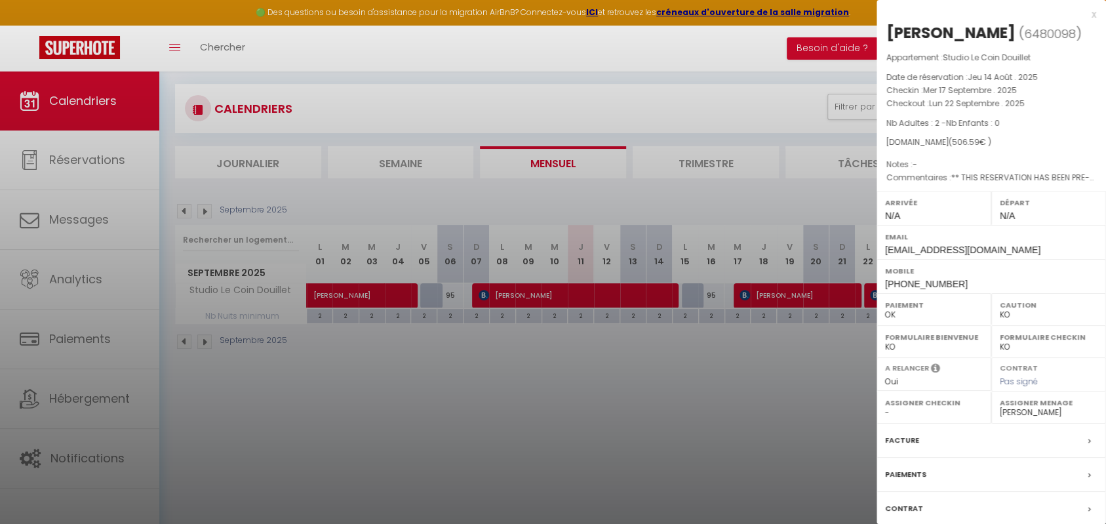
click at [852, 325] on div at bounding box center [553, 262] width 1106 height 524
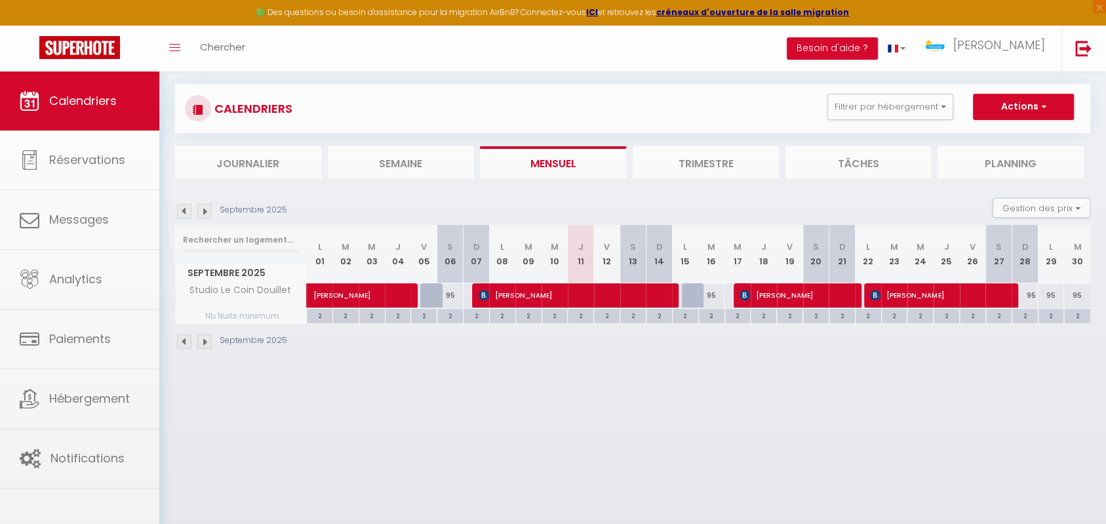
click at [880, 293] on body "🟢 Des questions ou besoin d'assistance pour la migration AirBnB? Connectez-vous…" at bounding box center [553, 262] width 1106 height 524
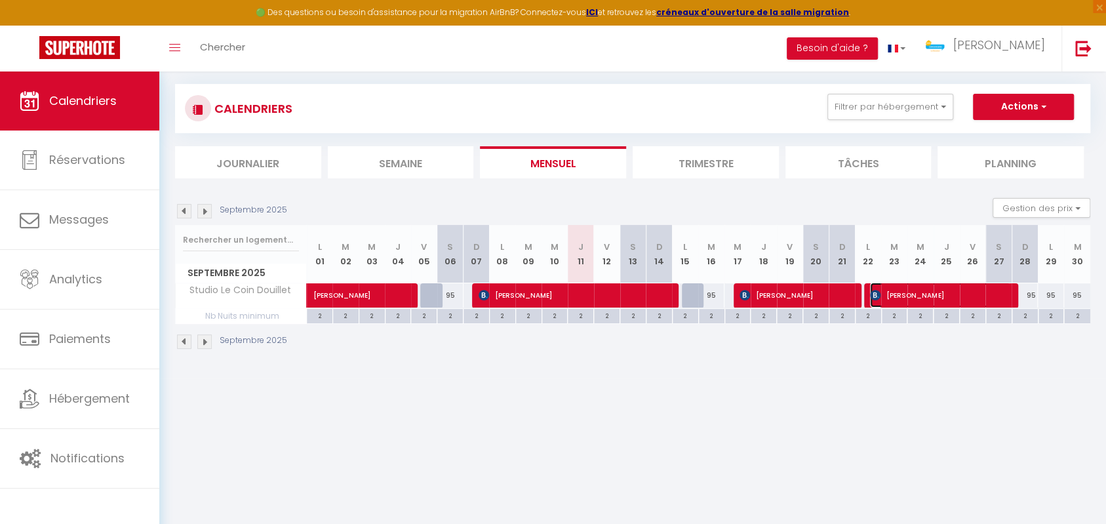
click at [909, 288] on span "[PERSON_NAME]" at bounding box center [940, 295] width 140 height 25
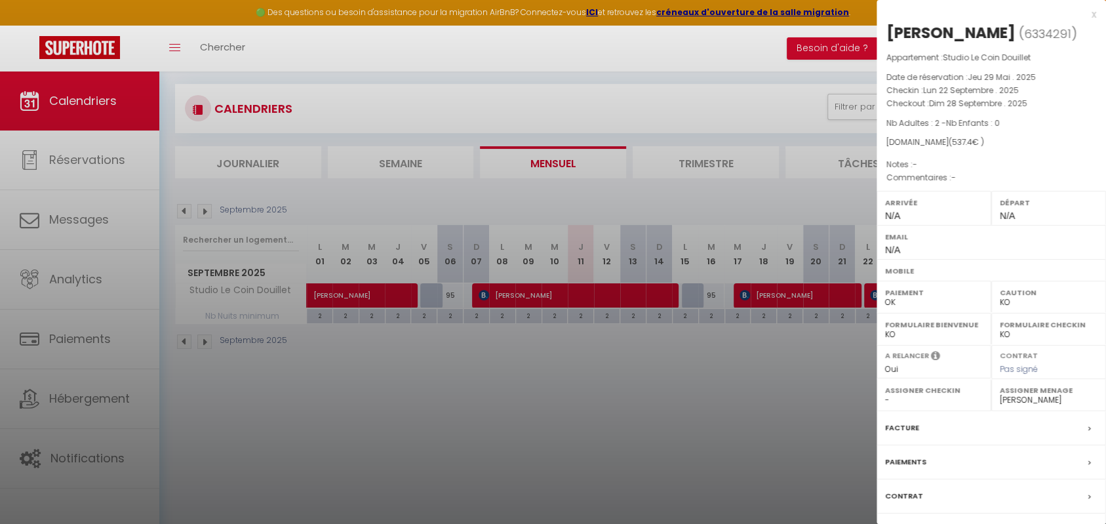
click at [824, 346] on div at bounding box center [553, 262] width 1106 height 524
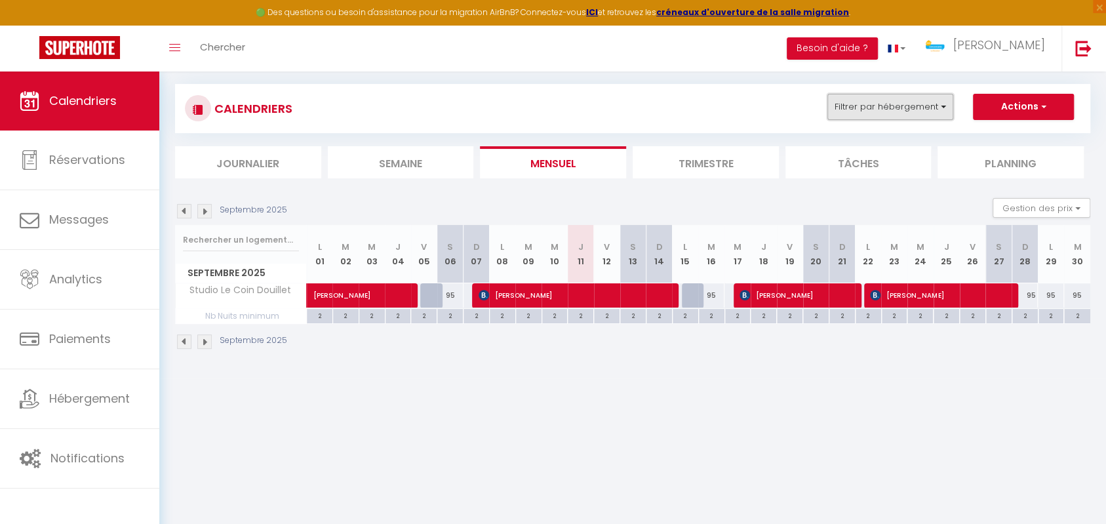
click at [883, 115] on button "Filtrer par hébergement" at bounding box center [891, 107] width 126 height 26
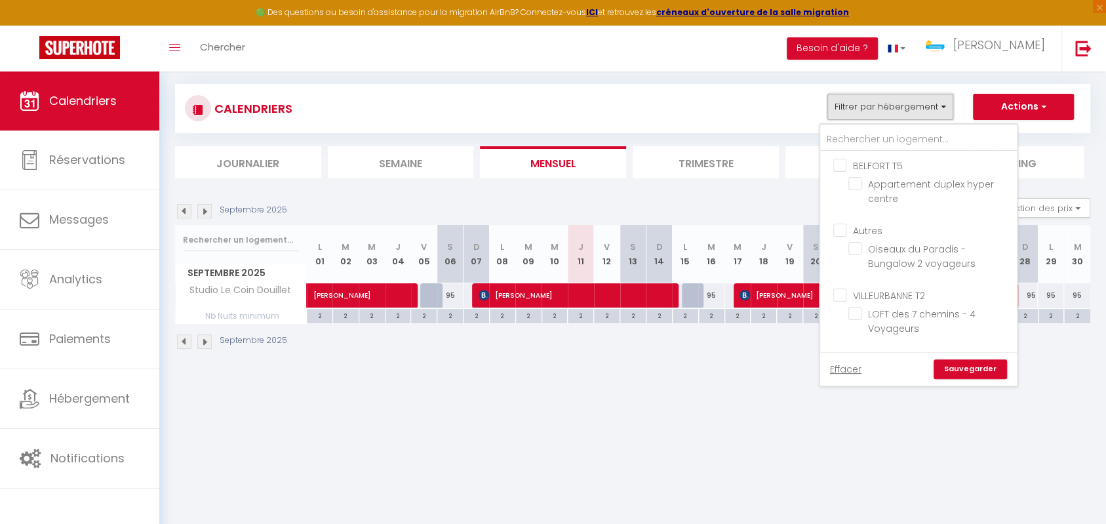
scroll to position [233, 0]
click at [858, 289] on input "Studio Le Coin Douillet" at bounding box center [931, 288] width 164 height 13
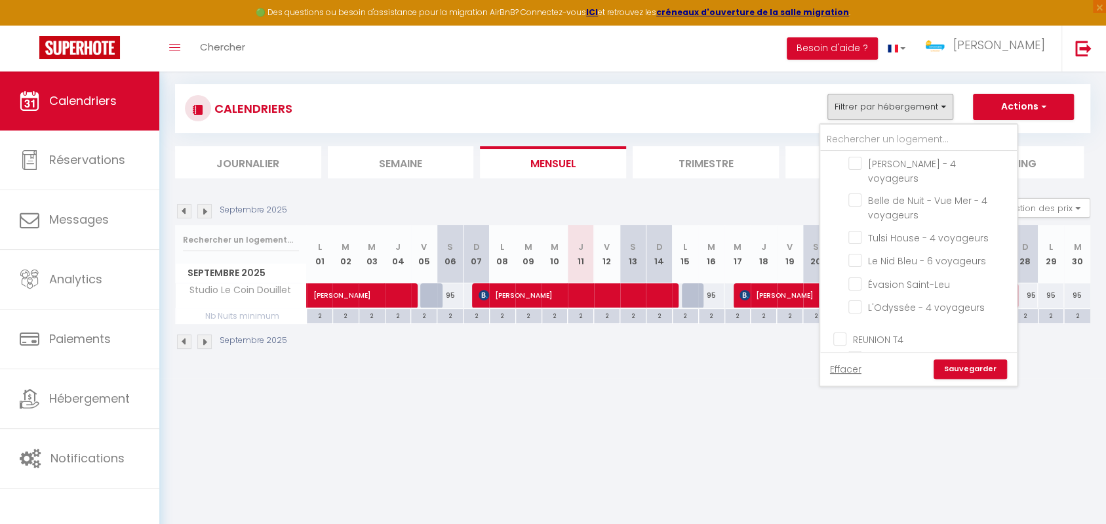
scroll to position [599, 0]
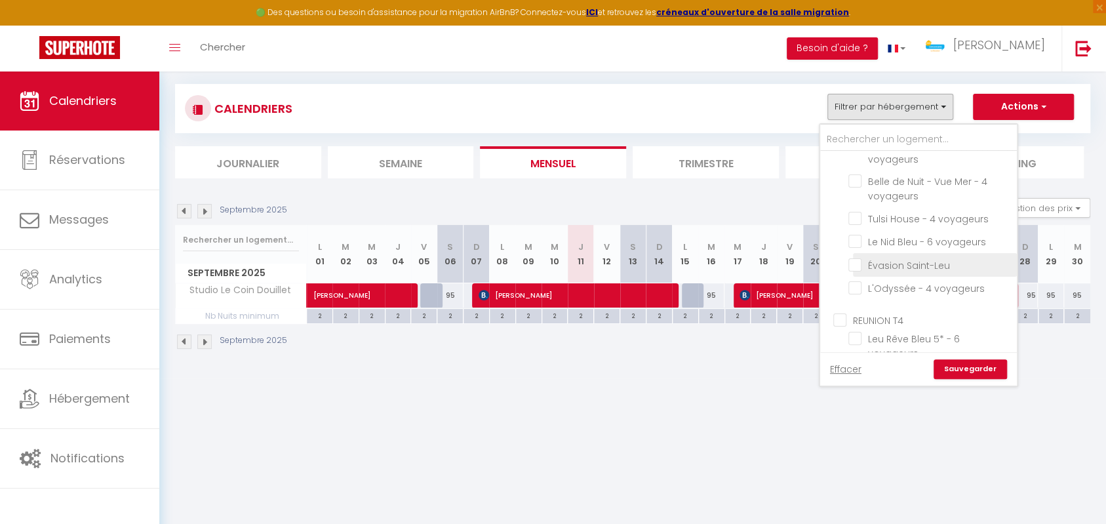
click at [855, 257] on input "Évasion Saint-Leu" at bounding box center [931, 263] width 164 height 13
click at [970, 365] on link "Sauvegarder" at bounding box center [970, 369] width 73 height 20
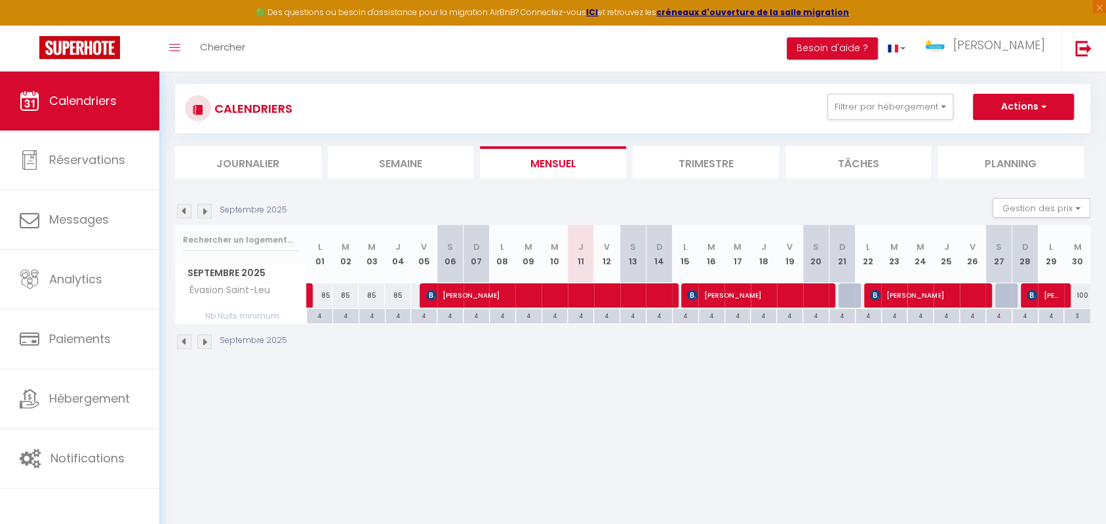
click at [185, 212] on img at bounding box center [184, 211] width 14 height 14
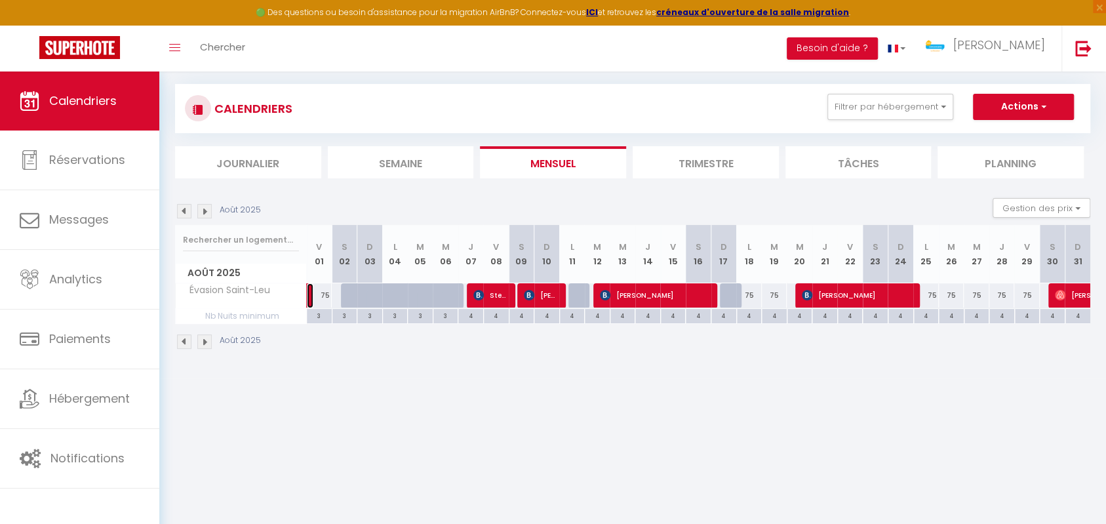
click at [309, 292] on link at bounding box center [310, 295] width 7 height 25
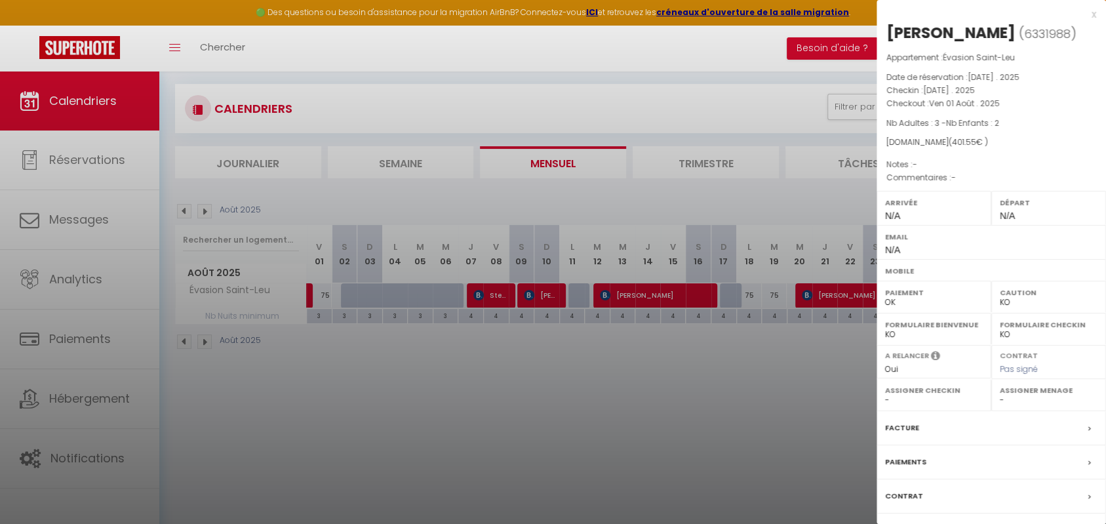
click at [193, 214] on div at bounding box center [553, 262] width 1106 height 524
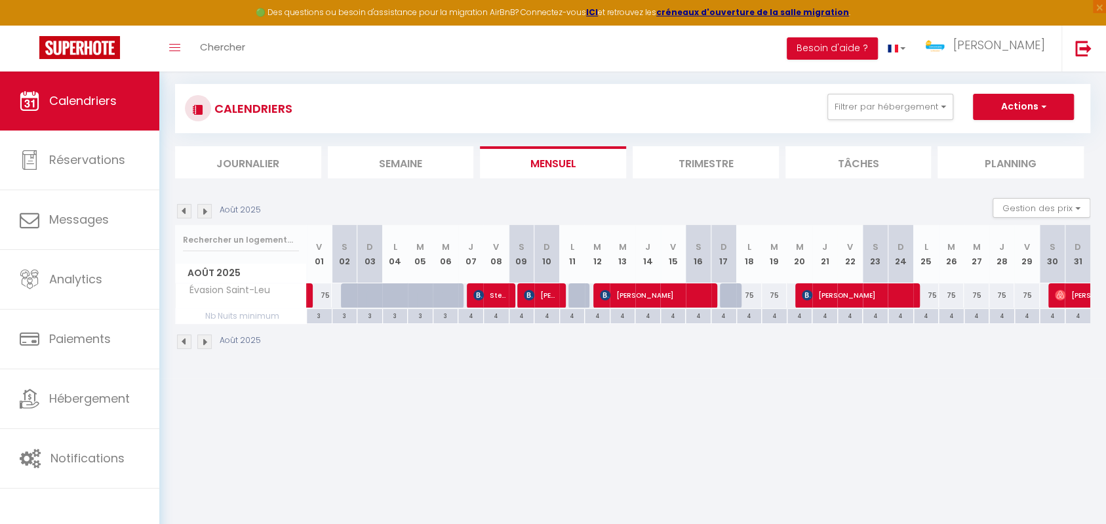
click at [187, 212] on body "🟢 Des questions ou besoin d'assistance pour la migration AirBnB? Connectez-vous…" at bounding box center [553, 262] width 1106 height 524
click at [185, 210] on img at bounding box center [184, 211] width 14 height 14
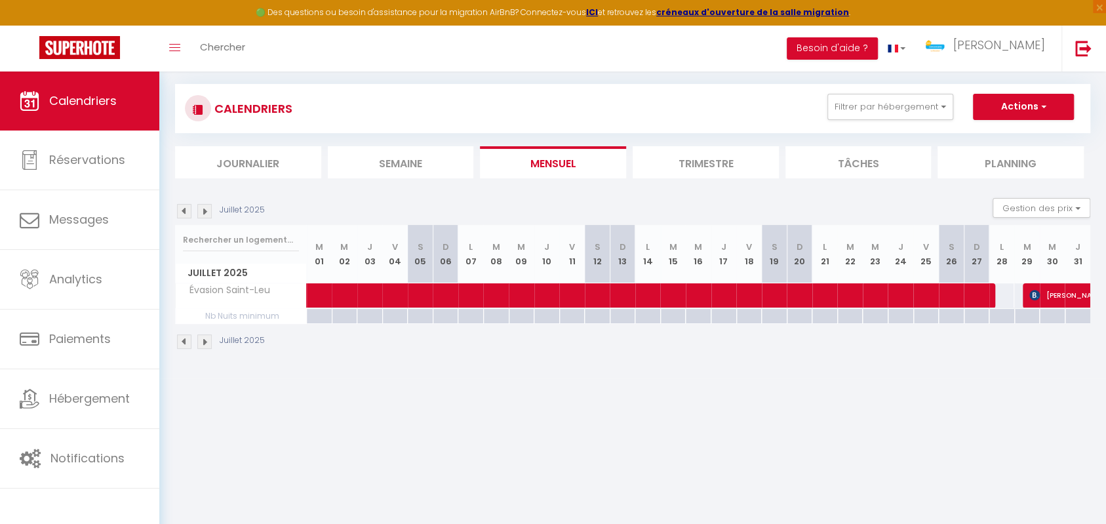
click at [201, 210] on img at bounding box center [204, 211] width 14 height 14
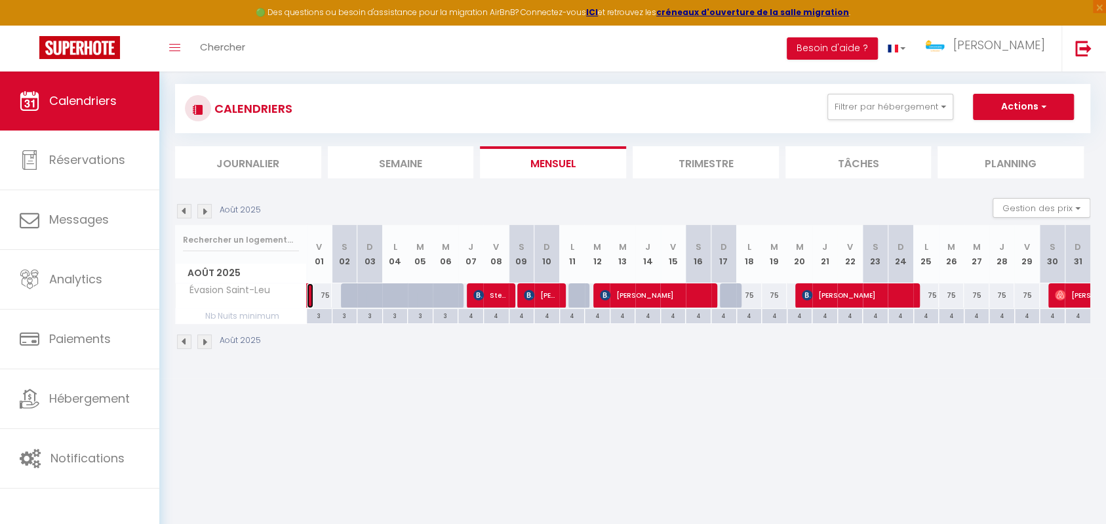
click at [309, 290] on link at bounding box center [310, 295] width 7 height 25
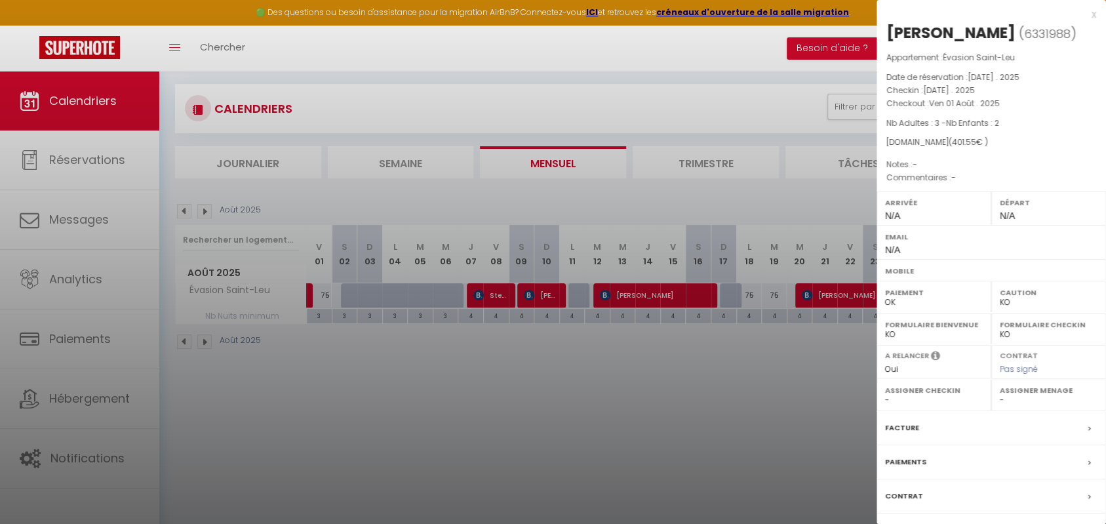
click at [487, 291] on div at bounding box center [553, 262] width 1106 height 524
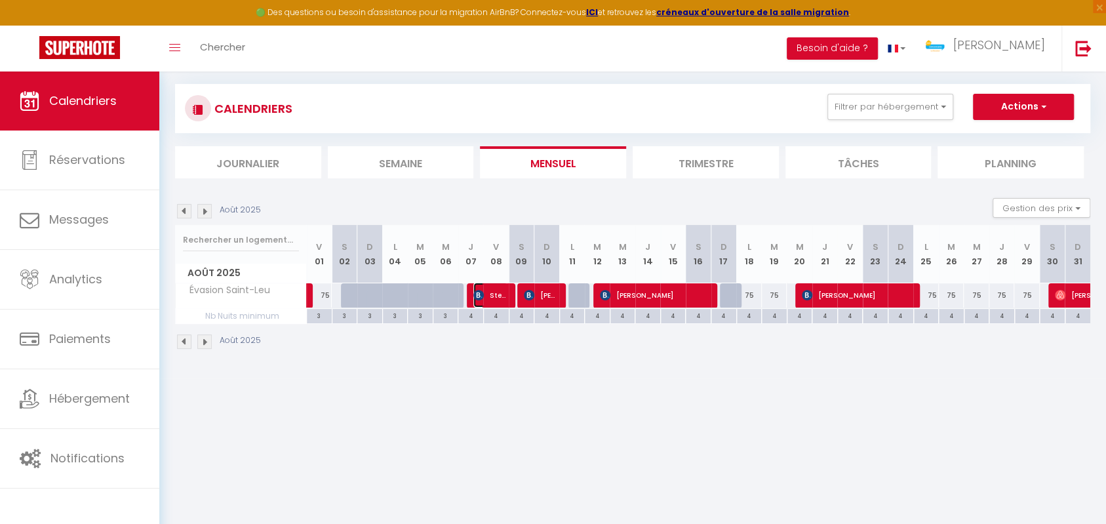
click at [488, 295] on span "Stecy ANAMALE" at bounding box center [490, 295] width 34 height 25
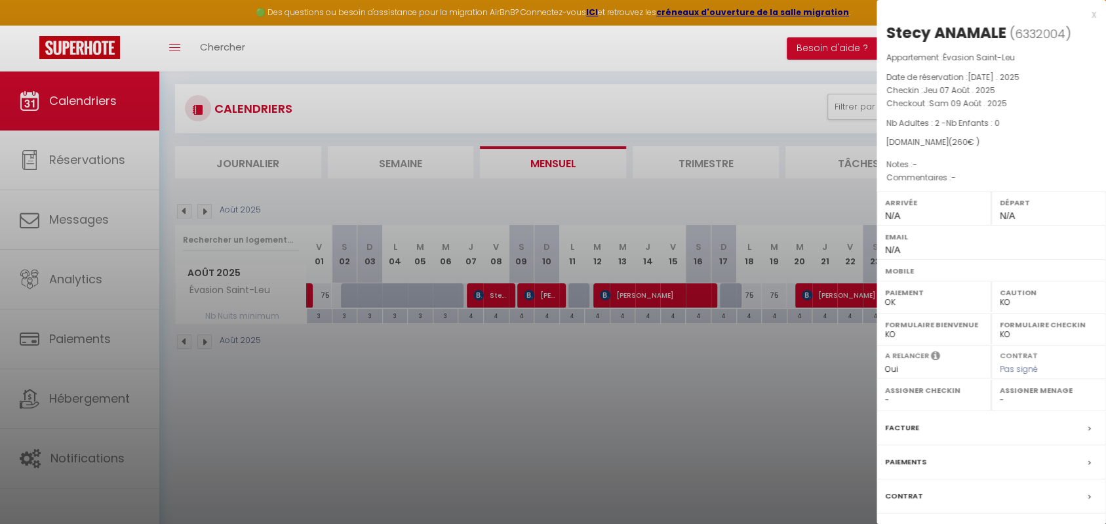
click at [531, 294] on div at bounding box center [553, 262] width 1106 height 524
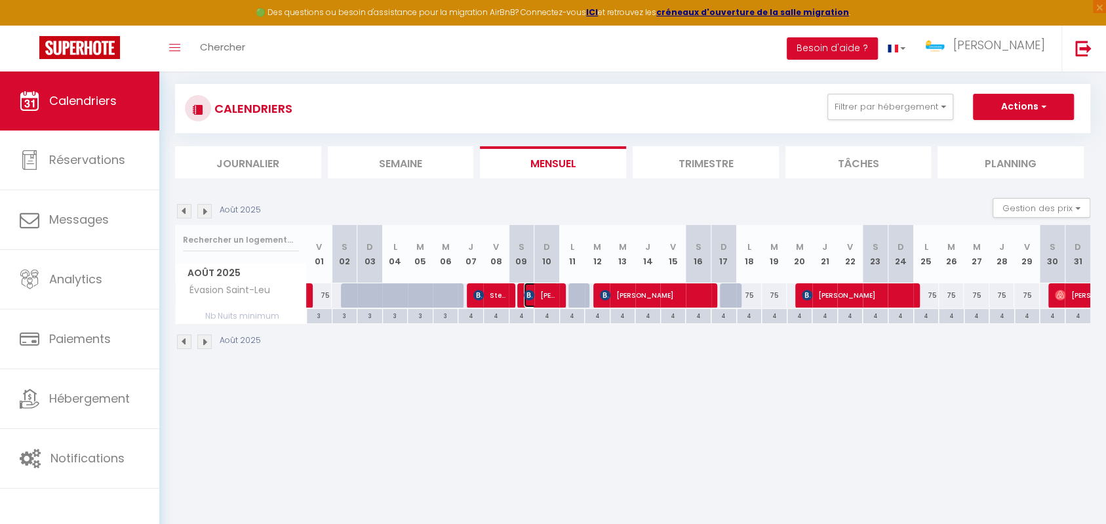
click at [538, 294] on span "[PERSON_NAME]" at bounding box center [541, 295] width 34 height 25
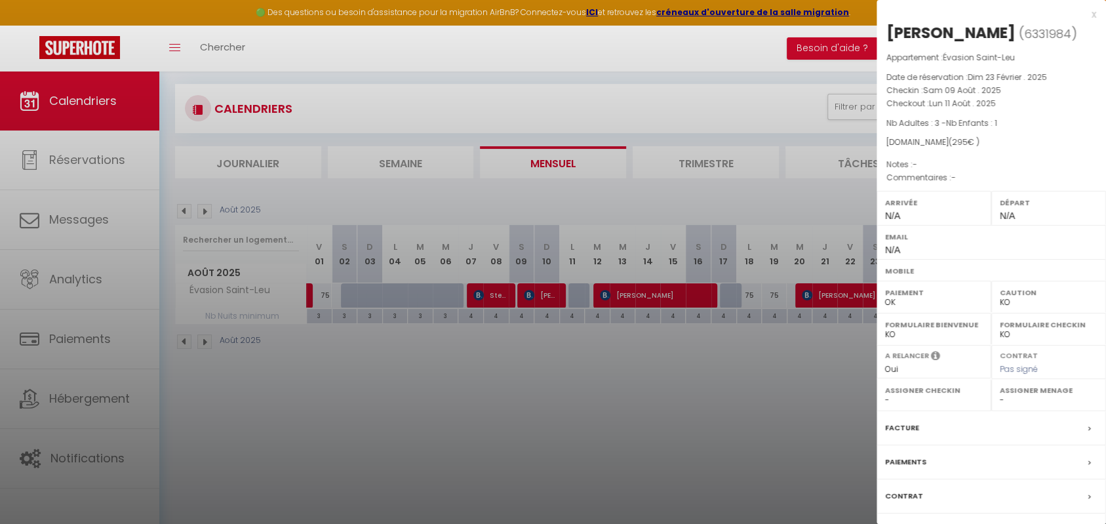
click at [605, 291] on div at bounding box center [553, 262] width 1106 height 524
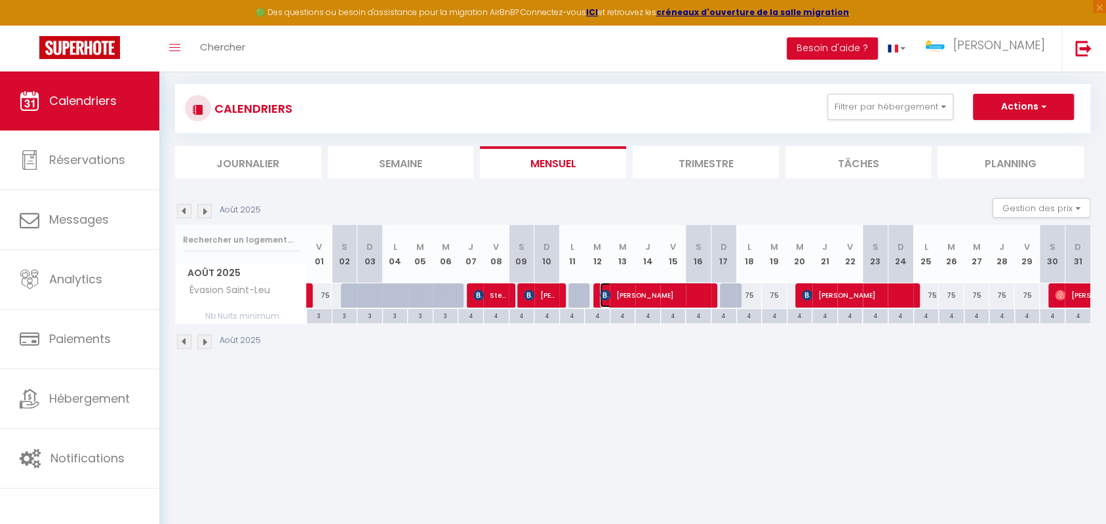
click at [621, 291] on span "[PERSON_NAME]" at bounding box center [655, 295] width 111 height 25
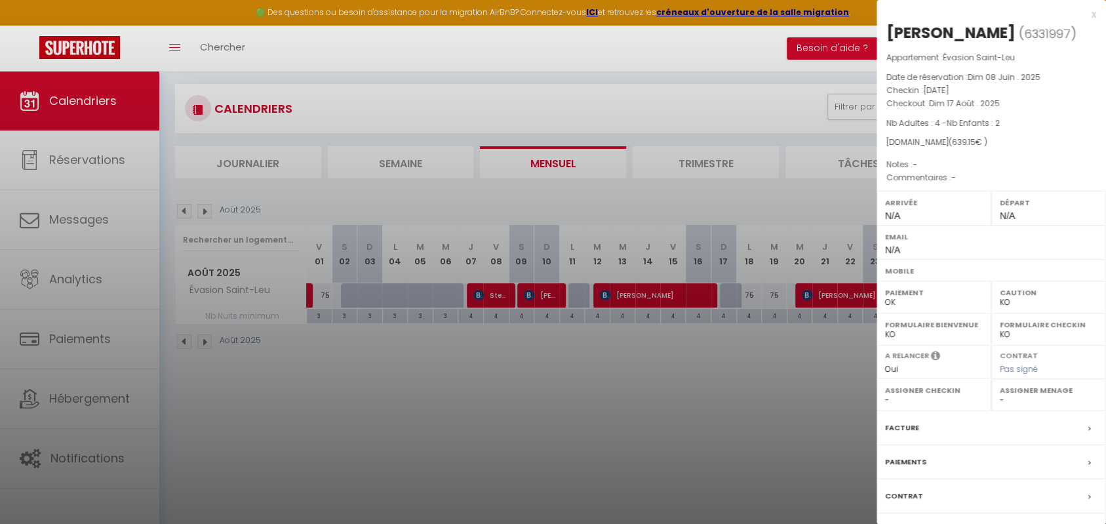
click at [828, 292] on div at bounding box center [553, 262] width 1106 height 524
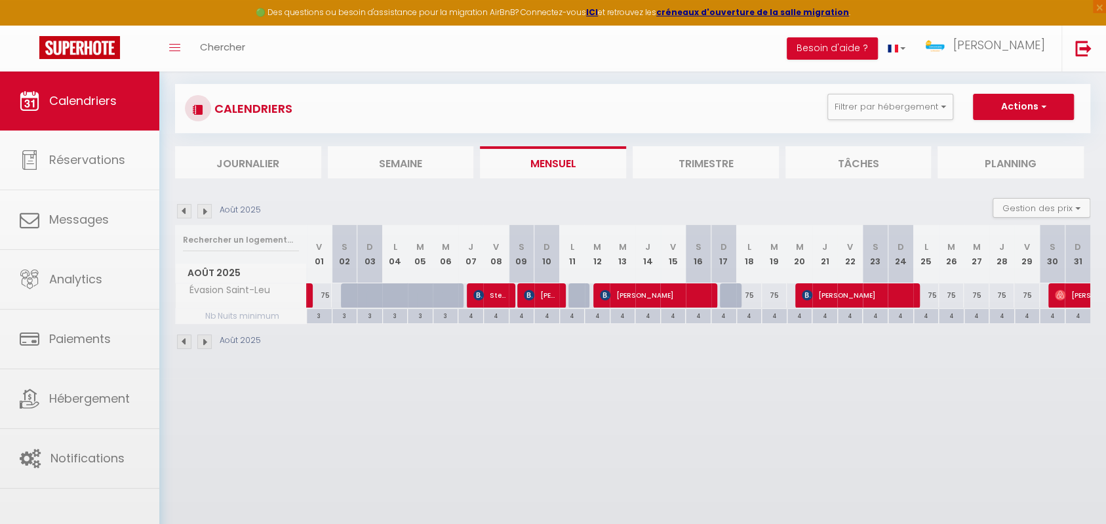
click at [850, 290] on body "🟢 Des questions ou besoin d'assistance pour la migration AirBnB? Connectez-vous…" at bounding box center [553, 262] width 1106 height 524
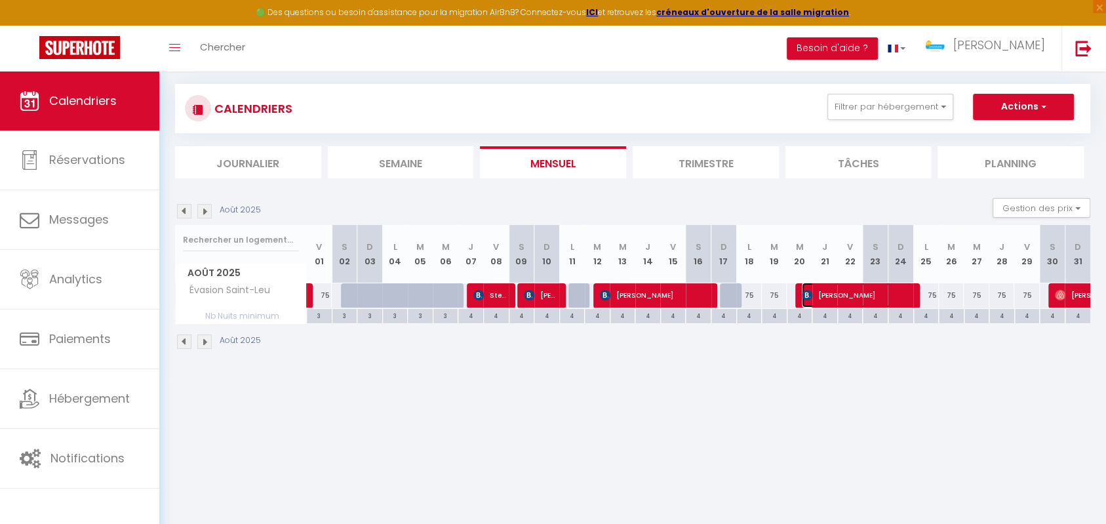
click at [850, 290] on span "[PERSON_NAME]" at bounding box center [857, 295] width 111 height 25
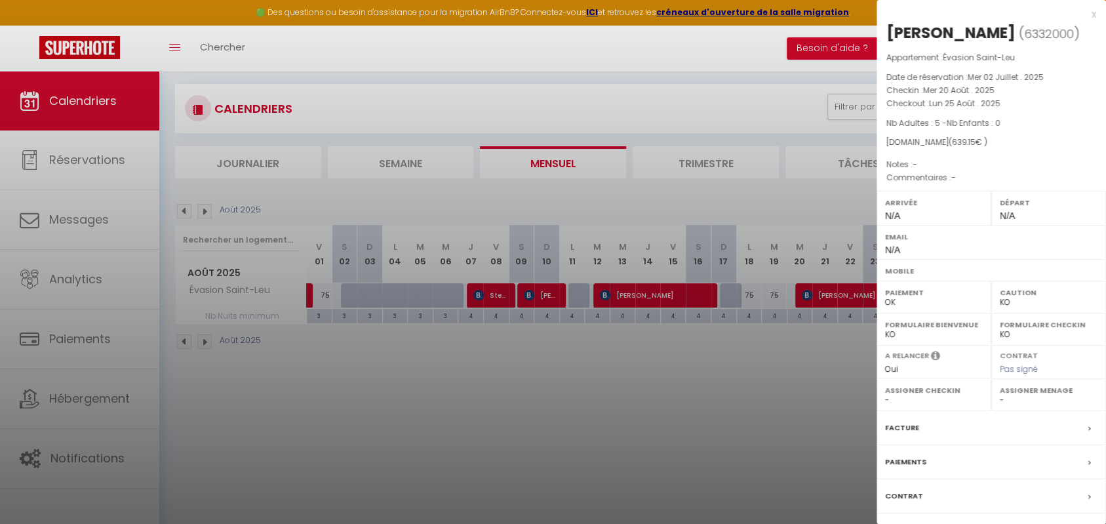
click at [805, 328] on div at bounding box center [553, 262] width 1106 height 524
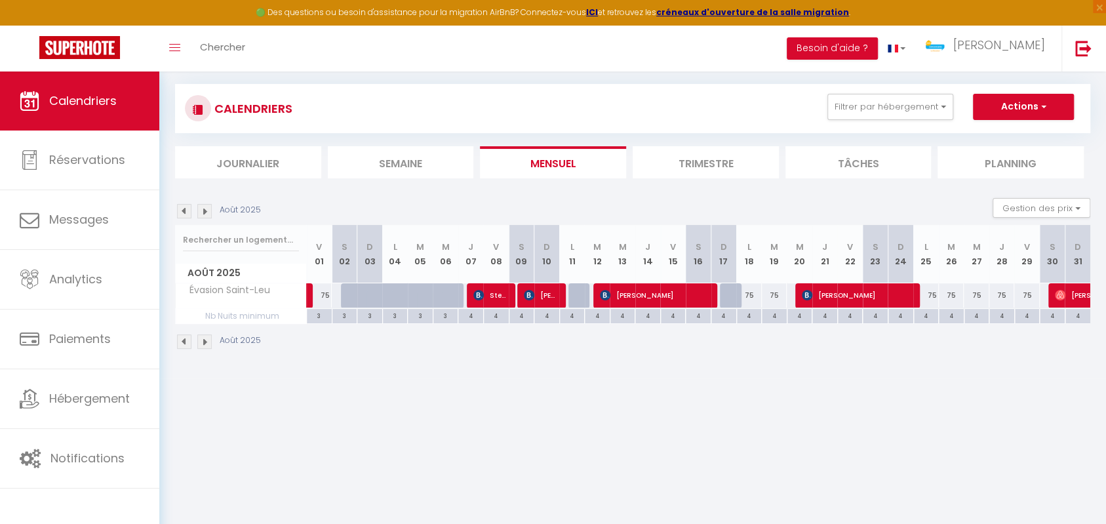
click at [836, 350] on div "Août 2025" at bounding box center [632, 343] width 915 height 39
click at [949, 94] on button "Filtrer par hébergement" at bounding box center [891, 107] width 126 height 26
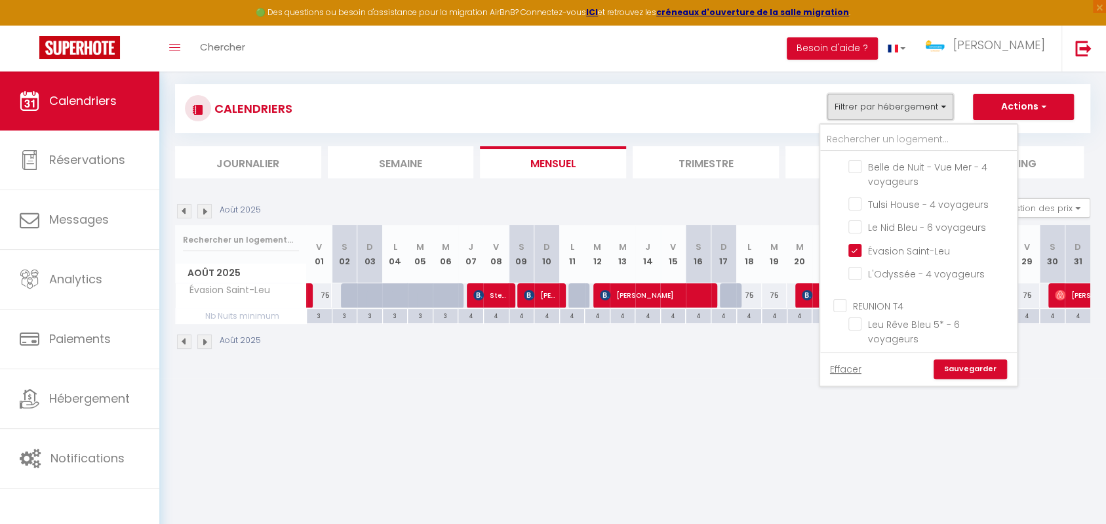
scroll to position [617, 0]
click at [853, 239] on input "Évasion Saint-Leu" at bounding box center [931, 245] width 164 height 13
click at [859, 263] on input "L'Odyssée - 4 voyageurs" at bounding box center [931, 269] width 164 height 13
click at [964, 366] on link "Sauvegarder" at bounding box center [970, 369] width 73 height 20
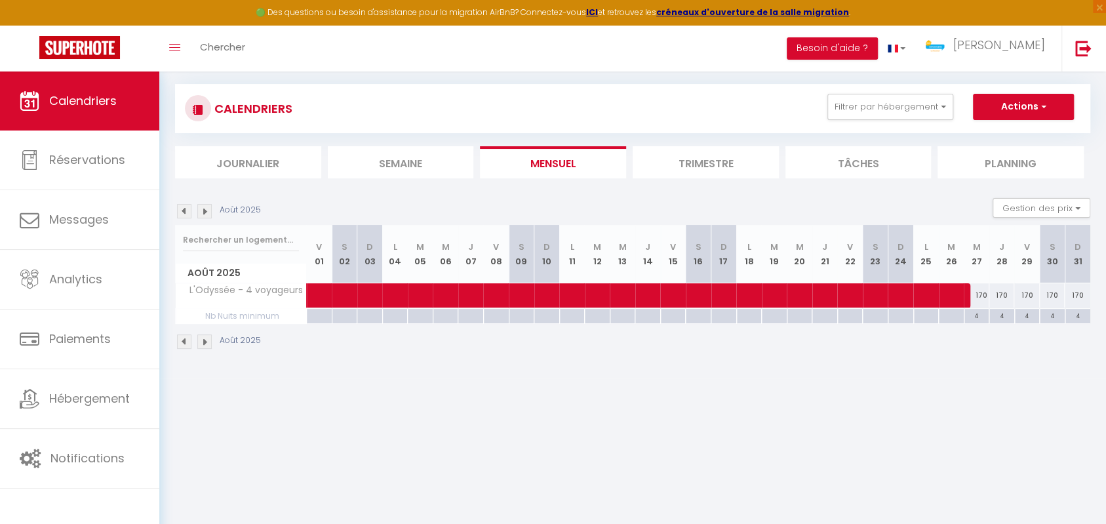
click at [188, 214] on img at bounding box center [184, 211] width 14 height 14
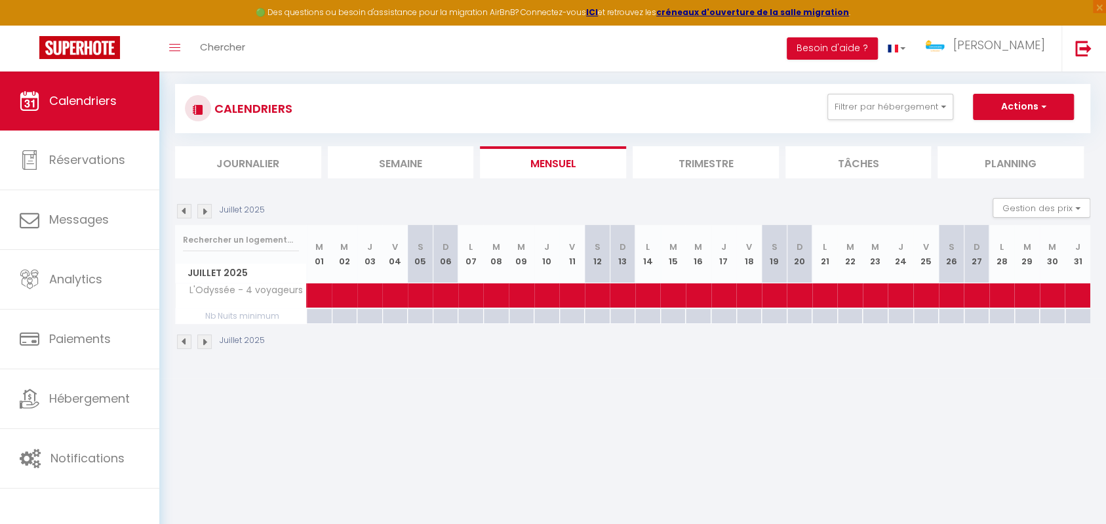
click at [207, 209] on img at bounding box center [204, 211] width 14 height 14
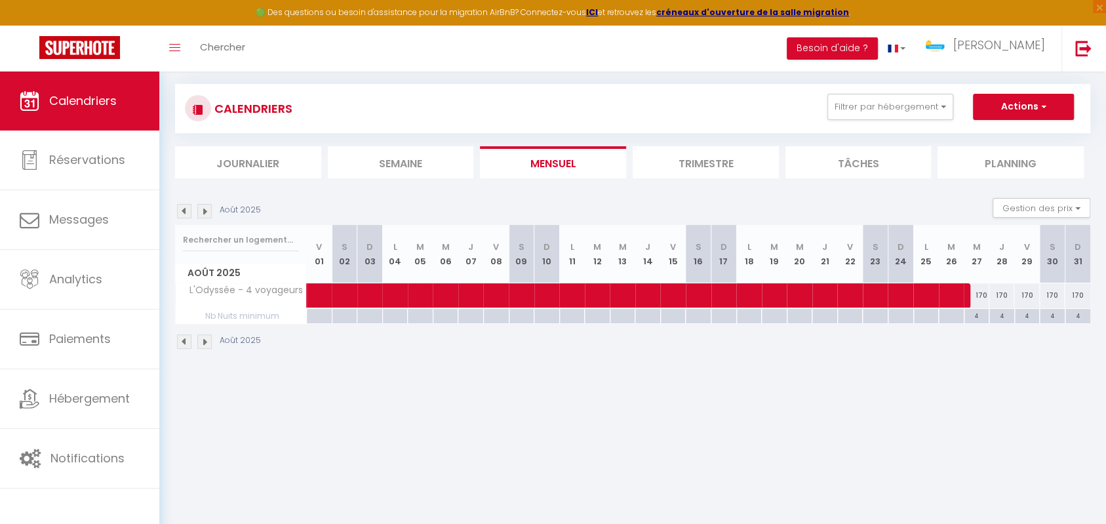
click at [207, 209] on img at bounding box center [204, 211] width 14 height 14
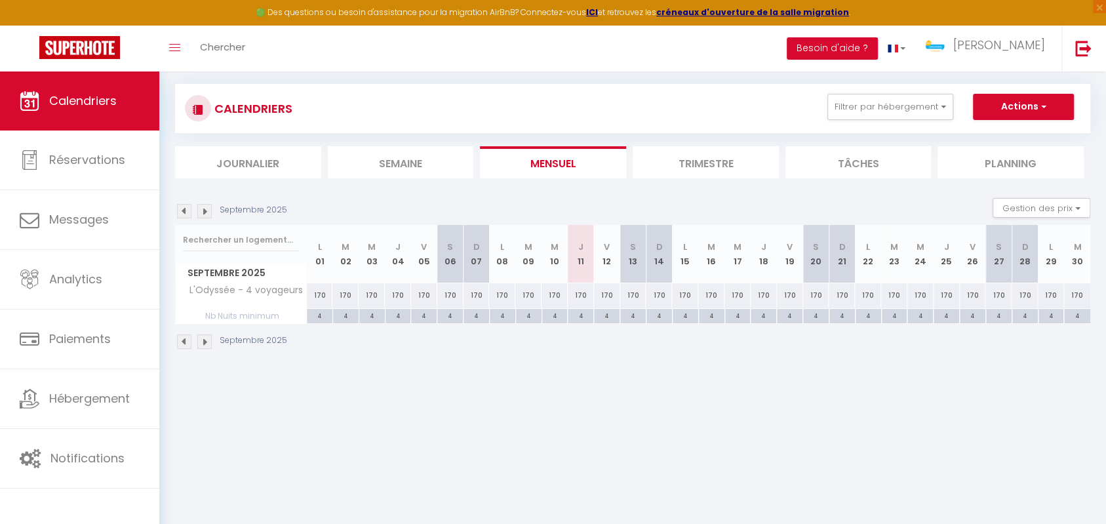
click at [182, 208] on img at bounding box center [184, 211] width 14 height 14
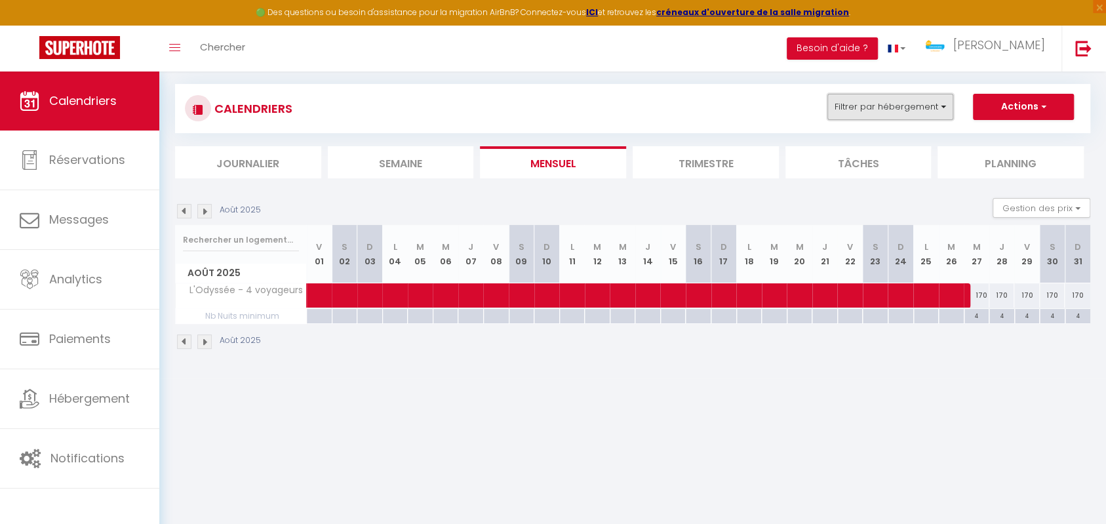
click at [922, 98] on button "Filtrer par hébergement" at bounding box center [891, 107] width 126 height 26
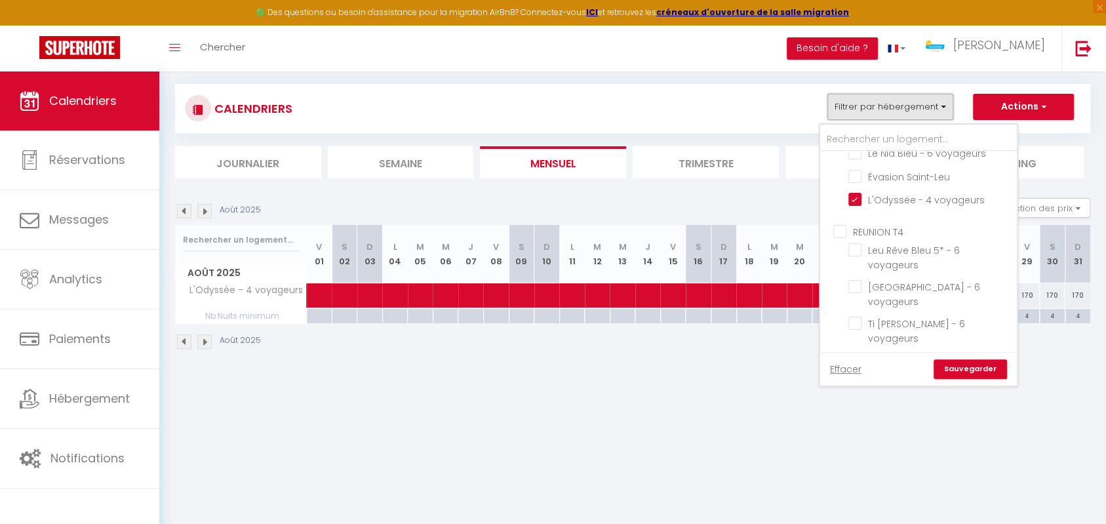
scroll to position [636, 0]
click at [856, 244] on input "L'Odyssée - 4 voyageurs" at bounding box center [931, 250] width 164 height 13
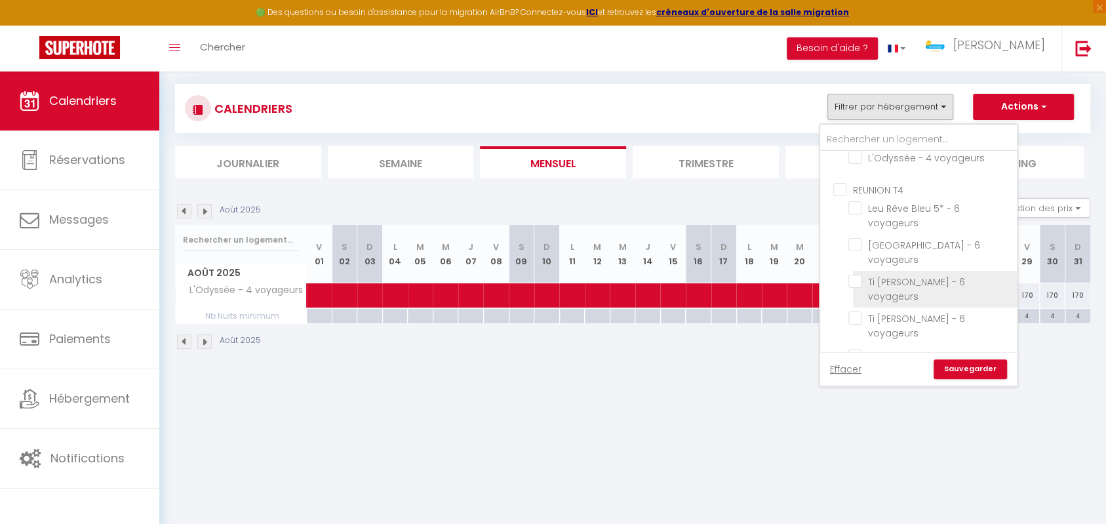
click at [851, 275] on input "Ti [PERSON_NAME] - 6 voyageurs" at bounding box center [931, 281] width 164 height 13
click at [960, 366] on link "Sauvegarder" at bounding box center [970, 369] width 73 height 20
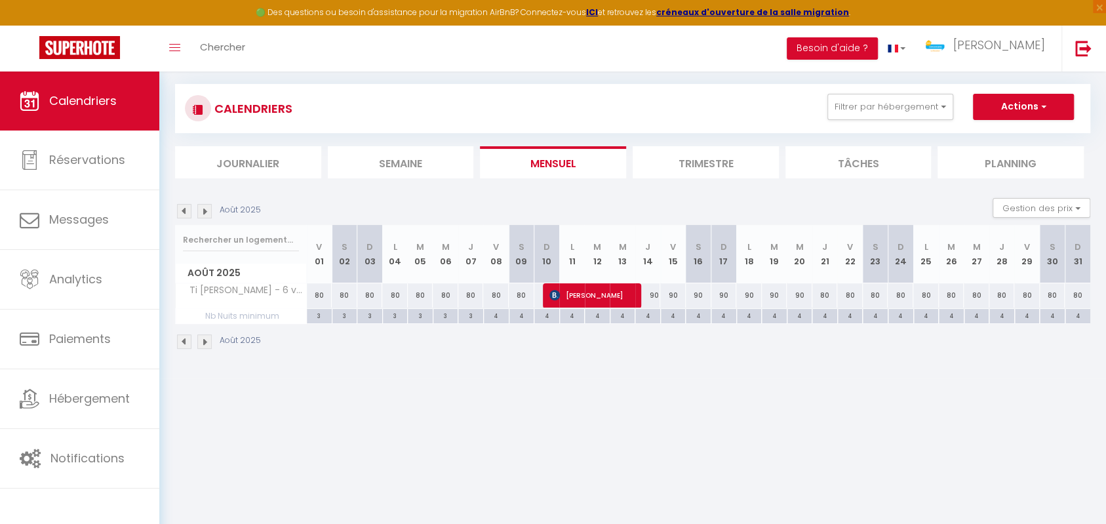
click at [185, 211] on img at bounding box center [184, 211] width 14 height 14
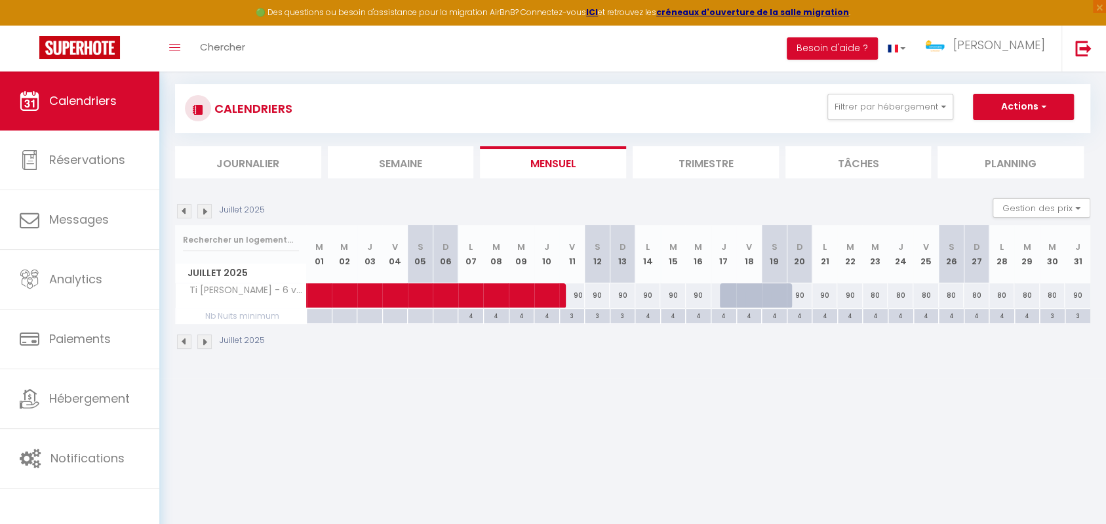
click at [182, 210] on img at bounding box center [184, 211] width 14 height 14
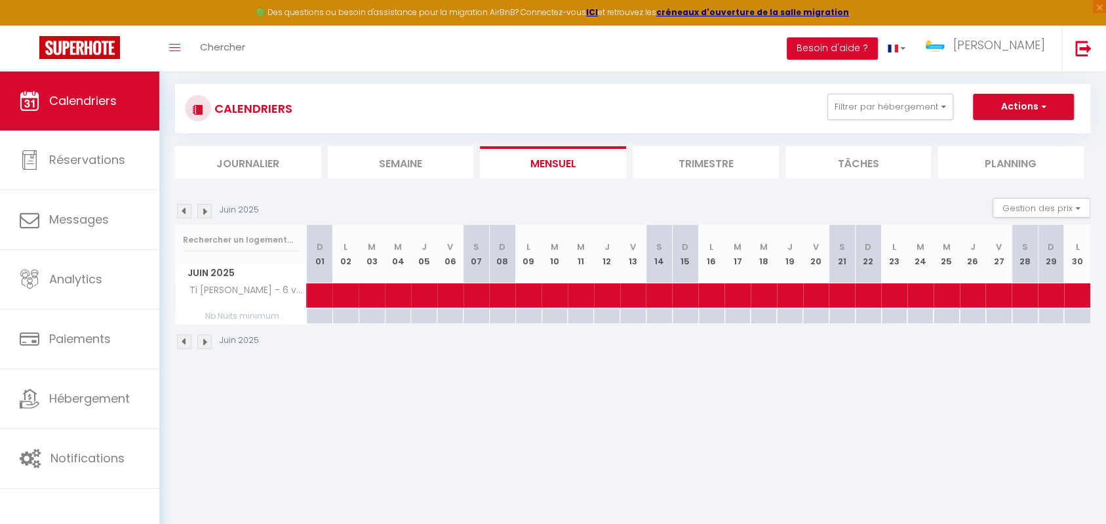
click at [208, 209] on img at bounding box center [204, 211] width 14 height 14
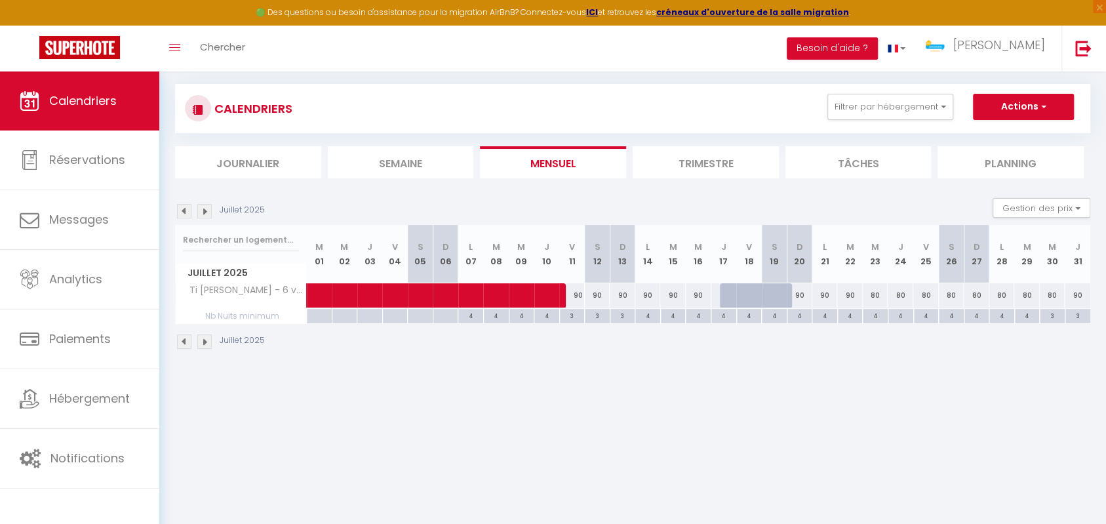
click at [208, 209] on img at bounding box center [204, 211] width 14 height 14
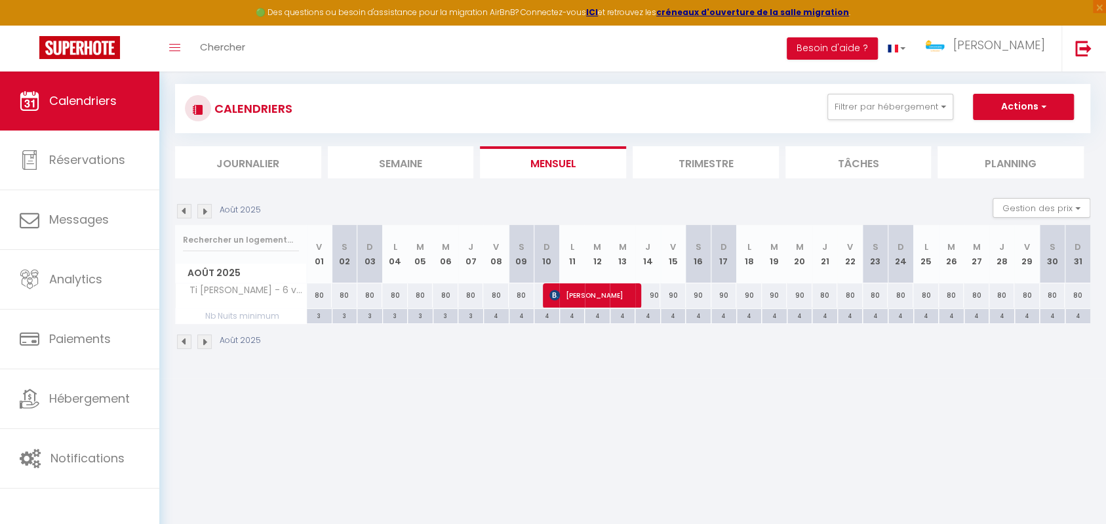
click at [205, 212] on img at bounding box center [204, 211] width 14 height 14
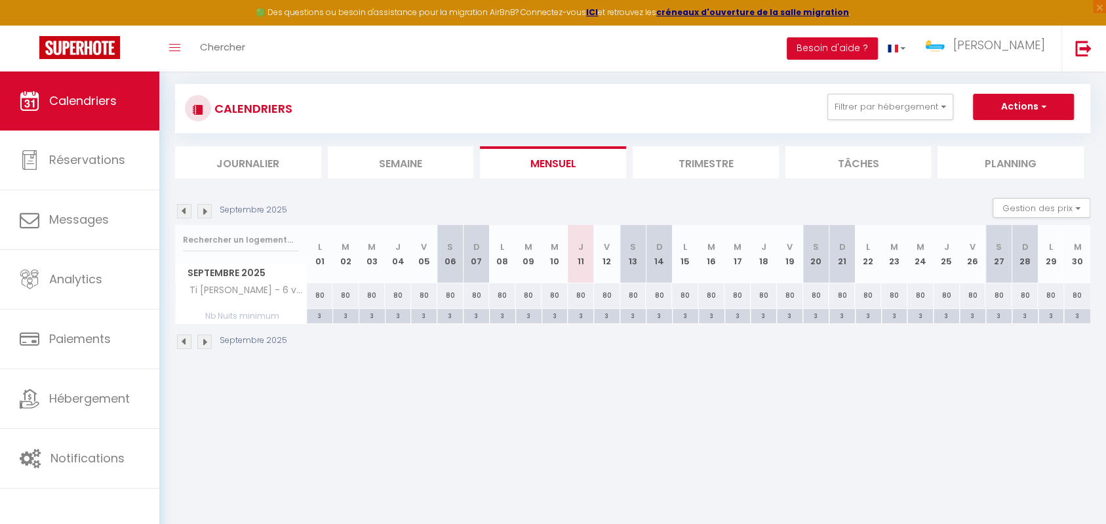
click at [205, 212] on img at bounding box center [204, 211] width 14 height 14
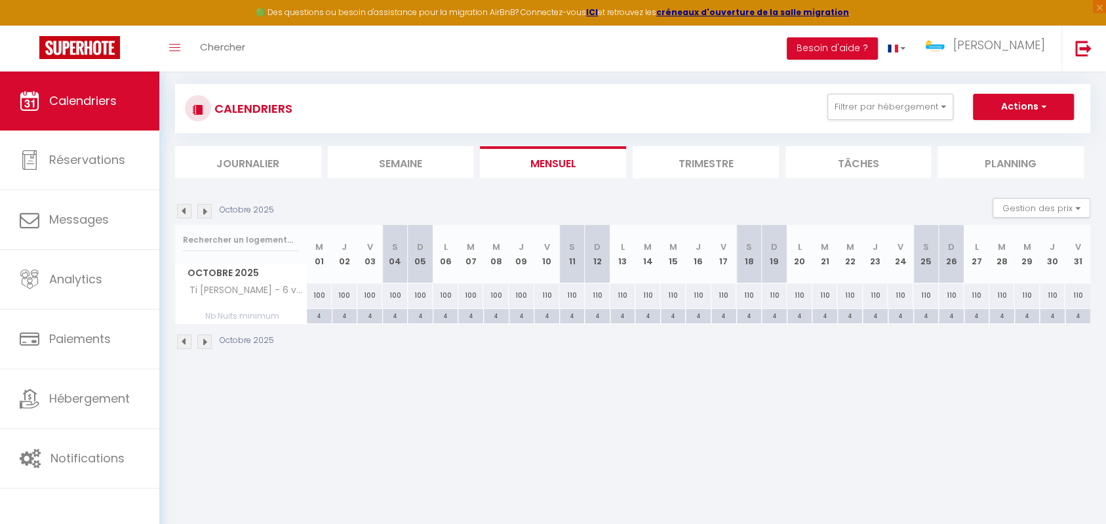
click at [205, 212] on img at bounding box center [204, 211] width 14 height 14
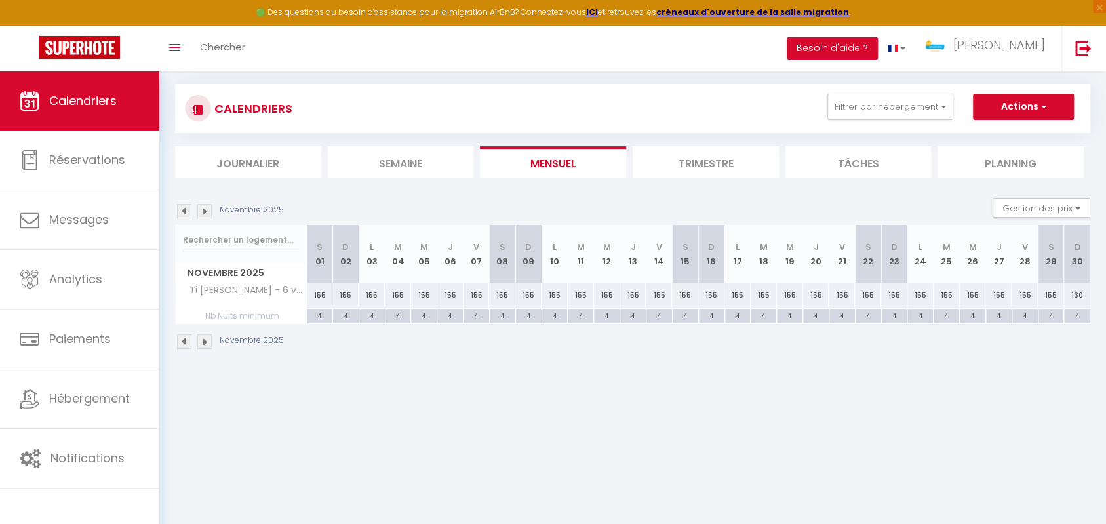
click at [205, 212] on img at bounding box center [204, 211] width 14 height 14
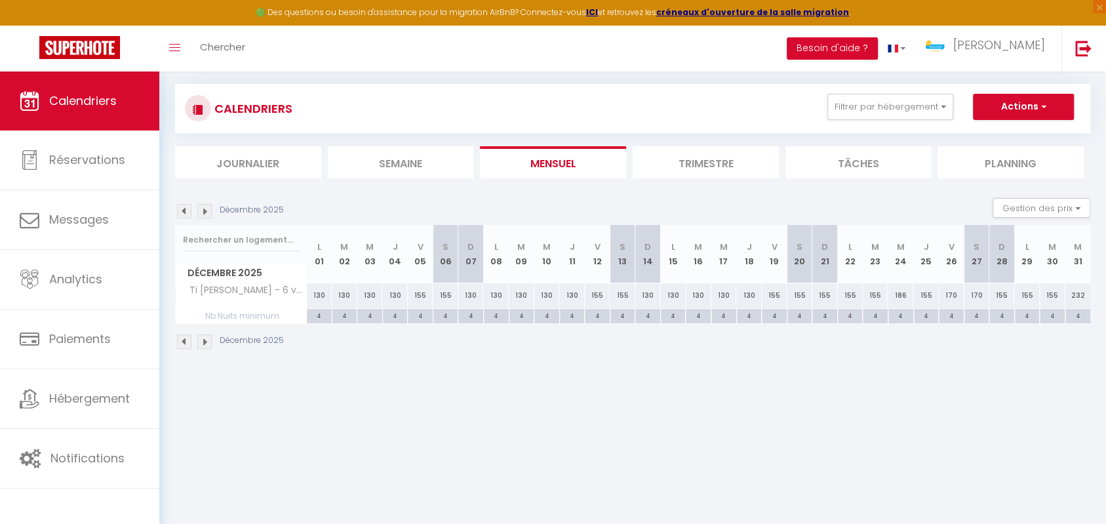
click at [205, 212] on img at bounding box center [204, 211] width 14 height 14
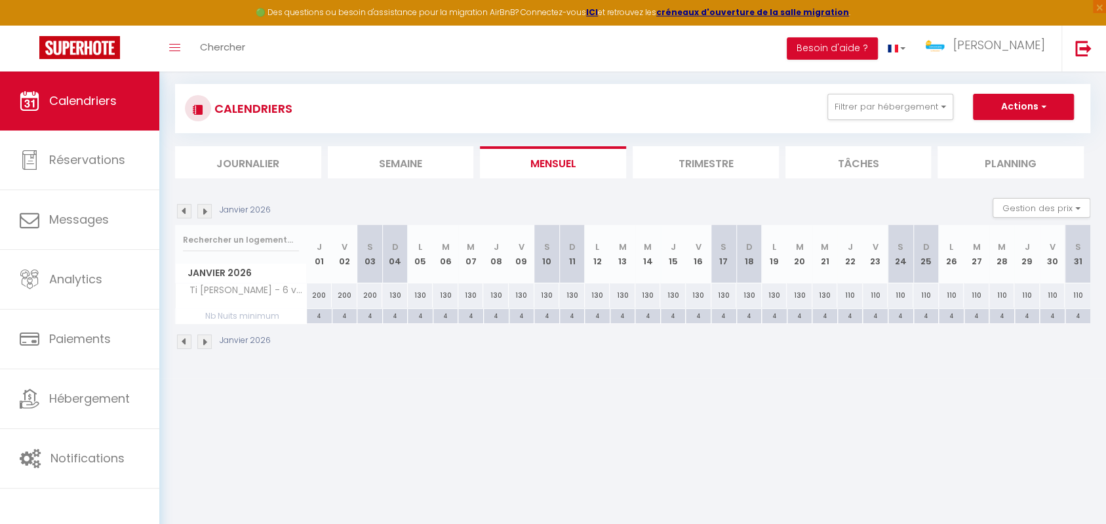
click at [191, 209] on img at bounding box center [184, 211] width 14 height 14
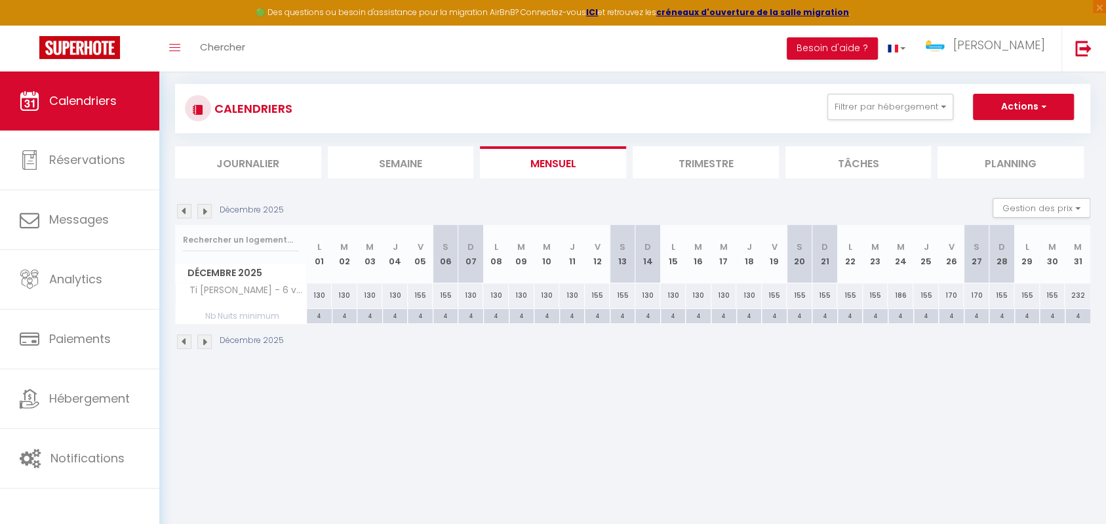
click at [189, 209] on img at bounding box center [184, 211] width 14 height 14
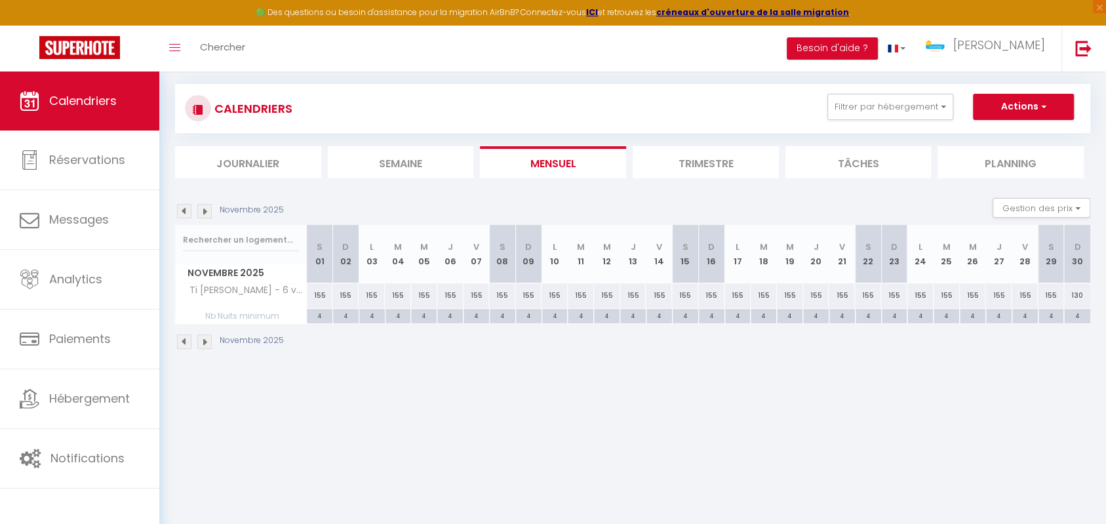
click at [189, 209] on img at bounding box center [184, 211] width 14 height 14
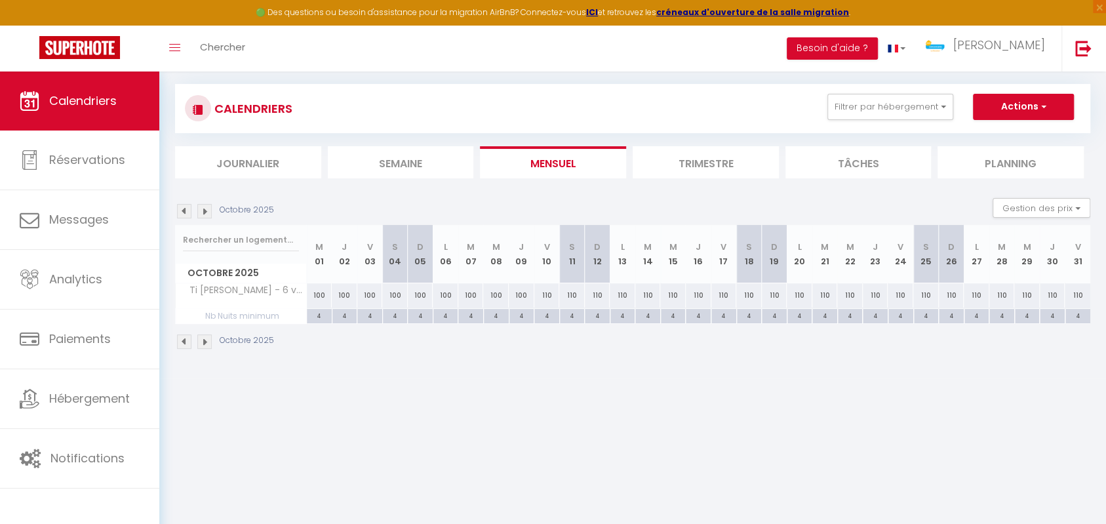
click at [189, 209] on img at bounding box center [184, 211] width 14 height 14
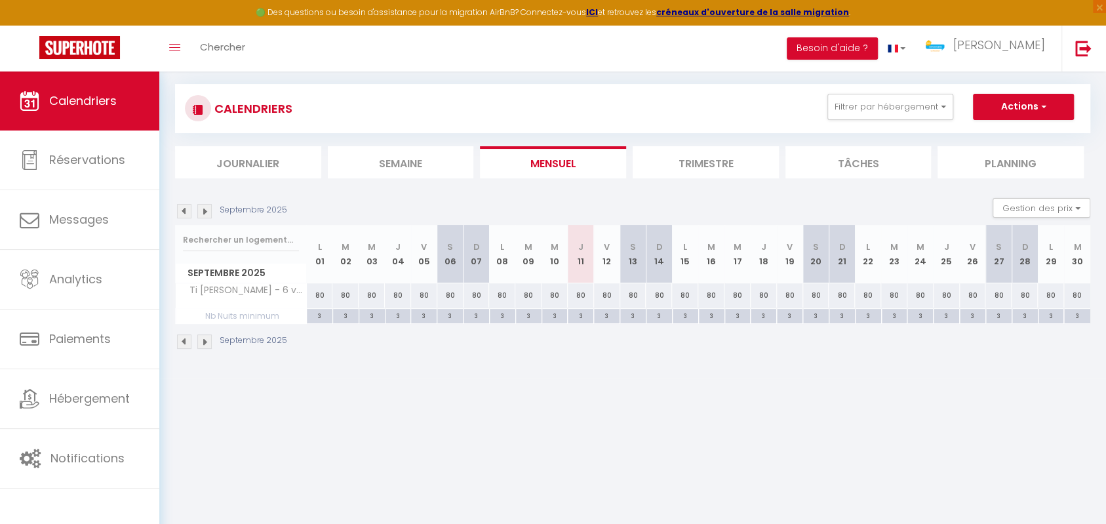
click at [189, 209] on img at bounding box center [184, 211] width 14 height 14
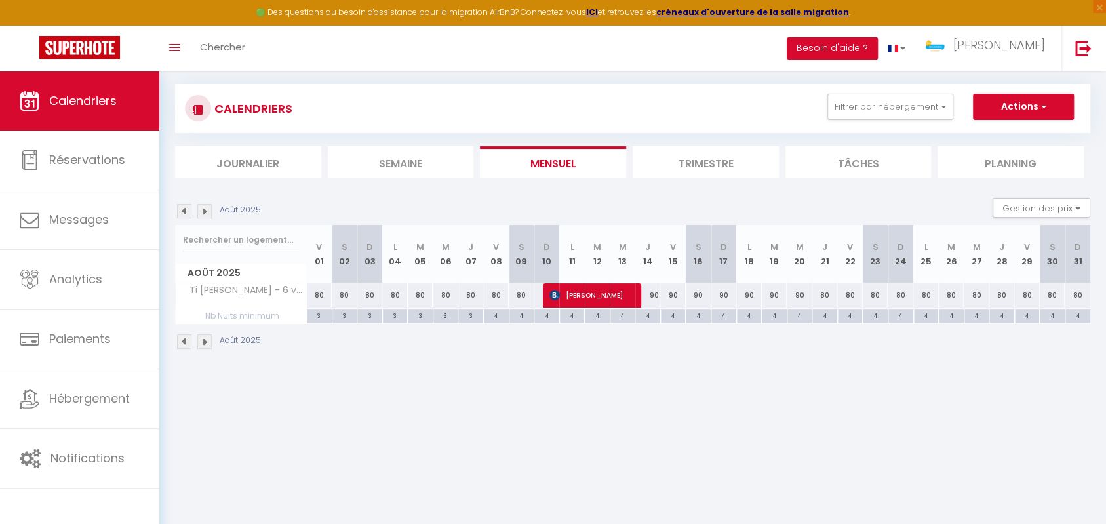
click at [189, 209] on img at bounding box center [184, 211] width 14 height 14
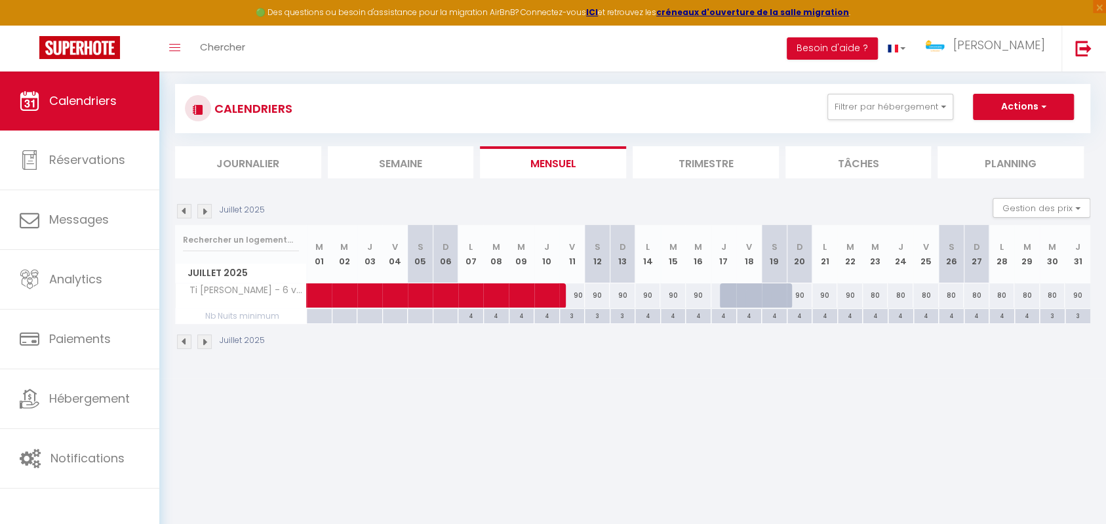
click at [210, 209] on img at bounding box center [204, 211] width 14 height 14
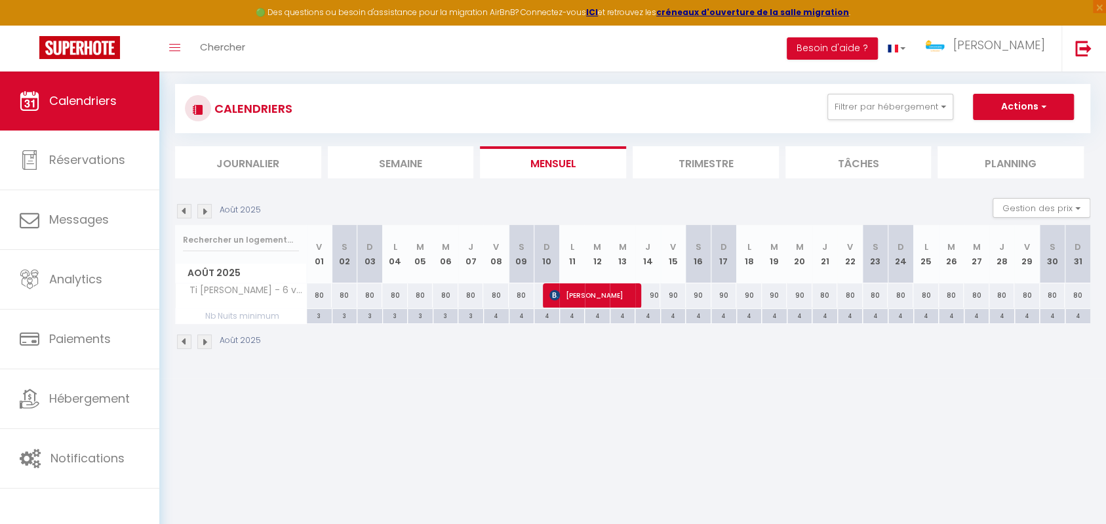
click at [188, 210] on img at bounding box center [184, 211] width 14 height 14
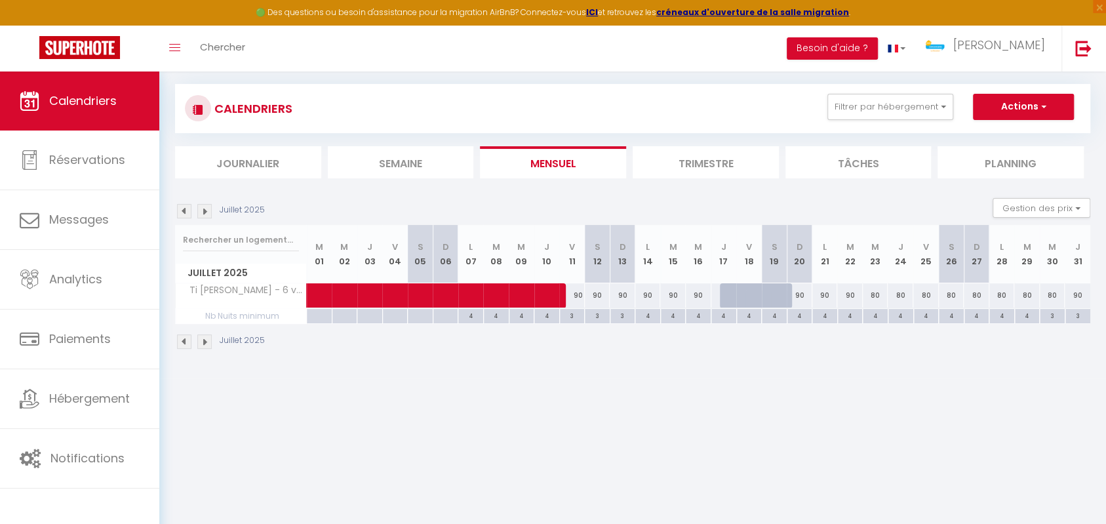
click at [201, 211] on img at bounding box center [204, 211] width 14 height 14
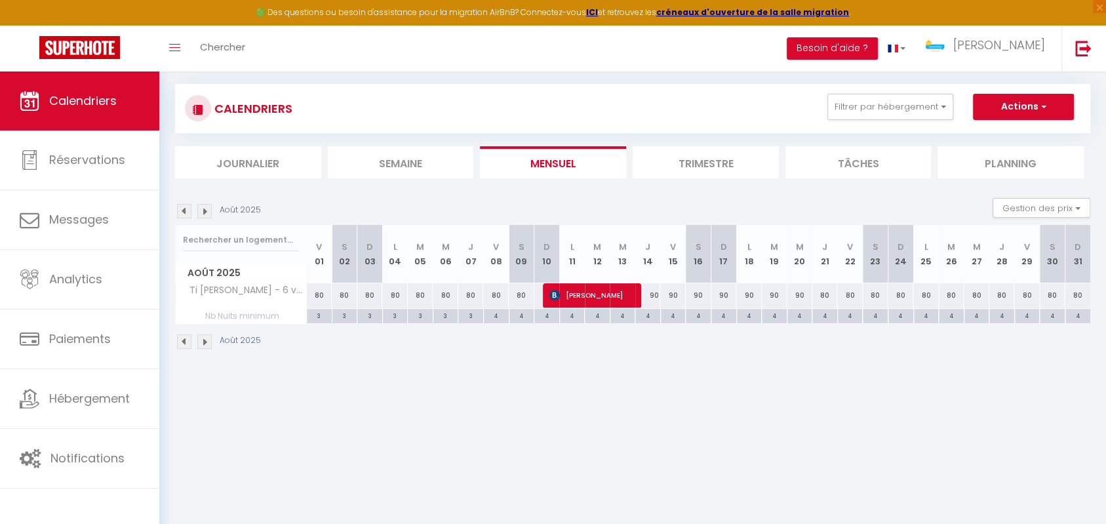
click at [186, 211] on img at bounding box center [184, 211] width 14 height 14
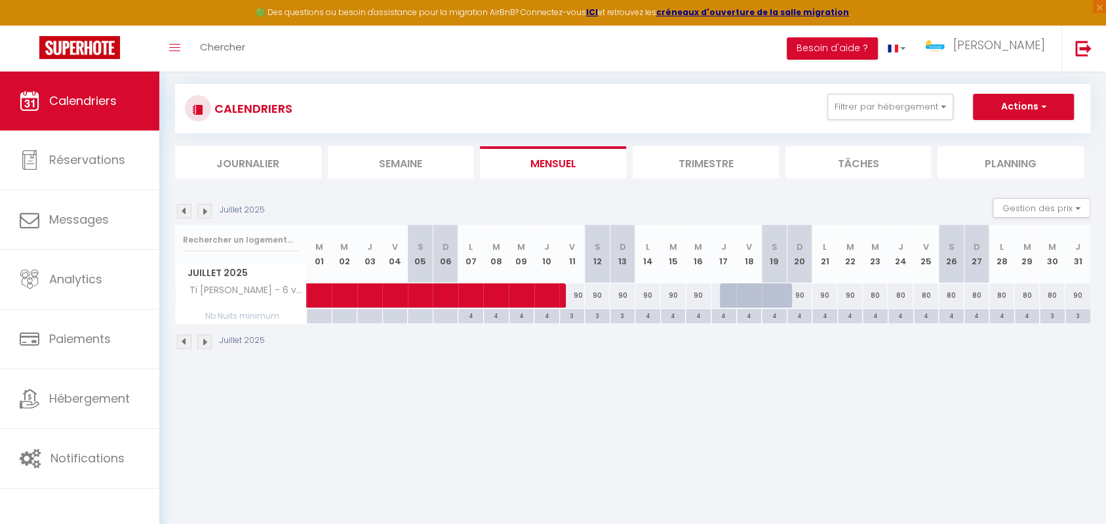
click at [202, 207] on img at bounding box center [204, 211] width 14 height 14
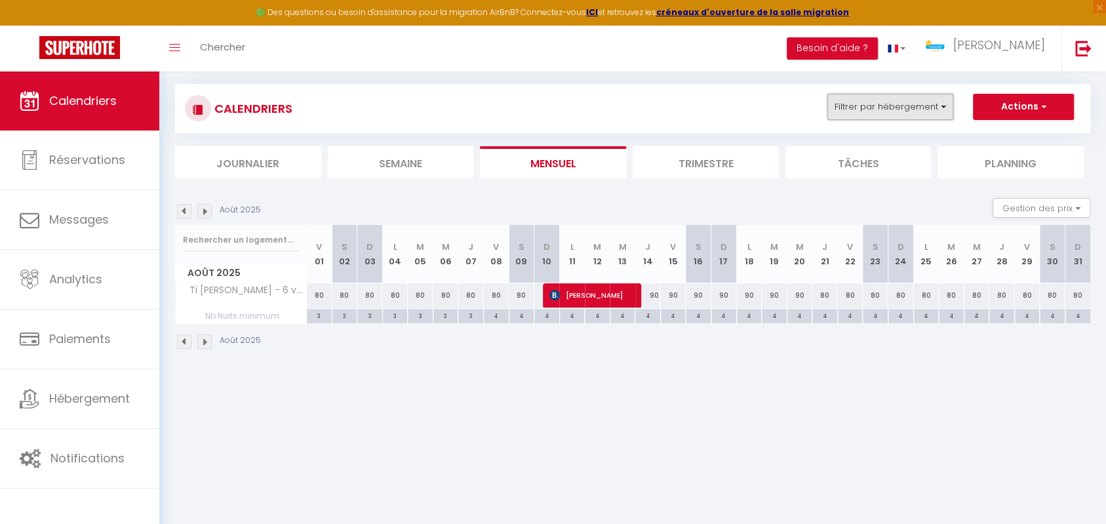
click at [938, 106] on button "Filtrer par hébergement" at bounding box center [891, 107] width 126 height 26
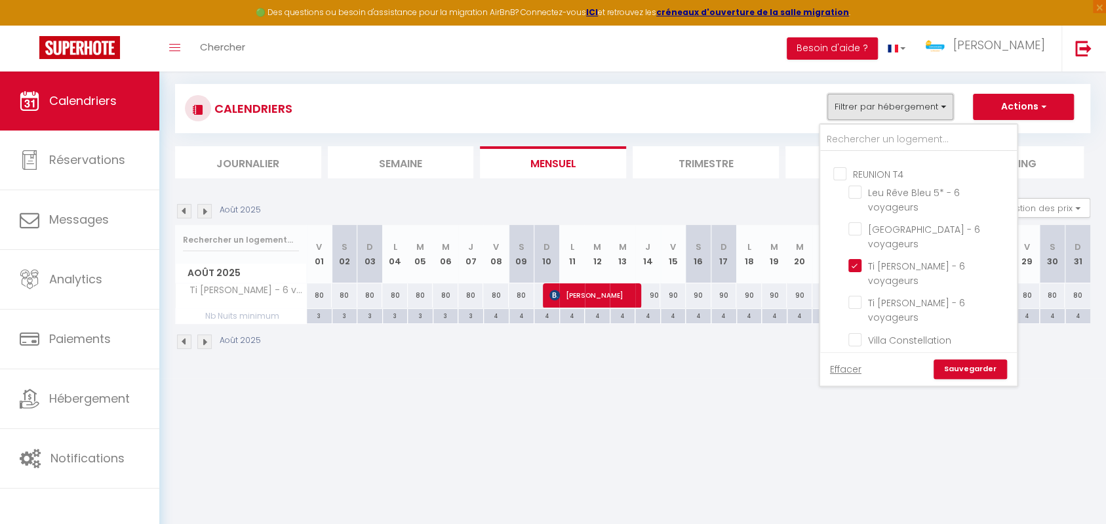
scroll to position [752, 0]
click at [857, 252] on input "Ti [PERSON_NAME] - 6 voyageurs" at bounding box center [931, 258] width 164 height 13
click at [860, 289] on input "Ti [PERSON_NAME] - 6 voyageurs" at bounding box center [931, 295] width 164 height 13
click at [958, 369] on link "Sauvegarder" at bounding box center [970, 369] width 73 height 20
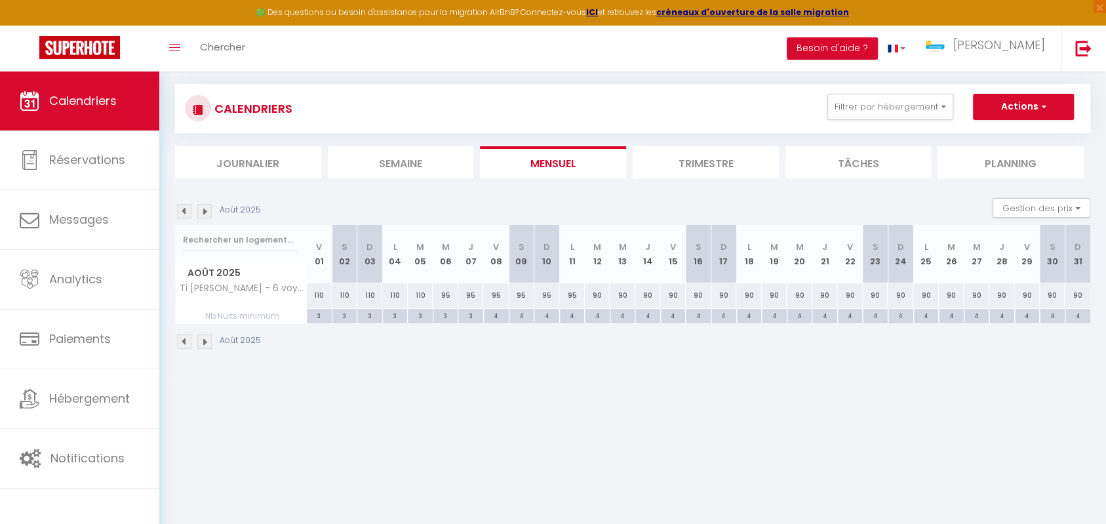
click at [184, 207] on img at bounding box center [184, 211] width 14 height 14
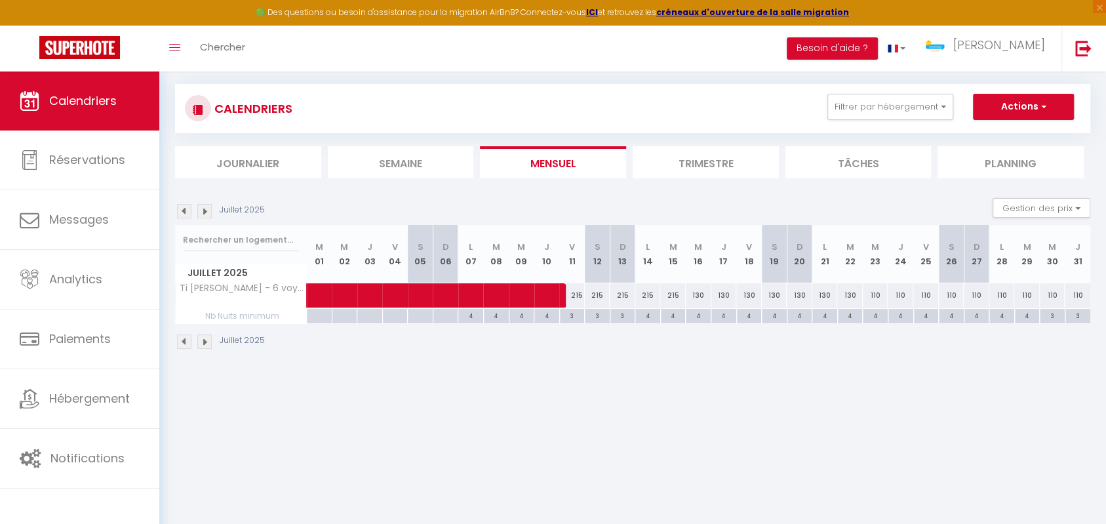
click at [205, 207] on img at bounding box center [204, 211] width 14 height 14
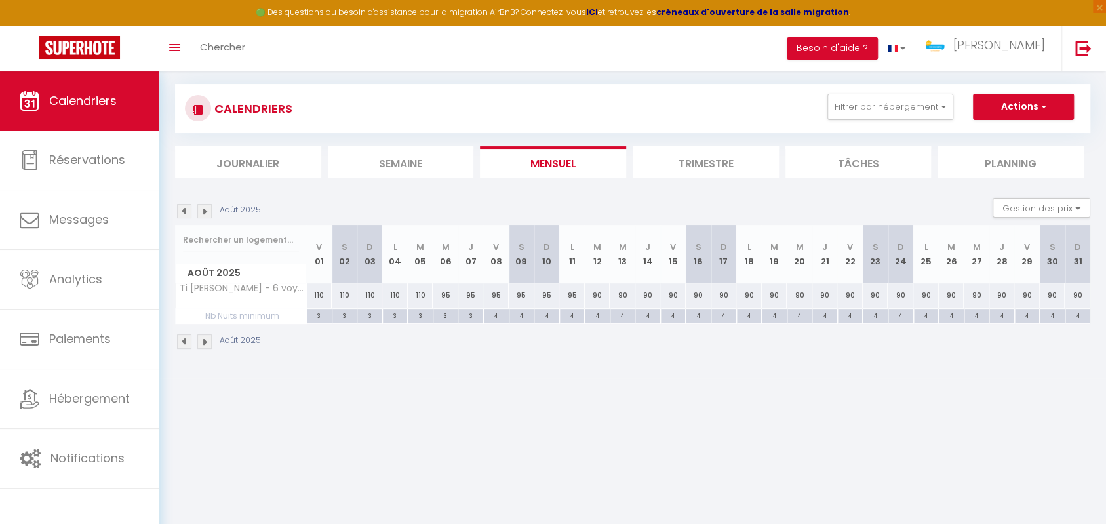
click at [205, 207] on img at bounding box center [204, 211] width 14 height 14
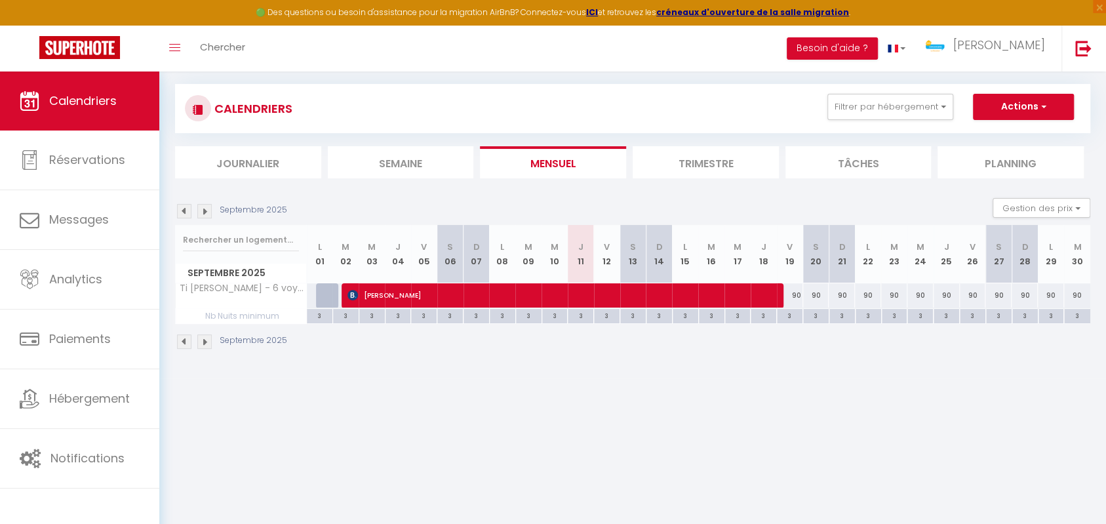
click at [183, 209] on img at bounding box center [184, 211] width 14 height 14
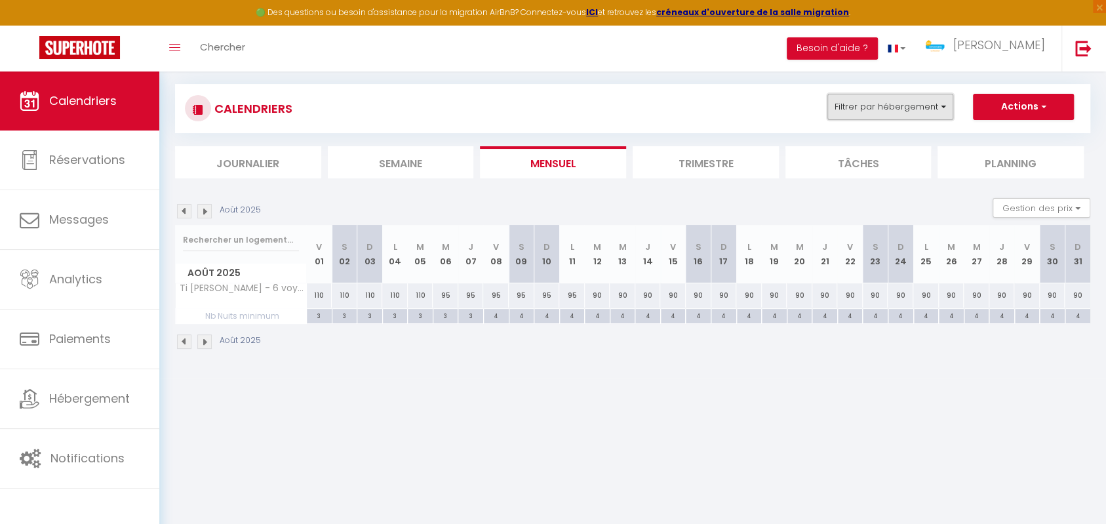
click at [872, 106] on button "Filtrer par hébergement" at bounding box center [891, 107] width 126 height 26
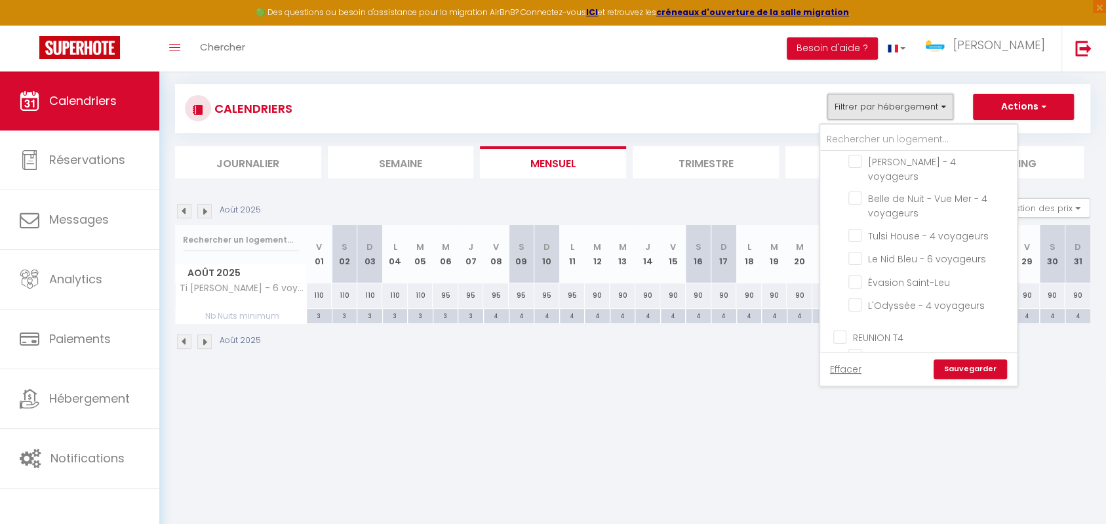
scroll to position [699, 0]
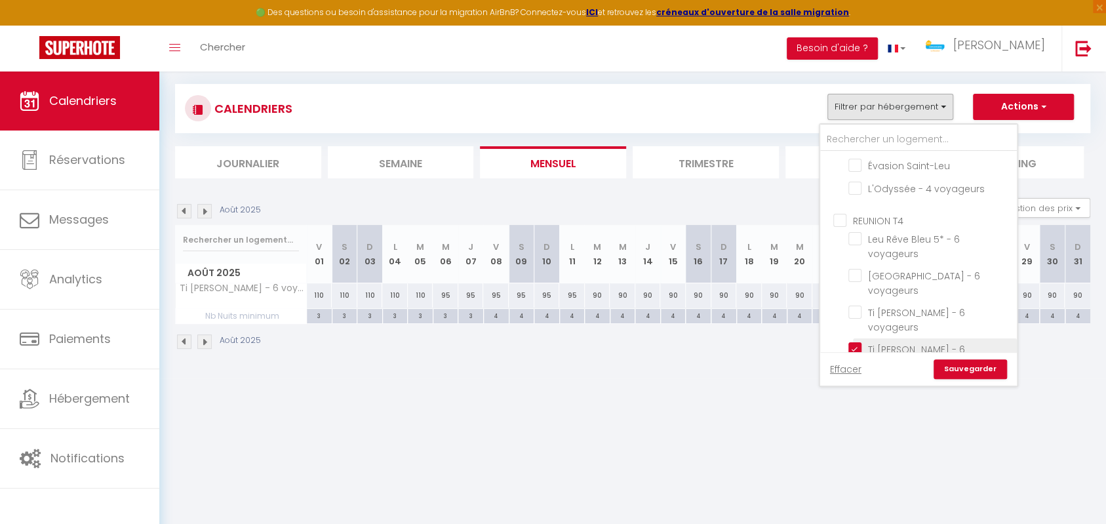
click at [854, 342] on input "Ti [PERSON_NAME] - 6 voyageurs" at bounding box center [931, 348] width 164 height 13
click at [859, 311] on input "[GEOGRAPHIC_DATA]" at bounding box center [931, 317] width 164 height 13
click at [958, 361] on link "Sauvegarder" at bounding box center [970, 369] width 73 height 20
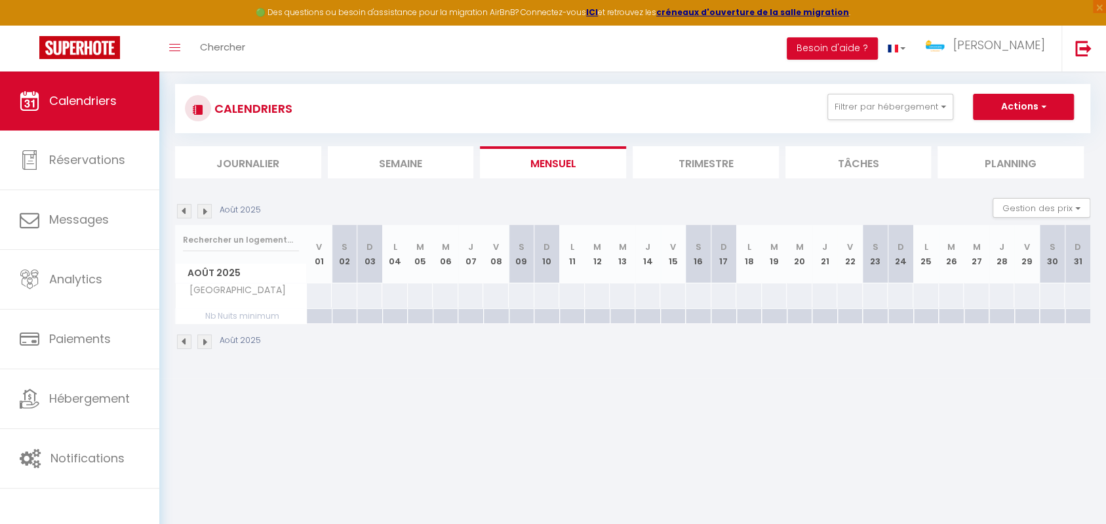
click at [186, 209] on img at bounding box center [184, 211] width 14 height 14
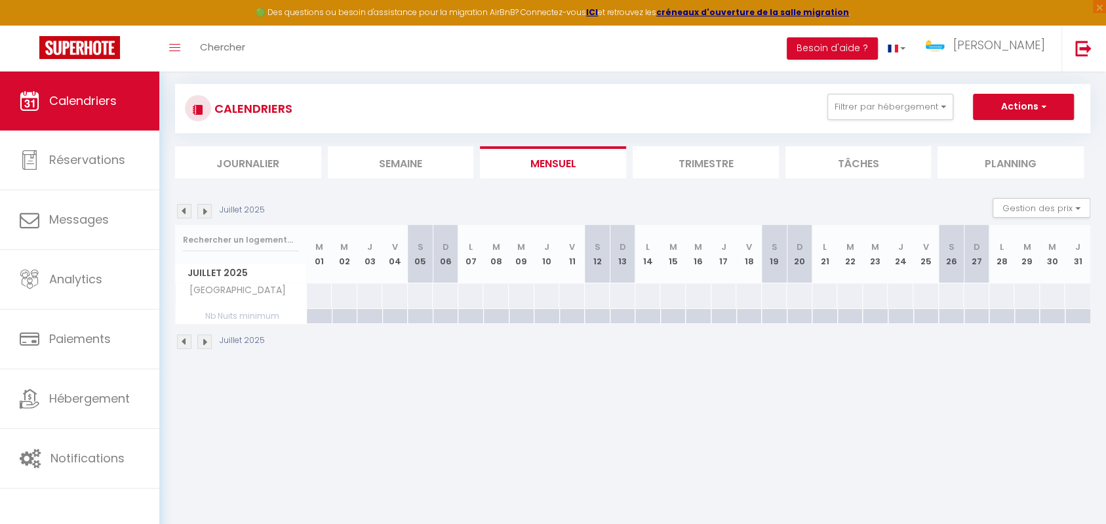
click at [203, 209] on img at bounding box center [204, 211] width 14 height 14
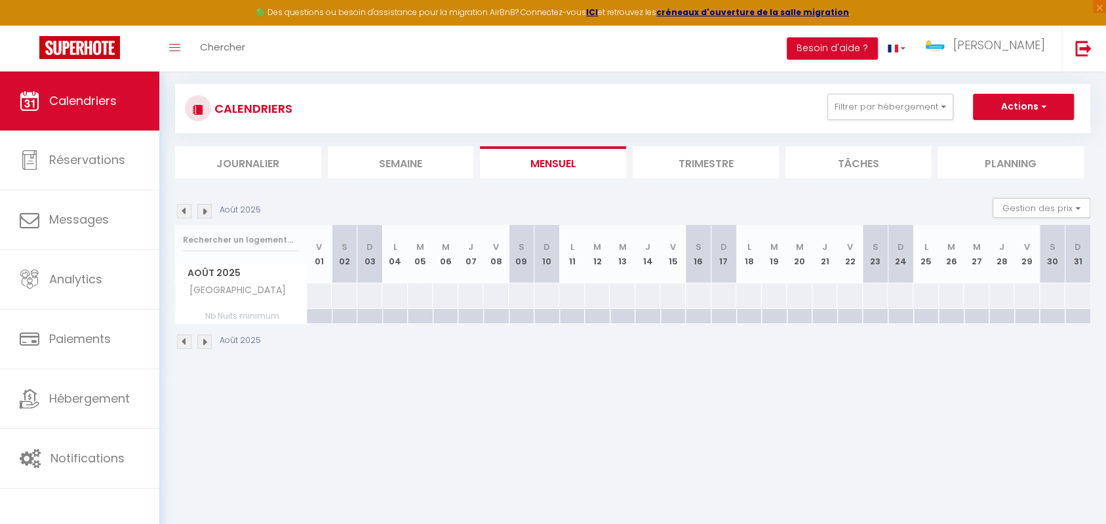
click at [616, 388] on body "🟢 Des questions ou besoin d'assistance pour la migration AirBnB? Connectez-vous…" at bounding box center [553, 262] width 1106 height 524
